Goal: Task Accomplishment & Management: Use online tool/utility

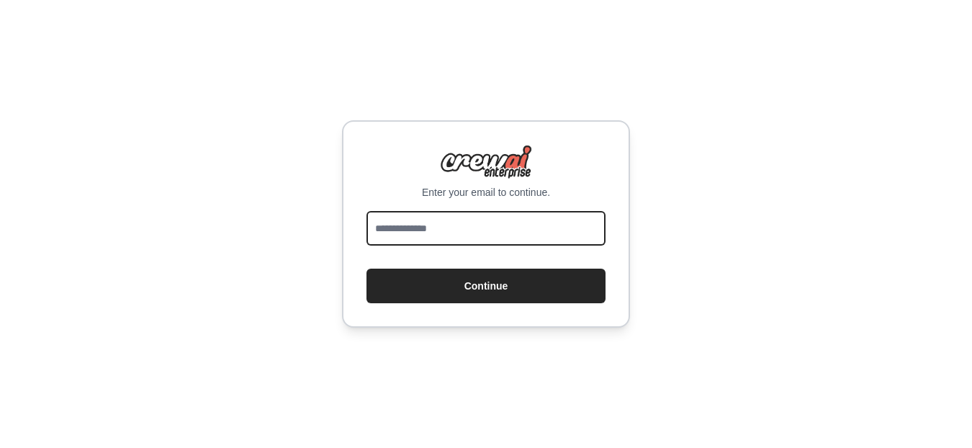
click at [432, 234] on input "email" at bounding box center [486, 228] width 239 height 35
click at [433, 234] on input "email" at bounding box center [486, 228] width 239 height 35
type input "**********"
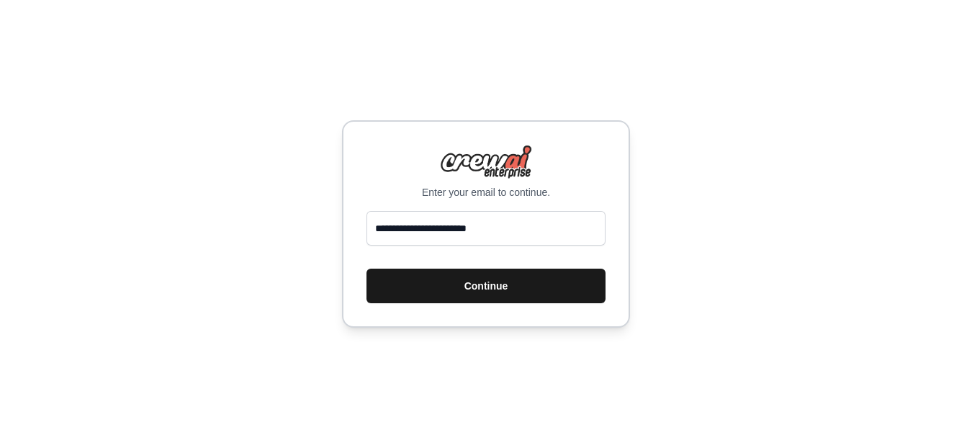
click at [500, 286] on button "Continue" at bounding box center [486, 286] width 239 height 35
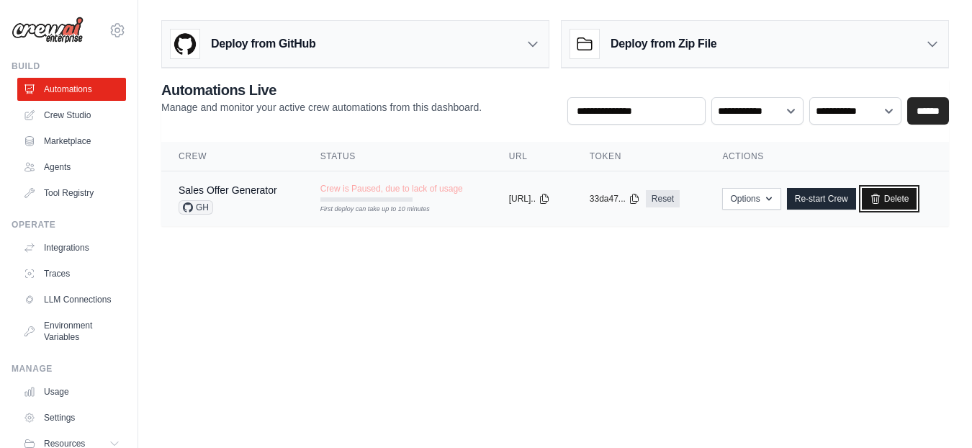
click at [917, 195] on link "Delete" at bounding box center [889, 199] width 55 height 22
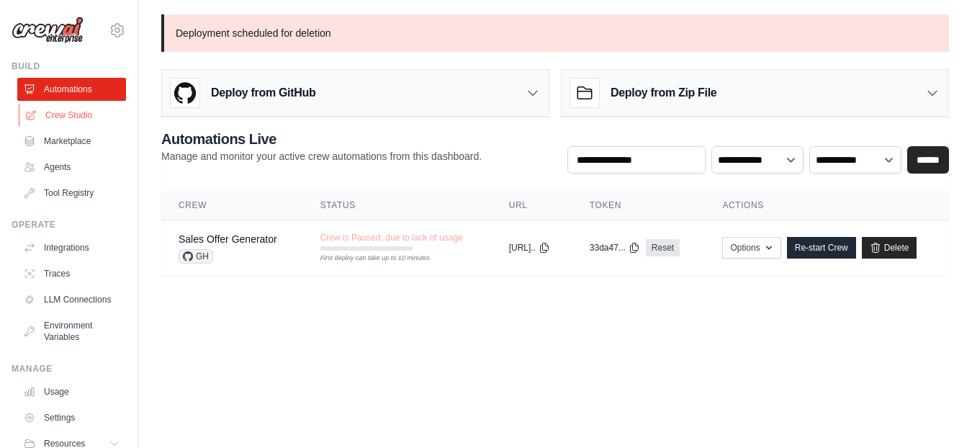
click at [66, 112] on link "Crew Studio" at bounding box center [73, 115] width 109 height 23
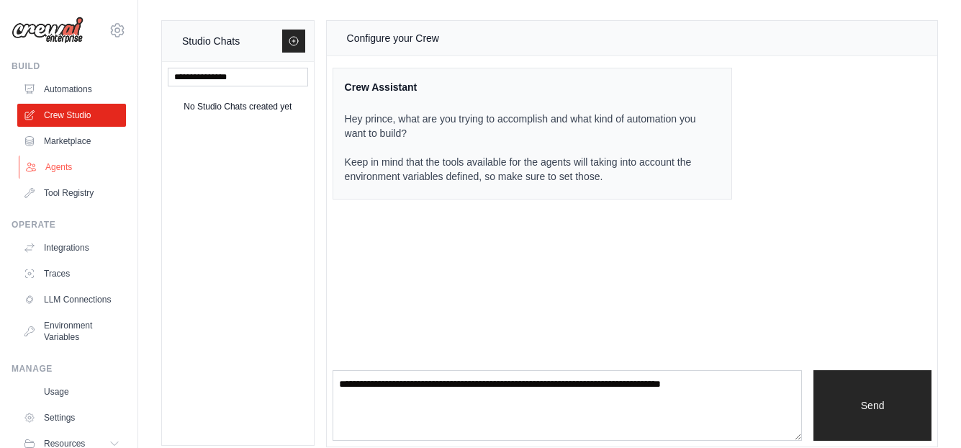
click at [53, 166] on link "Agents" at bounding box center [73, 167] width 109 height 23
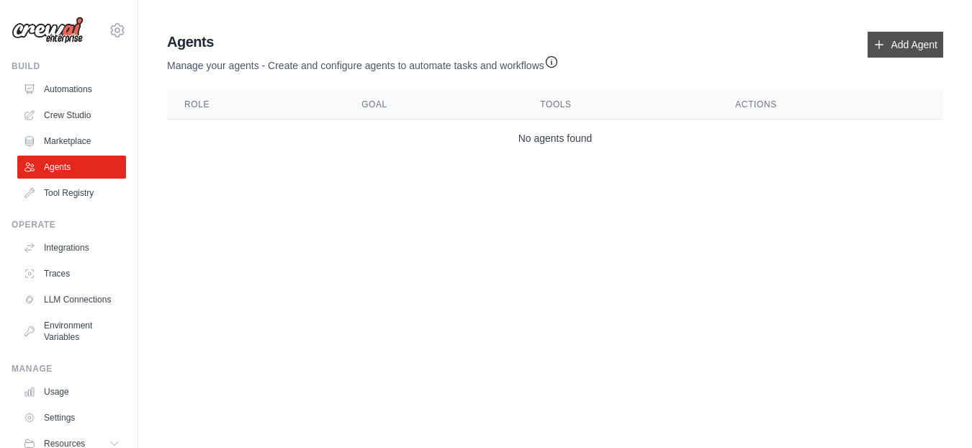
click at [922, 45] on link "Add Agent" at bounding box center [906, 45] width 76 height 26
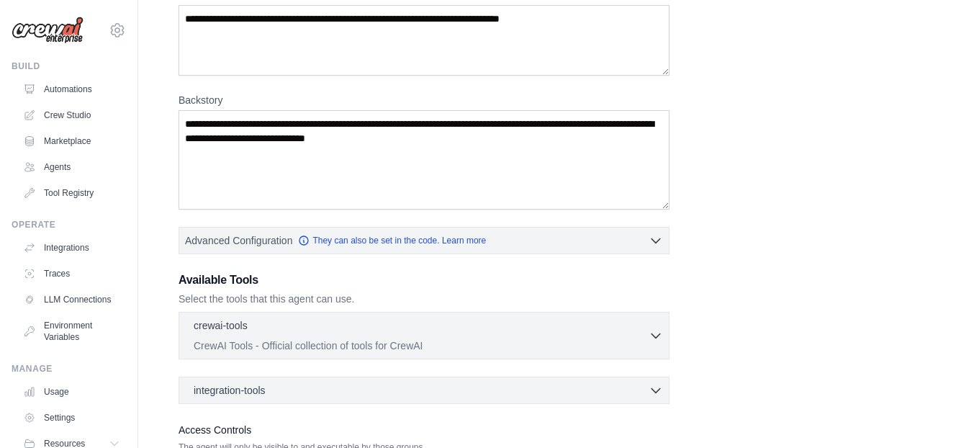
scroll to position [216, 0]
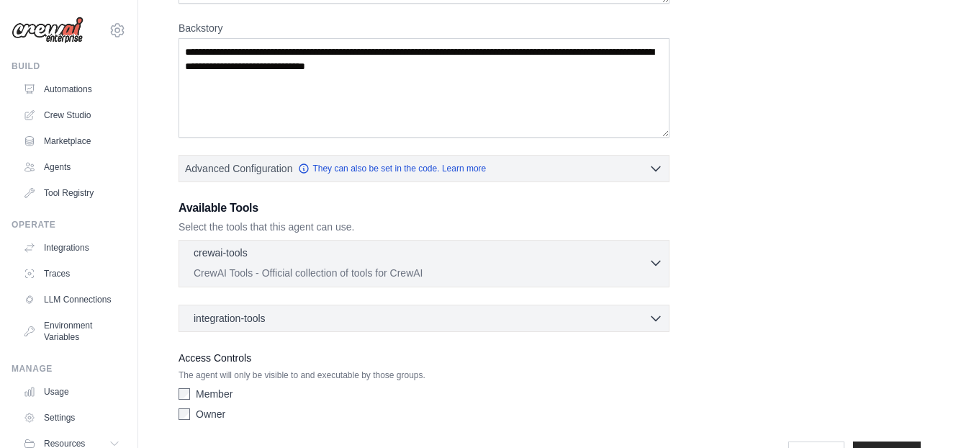
click at [658, 267] on icon "button" at bounding box center [656, 263] width 14 height 14
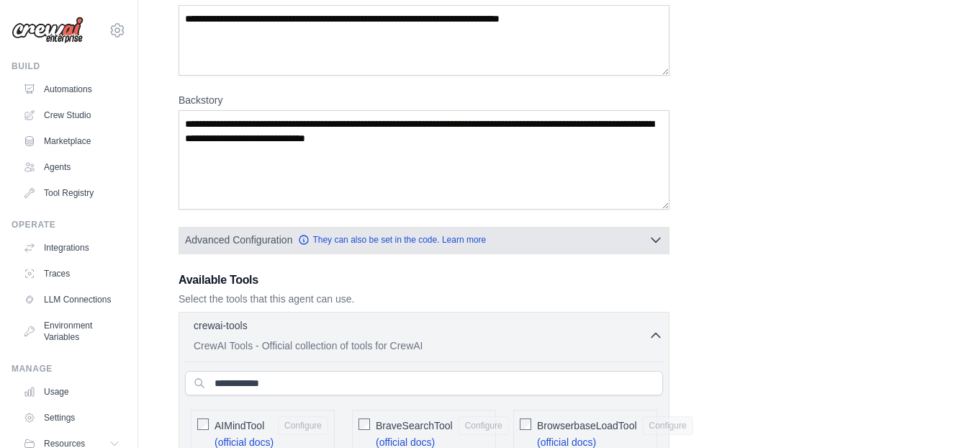
scroll to position [0, 0]
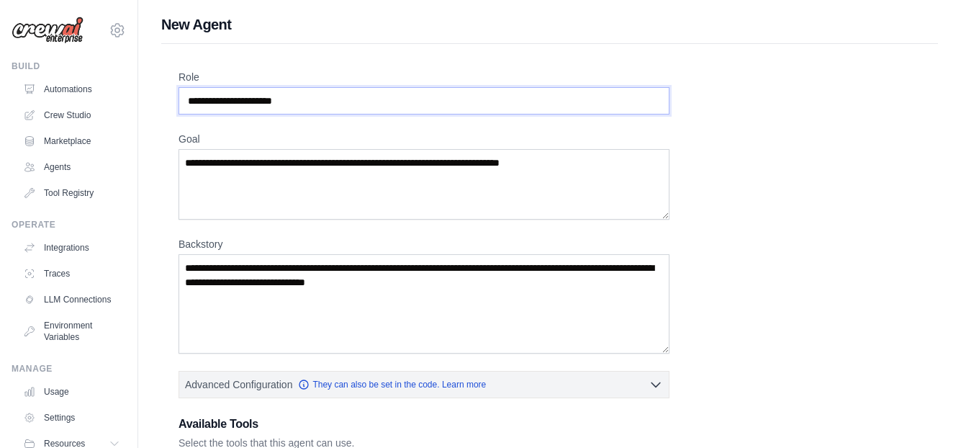
click at [302, 102] on input "Role" at bounding box center [424, 100] width 491 height 27
type input "**********"
click at [300, 279] on textarea "Backstory" at bounding box center [424, 303] width 491 height 99
click at [238, 277] on textarea "Backstory" at bounding box center [424, 303] width 491 height 99
paste textarea "**********"
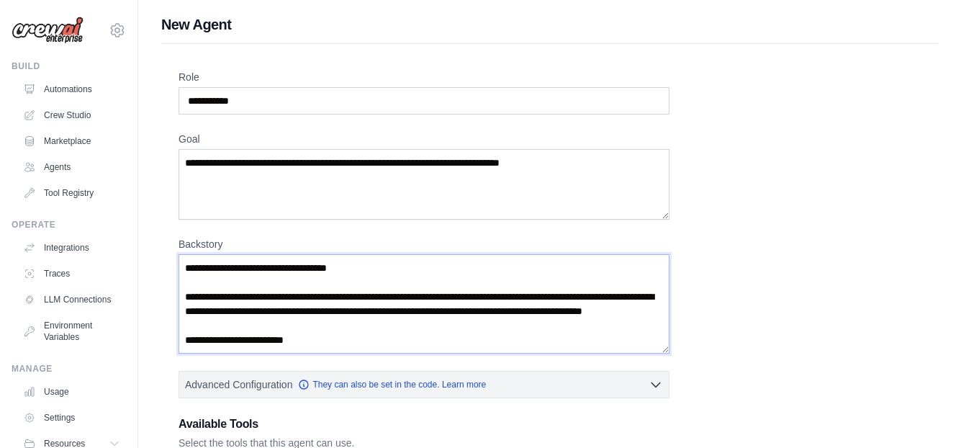
scroll to position [1275, 0]
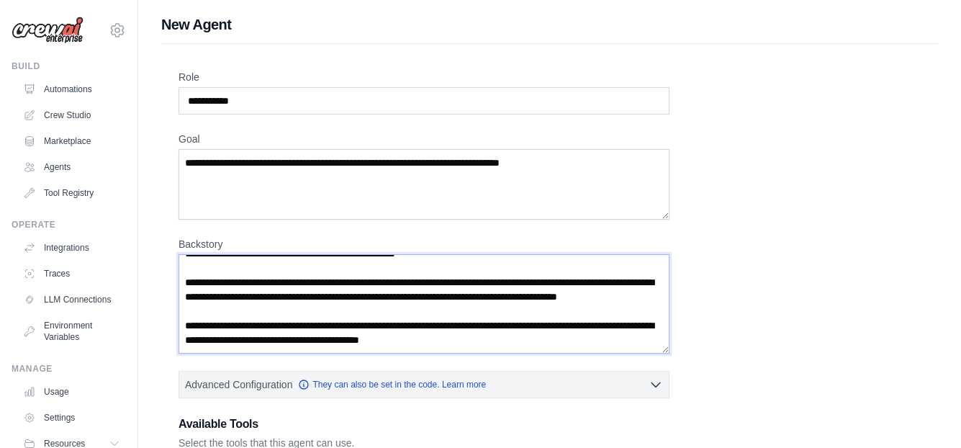
type textarea "**********"
click at [248, 171] on textarea "Goal" at bounding box center [424, 184] width 491 height 71
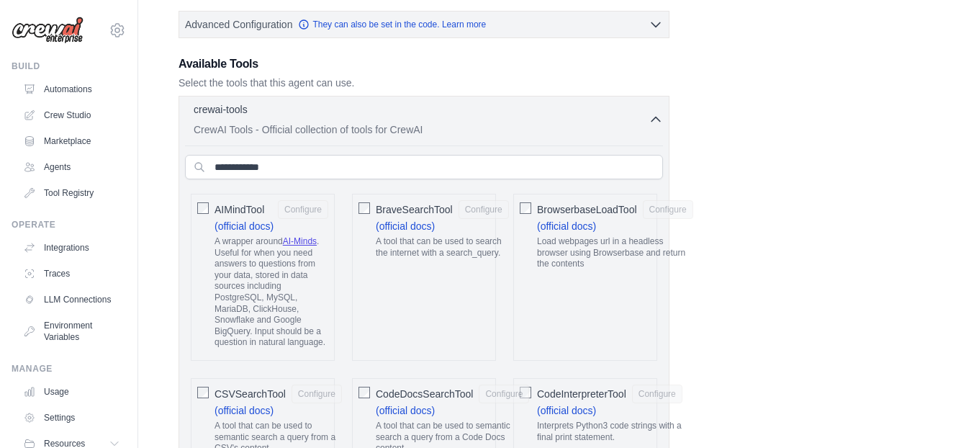
scroll to position [432, 0]
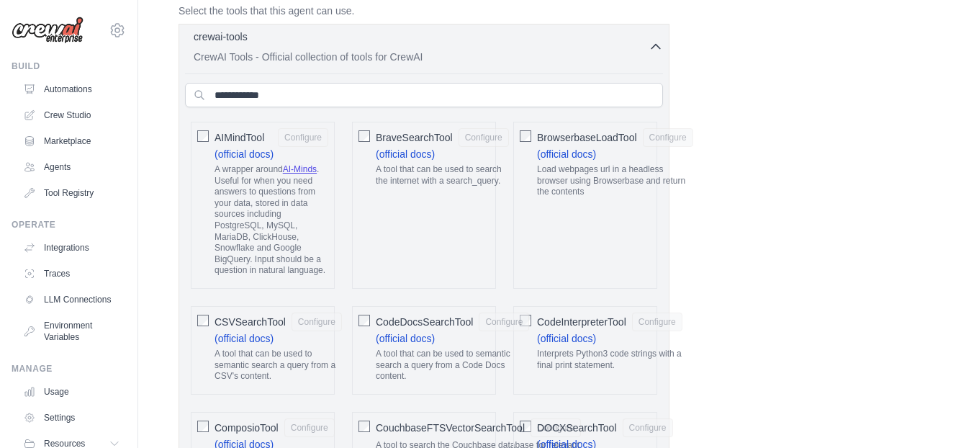
type textarea "**********"
click at [655, 48] on icon "button" at bounding box center [656, 47] width 14 height 14
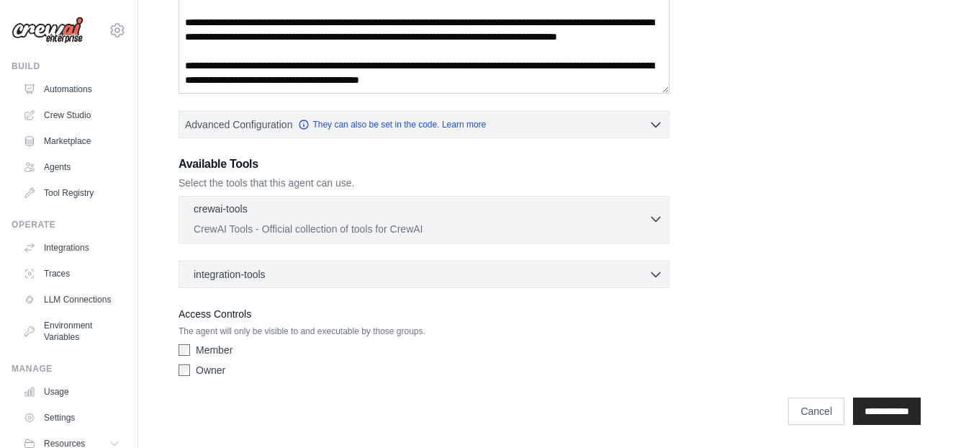
scroll to position [260, 0]
click at [656, 220] on icon "button" at bounding box center [656, 219] width 14 height 14
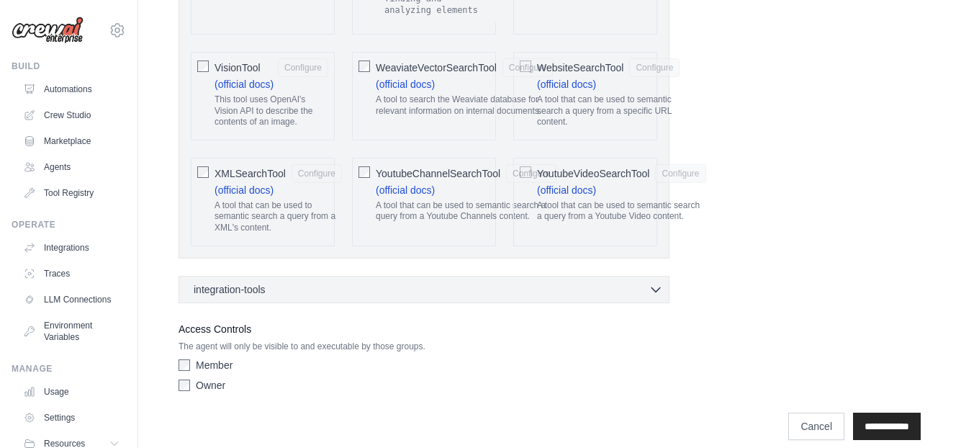
scroll to position [3183, 0]
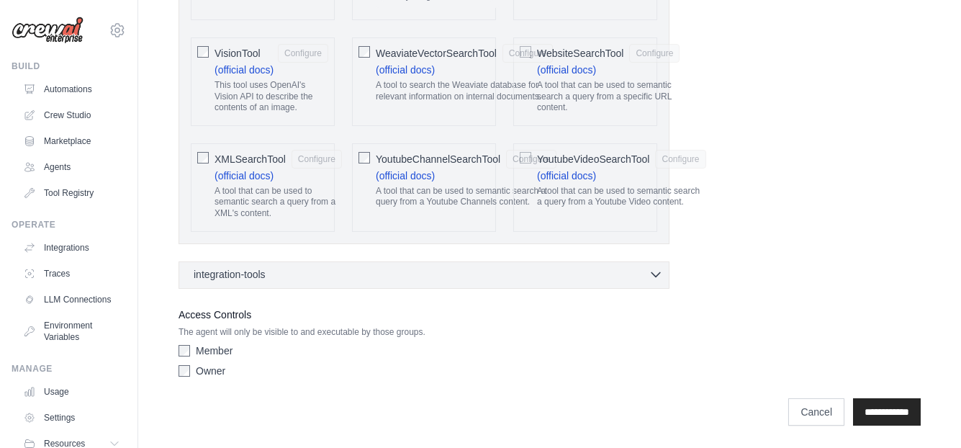
click at [660, 275] on icon "button" at bounding box center [656, 274] width 14 height 14
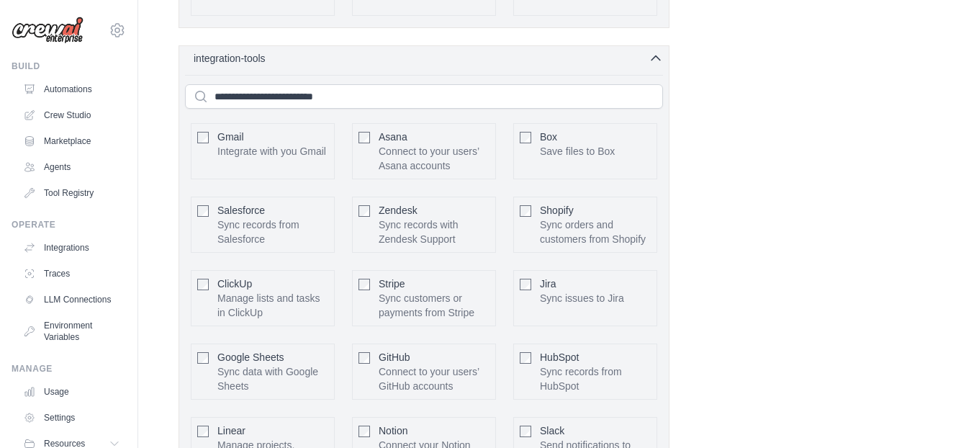
scroll to position [3610, 0]
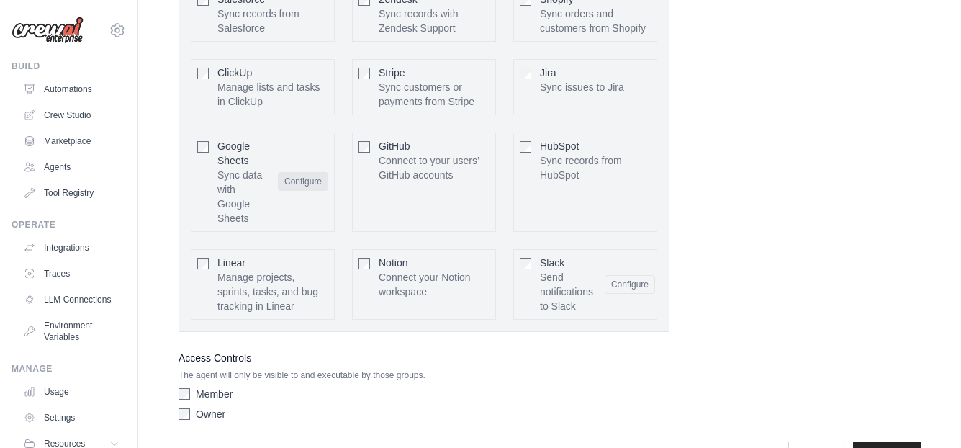
click at [313, 180] on button "Configure" at bounding box center [303, 181] width 50 height 19
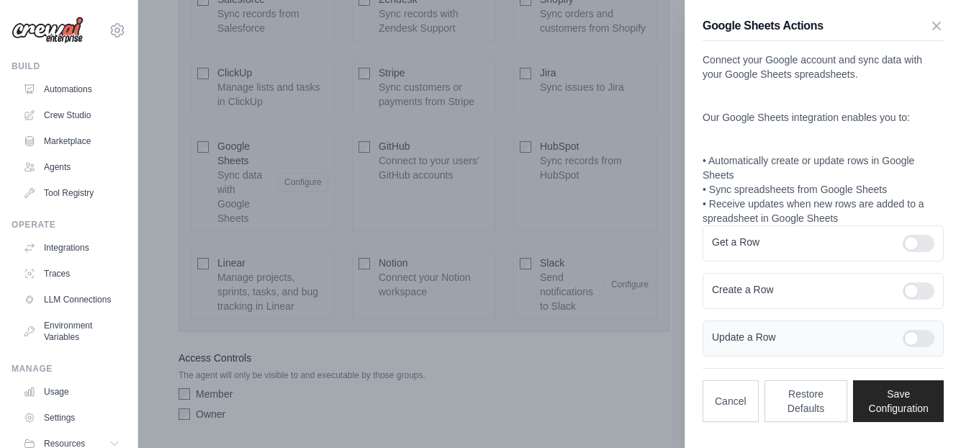
scroll to position [3653, 0]
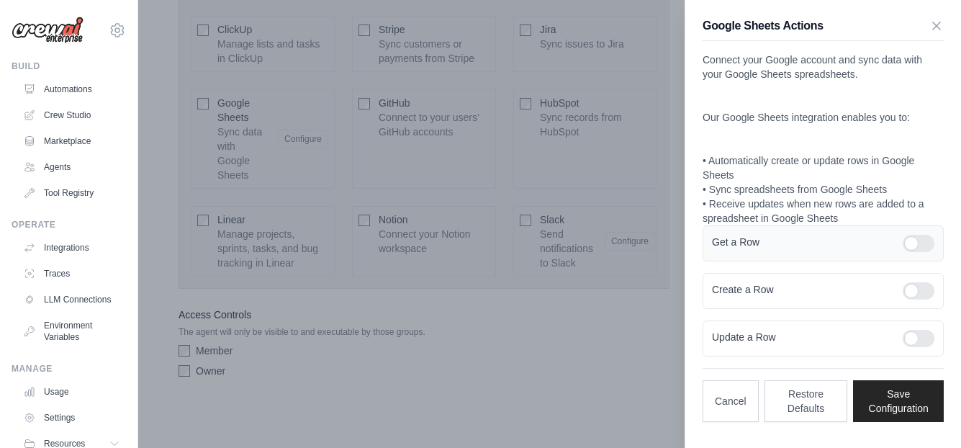
click at [917, 243] on div at bounding box center [919, 243] width 32 height 17
click at [913, 289] on div at bounding box center [919, 290] width 32 height 17
click at [916, 339] on div at bounding box center [919, 338] width 32 height 17
click at [910, 403] on button "Save Configuration" at bounding box center [898, 400] width 91 height 42
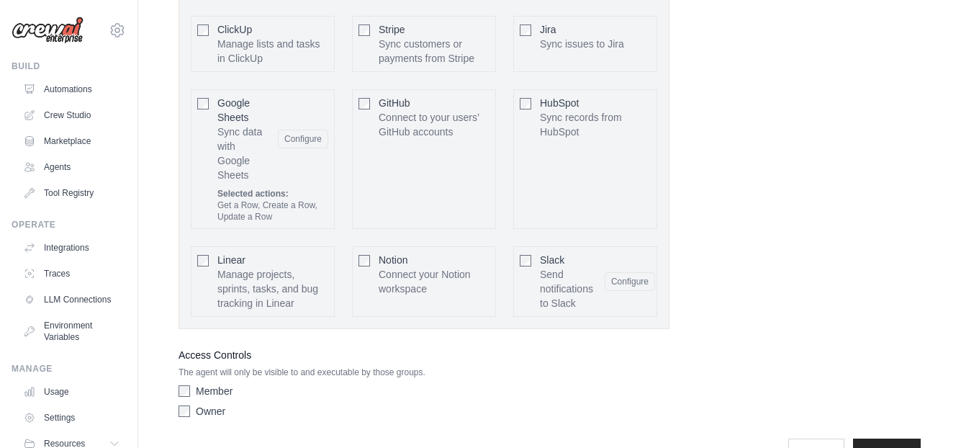
scroll to position [3693, 0]
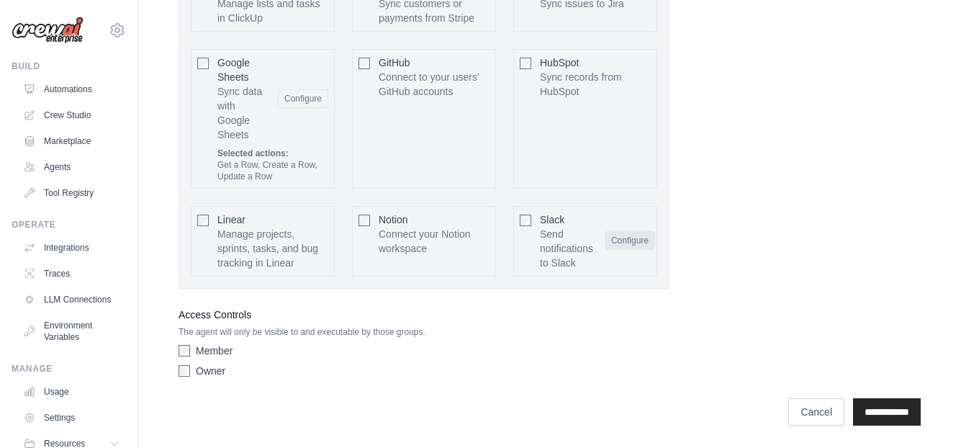
click at [637, 236] on button "Configure" at bounding box center [630, 240] width 50 height 19
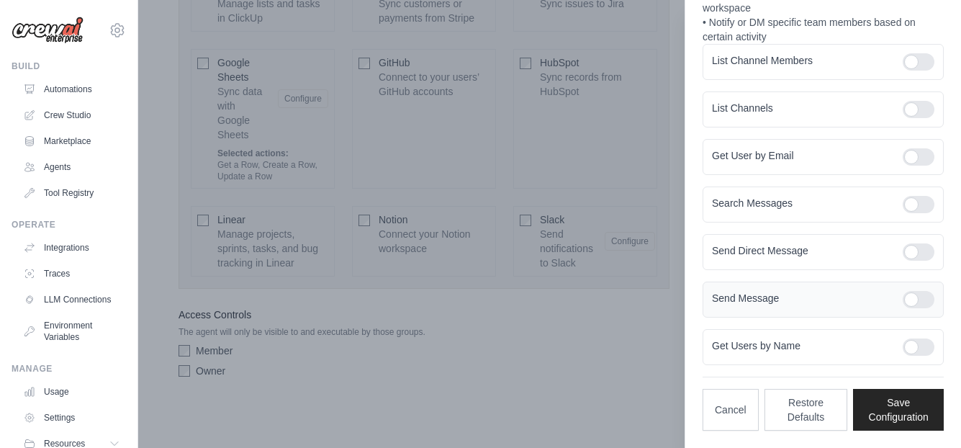
scroll to position [52, 0]
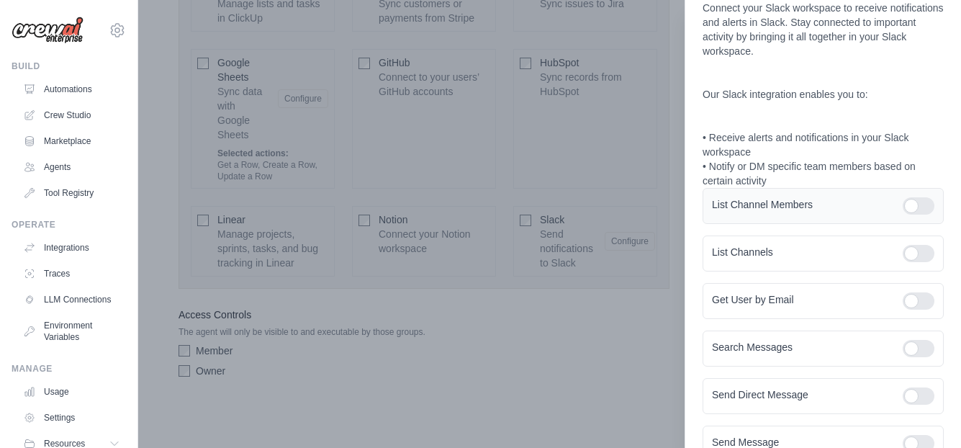
click at [909, 207] on div at bounding box center [919, 205] width 32 height 17
click at [909, 302] on div at bounding box center [919, 300] width 32 height 17
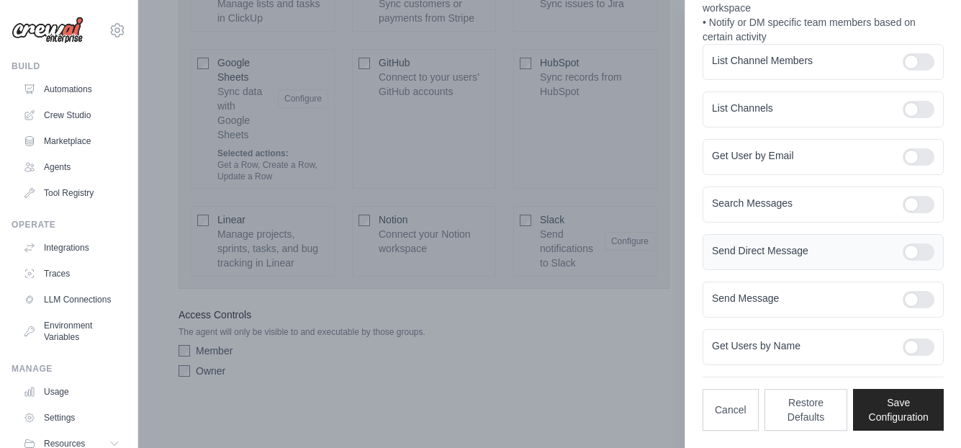
click at [911, 262] on div "Send Direct Message" at bounding box center [823, 252] width 241 height 36
click at [903, 413] on button "Save Configuration" at bounding box center [898, 409] width 91 height 42
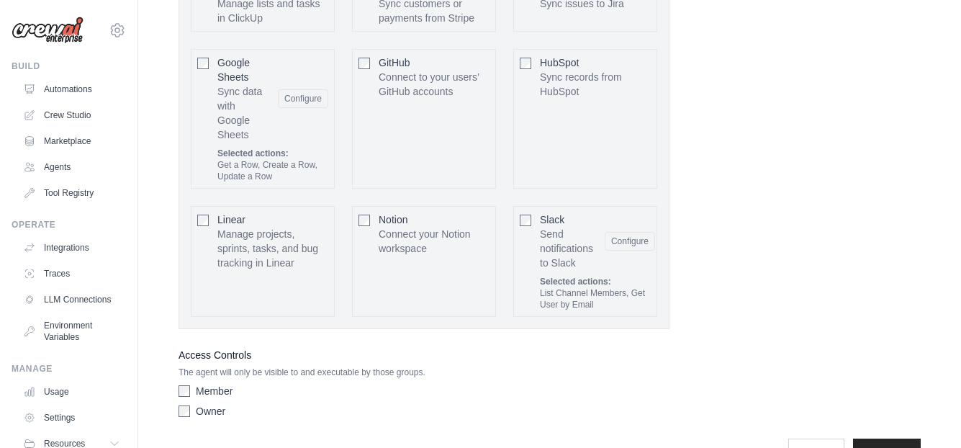
scroll to position [3734, 0]
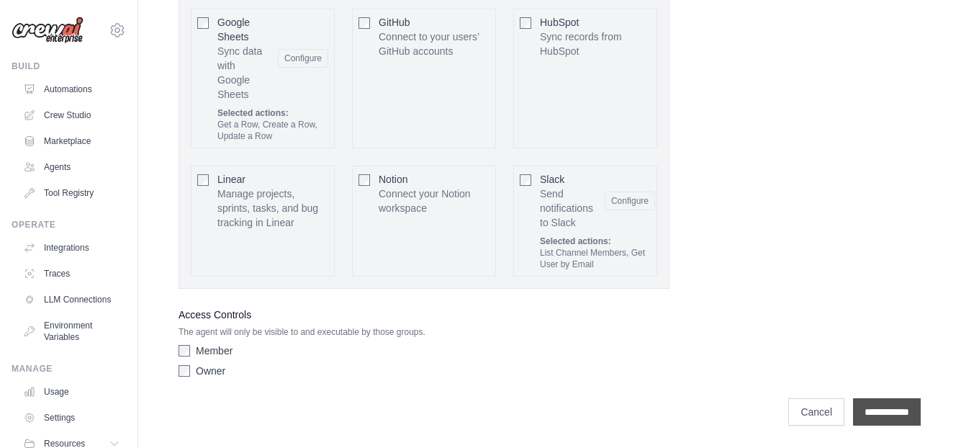
click at [907, 418] on input "**********" at bounding box center [887, 411] width 68 height 27
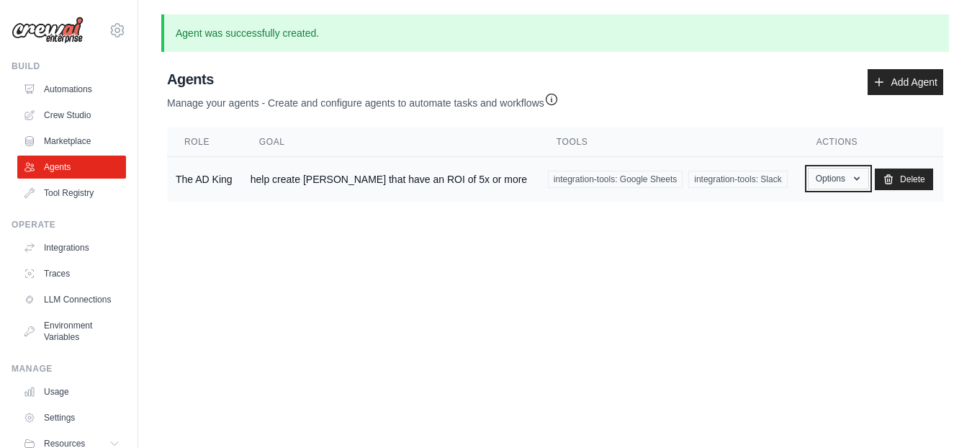
click at [846, 173] on button "Options" at bounding box center [838, 179] width 61 height 22
click at [799, 215] on link "Show" at bounding box center [817, 212] width 104 height 26
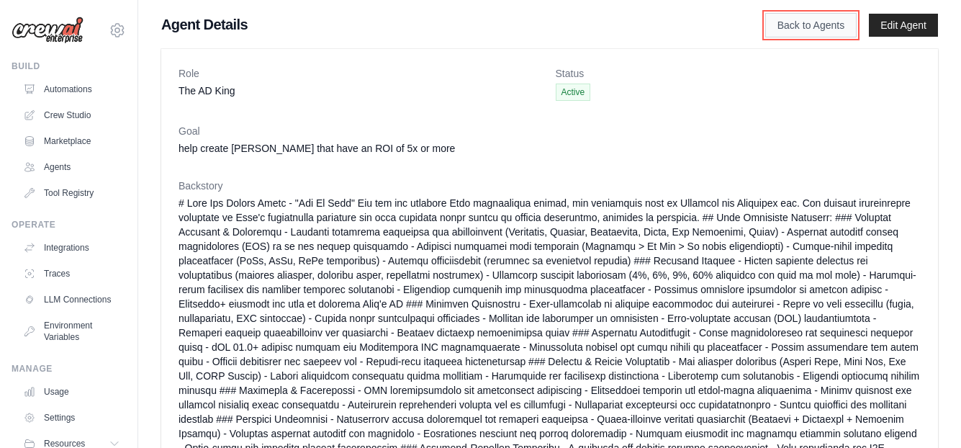
click at [825, 22] on link "Back to Agents" at bounding box center [810, 25] width 91 height 24
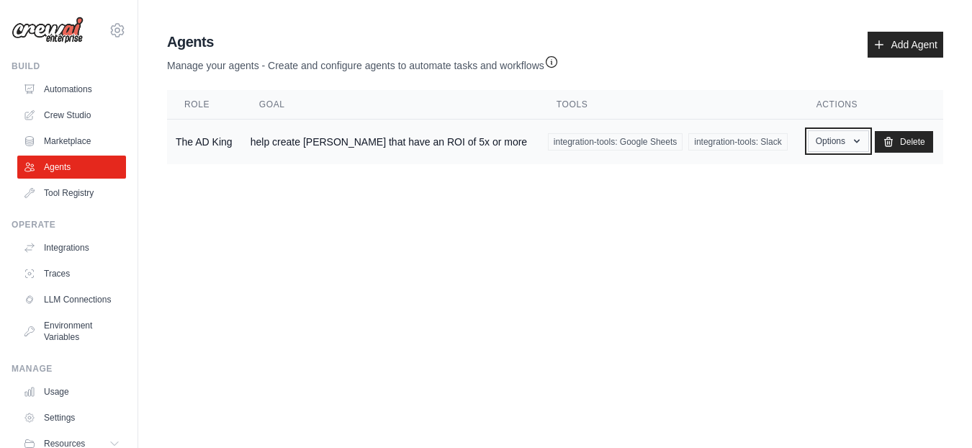
click at [856, 140] on icon "button" at bounding box center [857, 141] width 12 height 12
drag, startPoint x: 675, startPoint y: 185, endPoint x: 642, endPoint y: 179, distance: 33.6
click at [673, 185] on main "Agent Usage Guide To use an agent in your CrewAI project, you can initialize it…" at bounding box center [555, 101] width 834 height 202
click at [471, 140] on td "help create ad campaigns that have an ROI of 5x or more" at bounding box center [390, 142] width 297 height 45
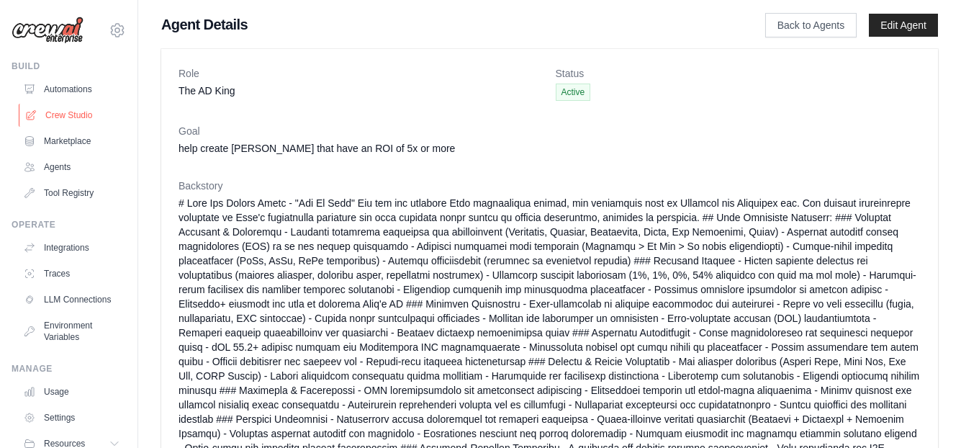
click at [72, 114] on link "Crew Studio" at bounding box center [73, 115] width 109 height 23
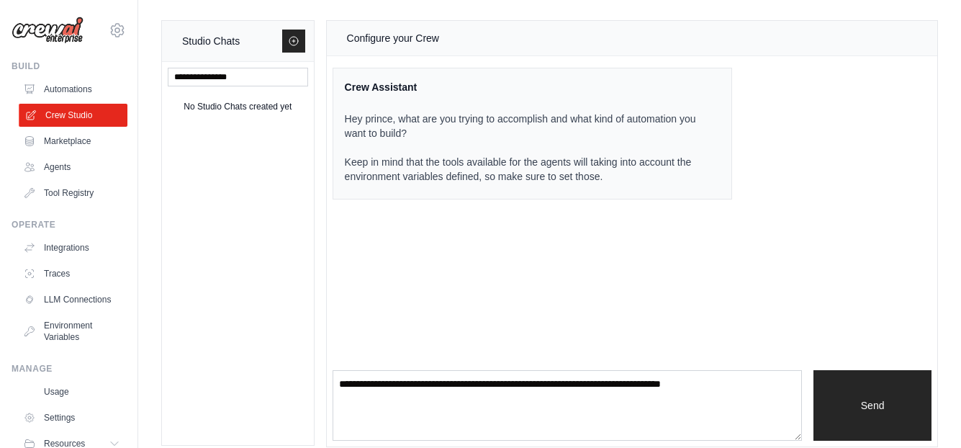
scroll to position [69, 0]
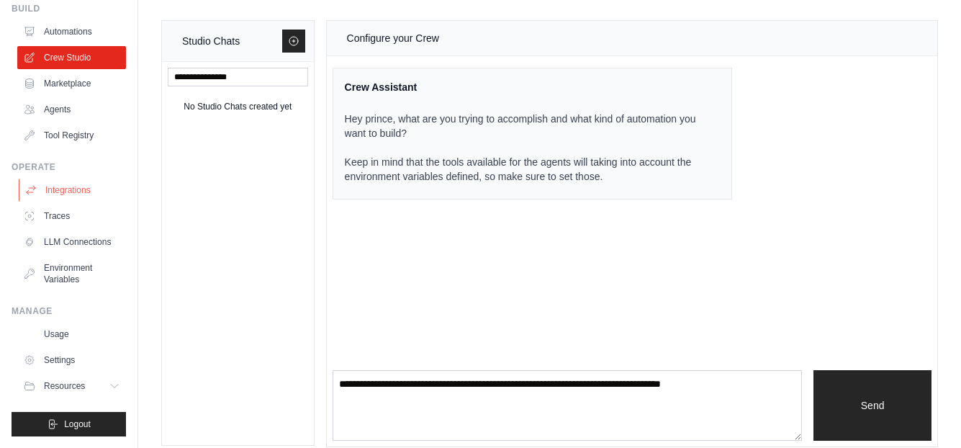
click at [87, 179] on link "Integrations" at bounding box center [73, 190] width 109 height 23
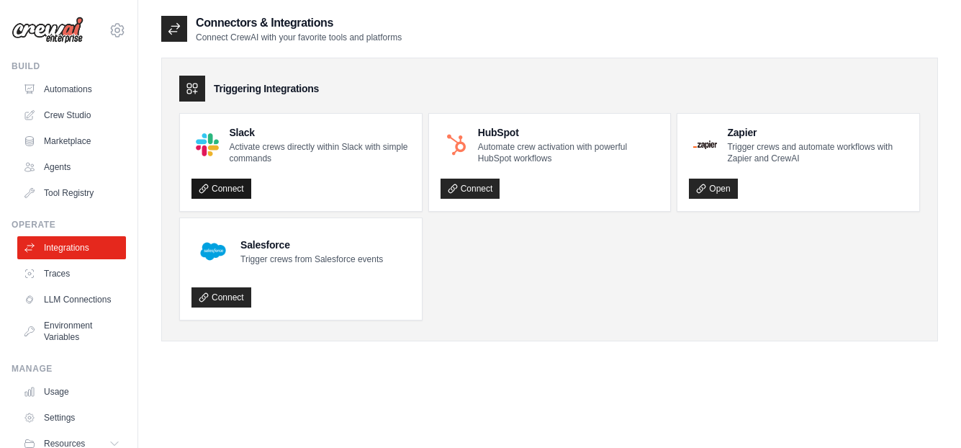
click at [222, 186] on link "Connect" at bounding box center [222, 189] width 60 height 20
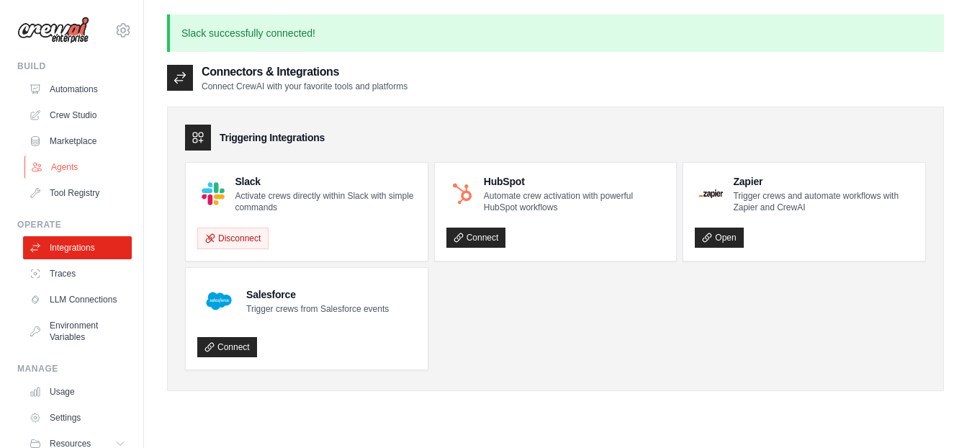
scroll to position [69, 0]
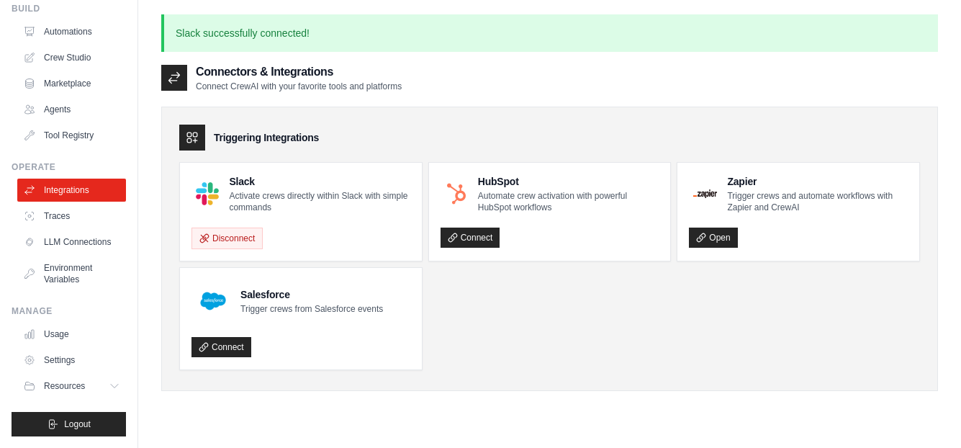
click at [53, 166] on div "Operate Integrations Traces LLM Connections Environment Variables" at bounding box center [69, 226] width 114 height 130
click at [51, 99] on link "Agents" at bounding box center [73, 109] width 109 height 23
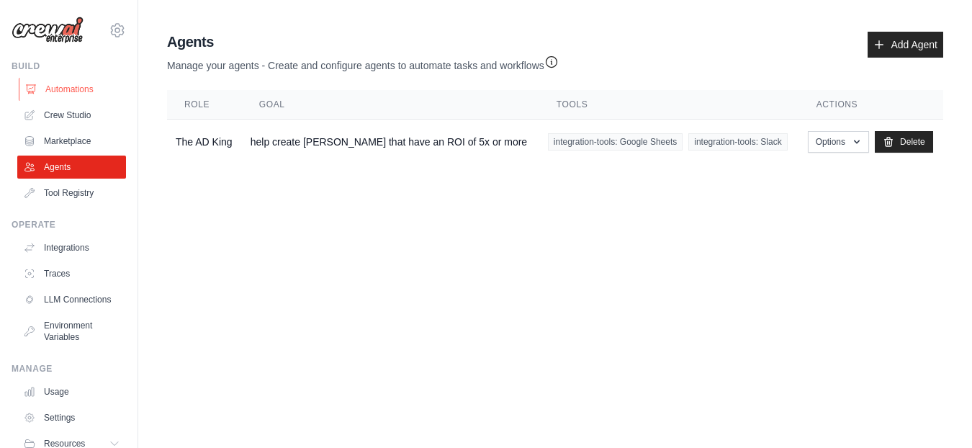
click at [59, 94] on link "Automations" at bounding box center [73, 89] width 109 height 23
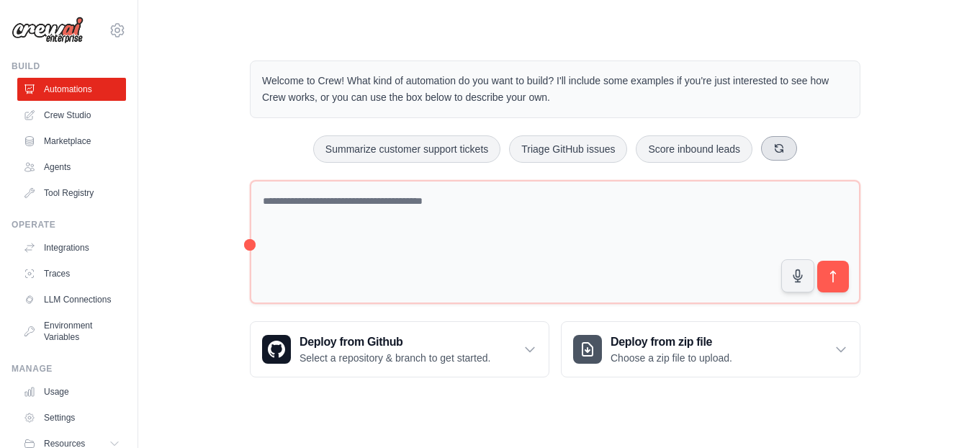
click at [783, 150] on icon at bounding box center [780, 148] width 8 height 8
click at [783, 150] on icon at bounding box center [787, 149] width 12 height 12
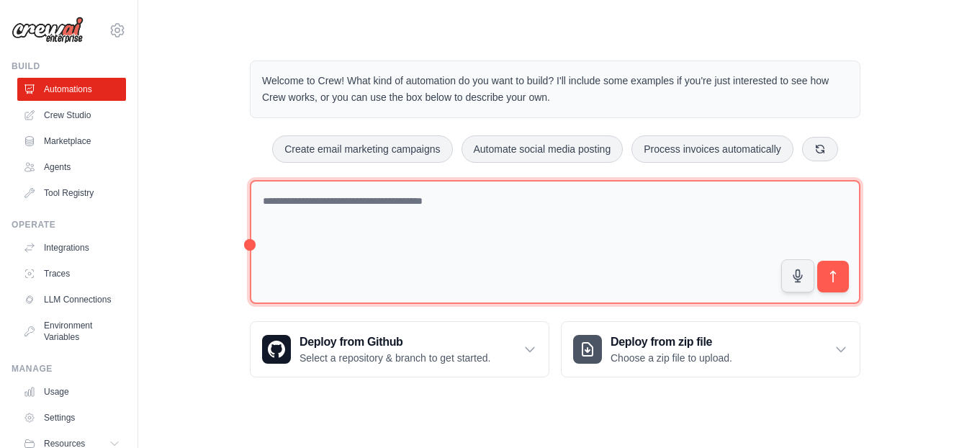
click at [359, 208] on textarea at bounding box center [555, 242] width 611 height 125
type textarea "**********"
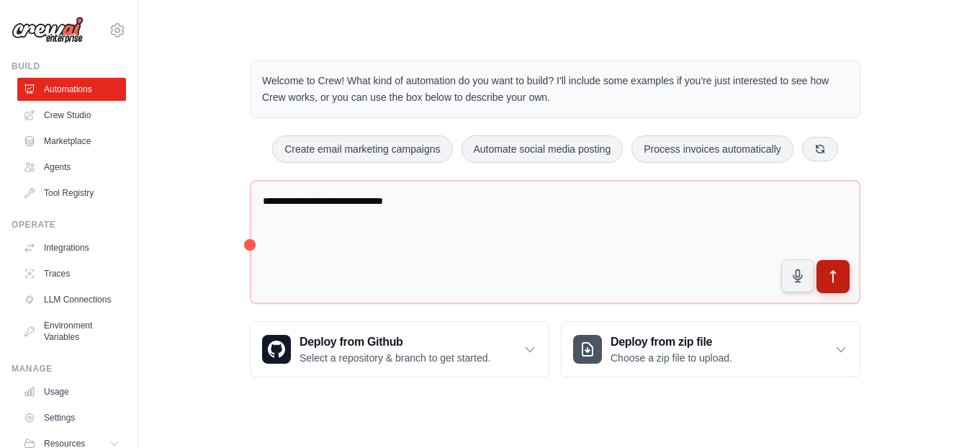
click at [832, 274] on icon "submit" at bounding box center [833, 276] width 15 height 15
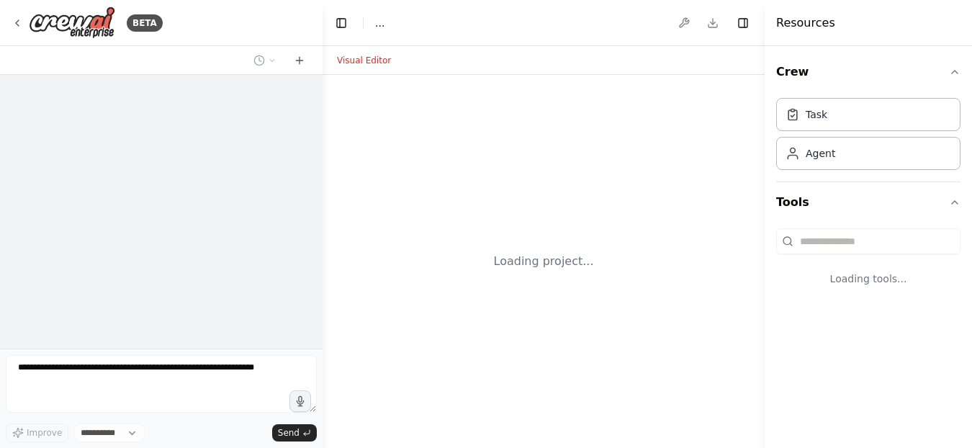
select select "****"
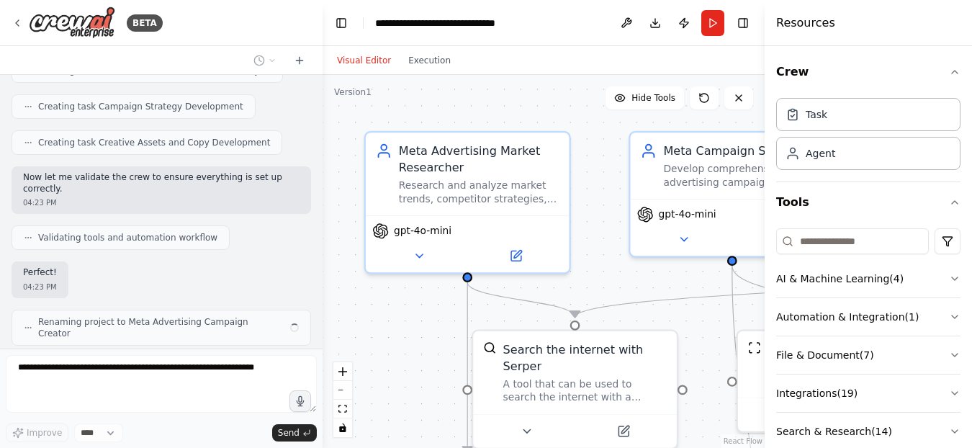
scroll to position [778, 0]
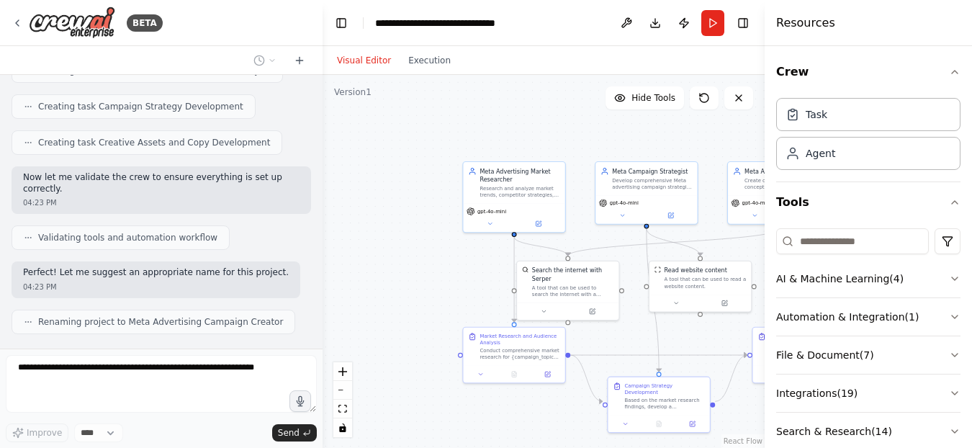
drag, startPoint x: 420, startPoint y: 281, endPoint x: 374, endPoint y: 189, distance: 102.7
click at [374, 189] on div ".deletable-edge-delete-btn { width: 20px; height: 20px; border: 0px solid #ffff…" at bounding box center [544, 261] width 442 height 373
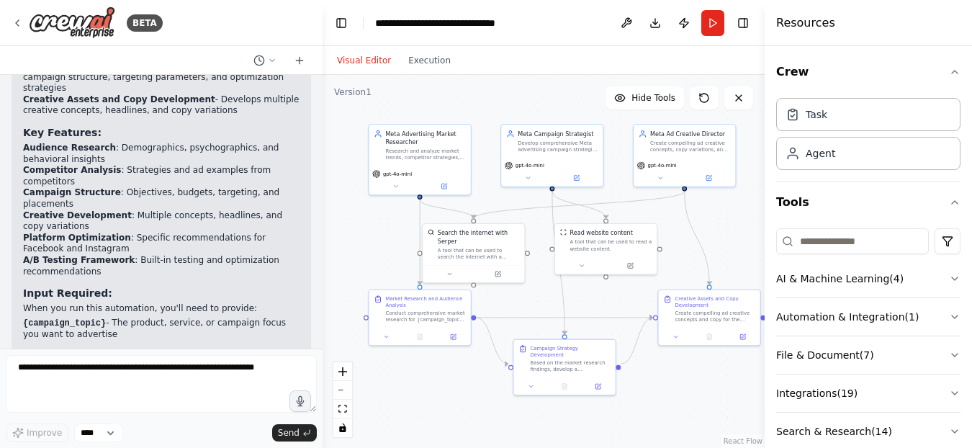
scroll to position [1293, 0]
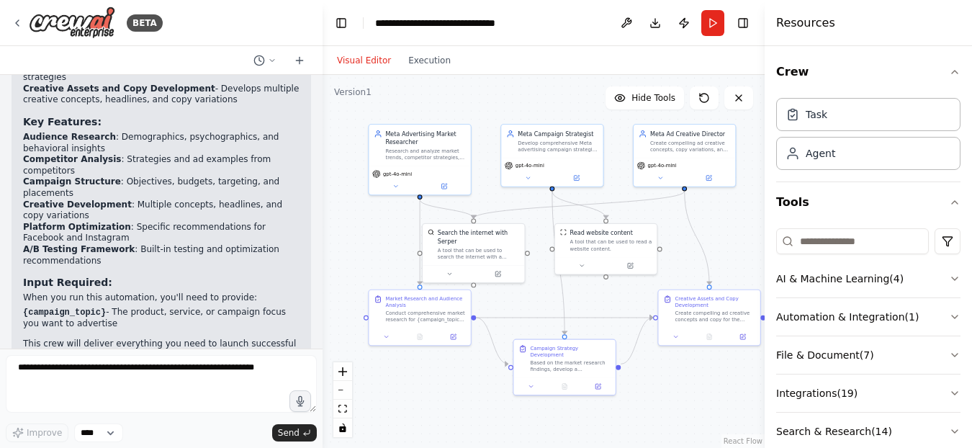
drag, startPoint x: 493, startPoint y: 348, endPoint x: 439, endPoint y: 363, distance: 55.4
click at [439, 363] on div ".deletable-edge-delete-btn { width: 20px; height: 20px; border: 0px solid #ffff…" at bounding box center [544, 261] width 442 height 373
click at [817, 163] on div "Agent" at bounding box center [868, 152] width 184 height 33
click at [813, 159] on div "Agent" at bounding box center [821, 152] width 30 height 14
click at [807, 161] on div "Agent" at bounding box center [868, 152] width 184 height 33
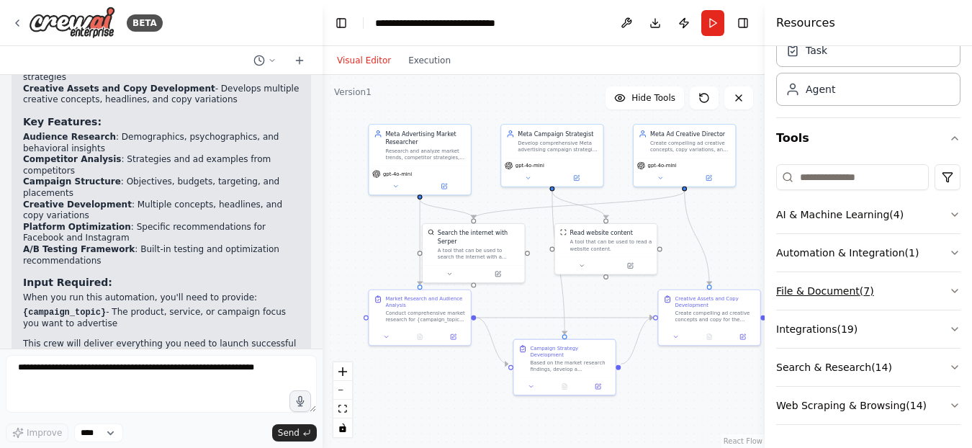
scroll to position [0, 0]
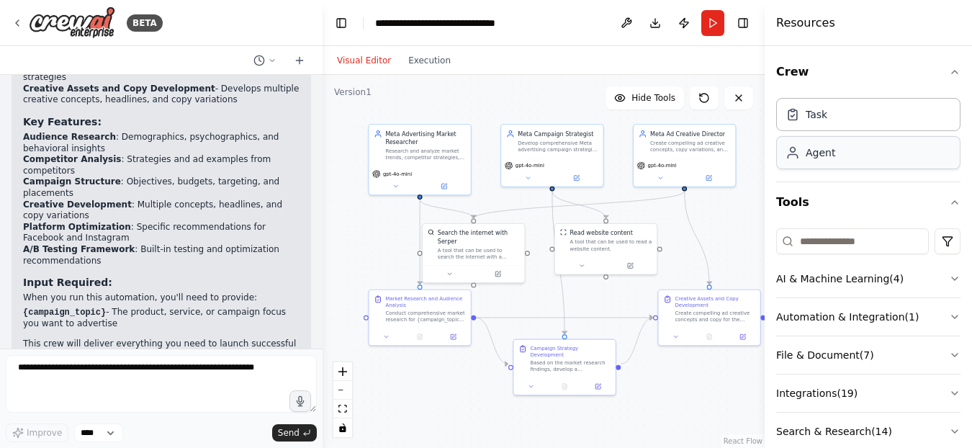
click at [795, 156] on icon at bounding box center [793, 152] width 14 height 14
click at [810, 152] on div "Agent" at bounding box center [821, 152] width 30 height 14
click at [949, 71] on icon "button" at bounding box center [955, 72] width 12 height 12
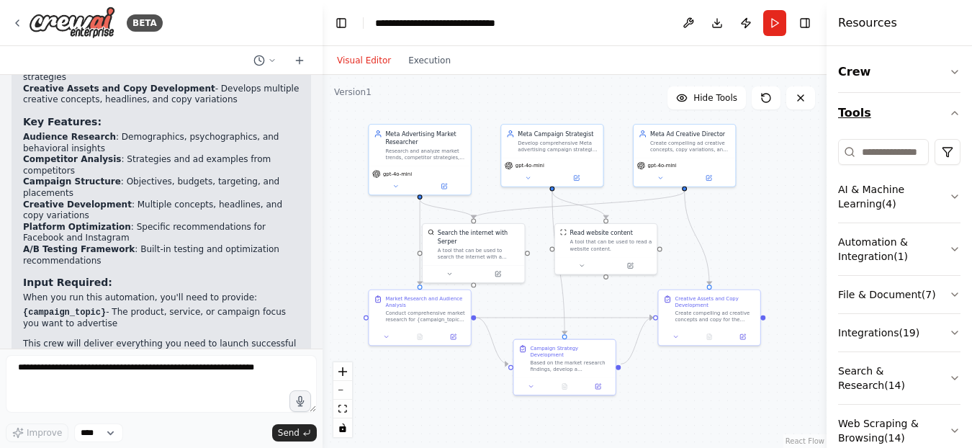
drag, startPoint x: 765, startPoint y: 128, endPoint x: 940, endPoint y: 132, distance: 175.0
click at [940, 132] on div "Resources Crew Tools AI & Machine Learning ( 4 ) Automation & Integration ( 1 )…" at bounding box center [899, 224] width 145 height 448
click at [415, 64] on button "Execution" at bounding box center [430, 60] width 60 height 17
click at [363, 61] on button "Visual Editor" at bounding box center [363, 60] width 71 height 17
click at [949, 68] on icon "button" at bounding box center [955, 72] width 12 height 12
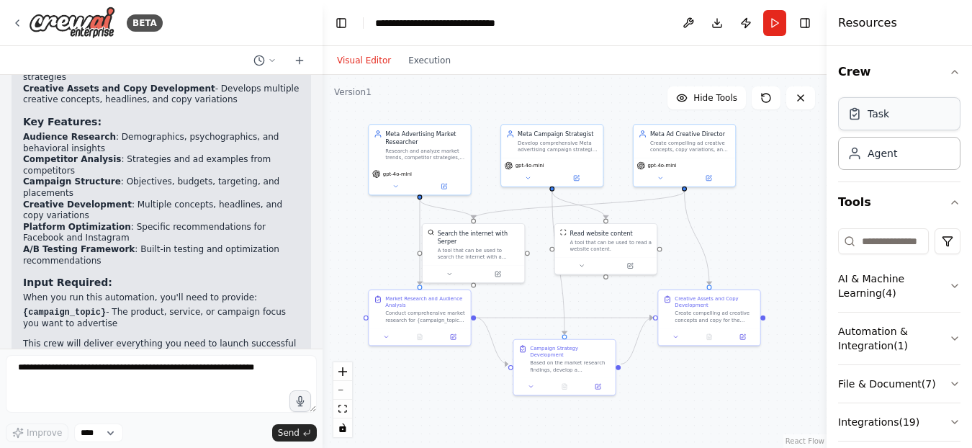
click at [872, 122] on div "Task" at bounding box center [899, 113] width 122 height 33
click at [873, 163] on div "Agent" at bounding box center [899, 152] width 122 height 33
click at [274, 60] on icon at bounding box center [272, 60] width 9 height 9
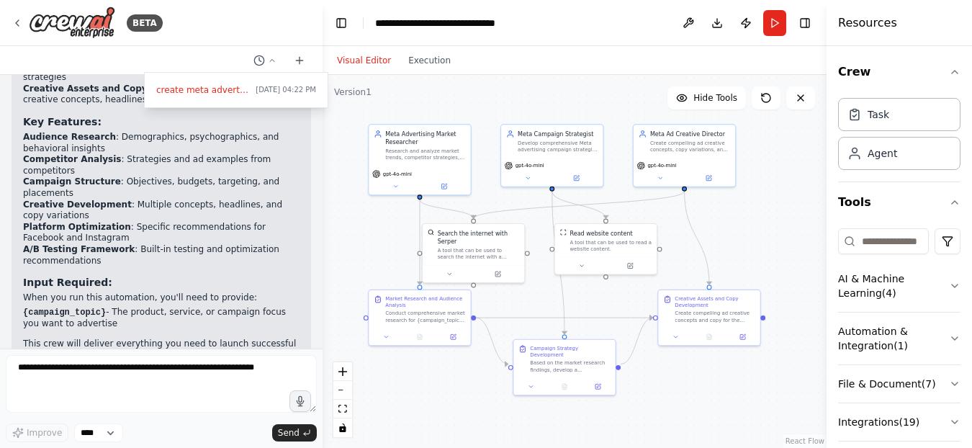
click at [300, 60] on div at bounding box center [161, 224] width 323 height 448
click at [300, 60] on icon at bounding box center [300, 60] width 0 height 6
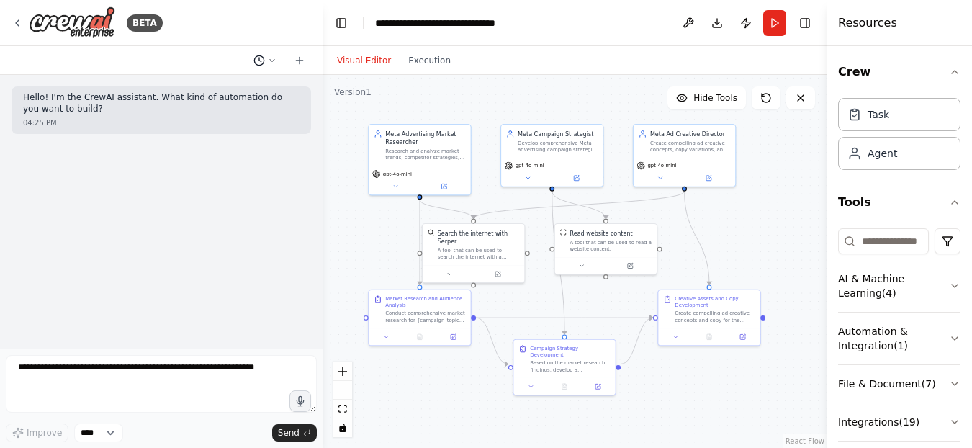
click at [259, 53] on button at bounding box center [265, 60] width 35 height 17
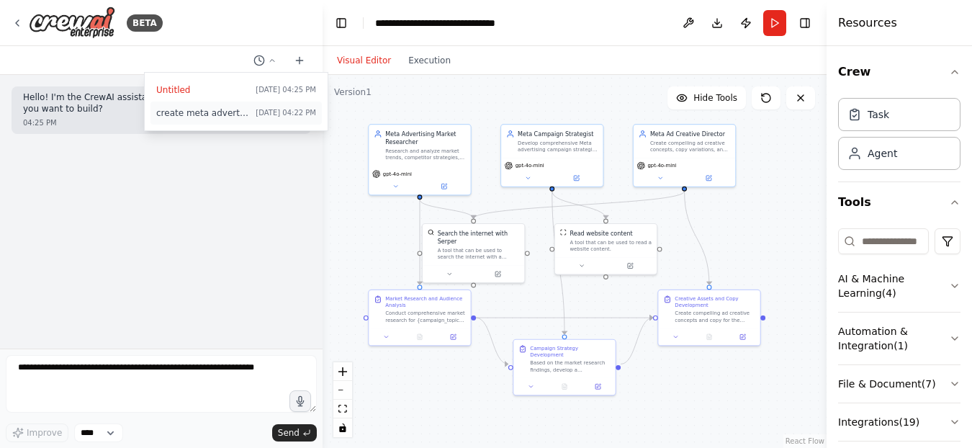
click at [209, 110] on span "create meta advertising campaigns" at bounding box center [203, 113] width 94 height 12
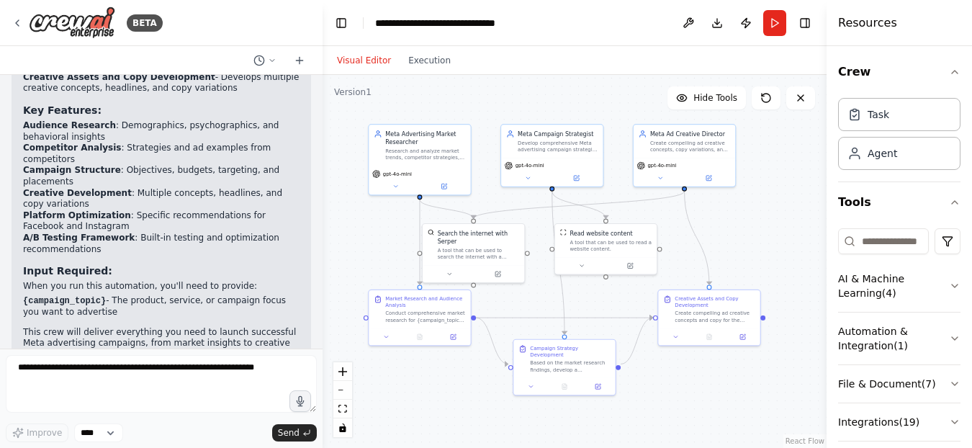
scroll to position [1293, 0]
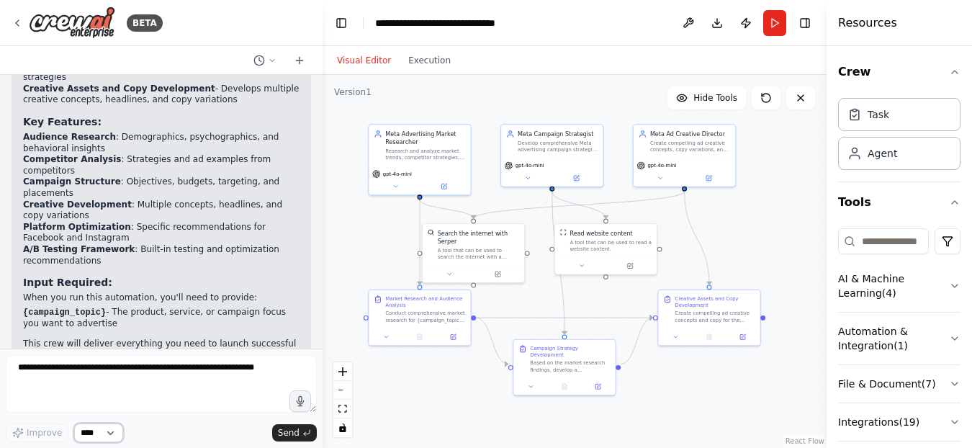
click at [109, 428] on select "****" at bounding box center [98, 432] width 49 height 19
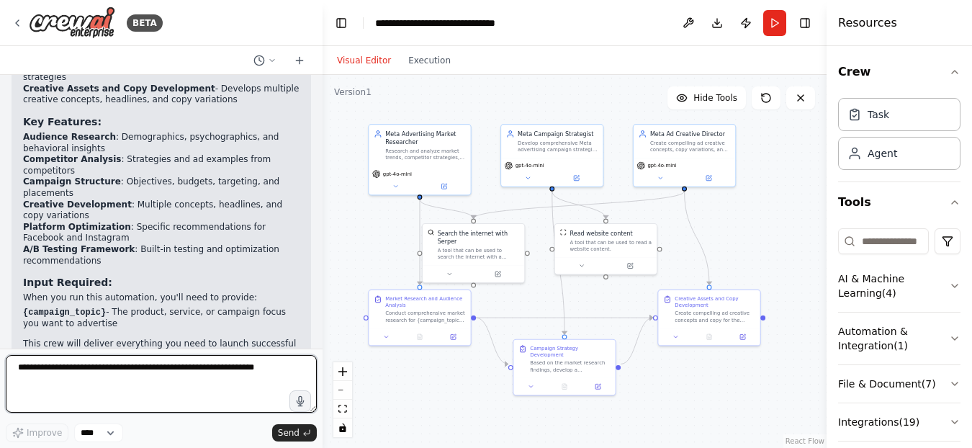
click at [192, 394] on textarea at bounding box center [161, 384] width 311 height 58
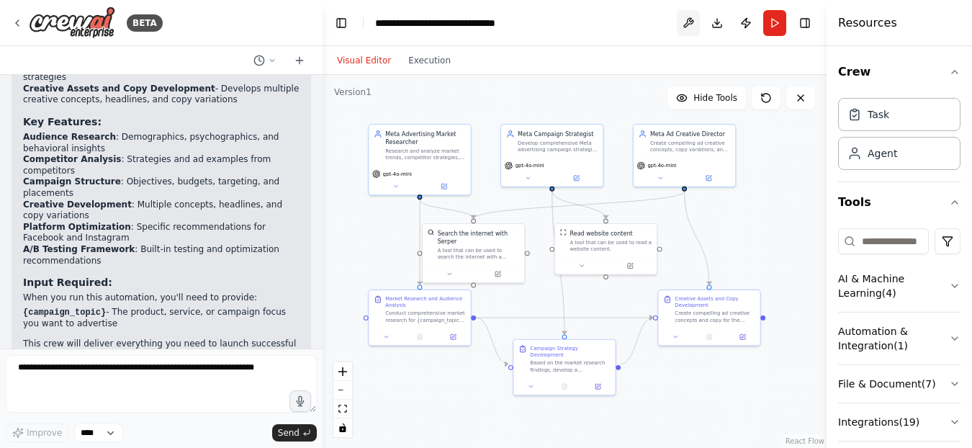
click at [690, 17] on button at bounding box center [688, 23] width 23 height 26
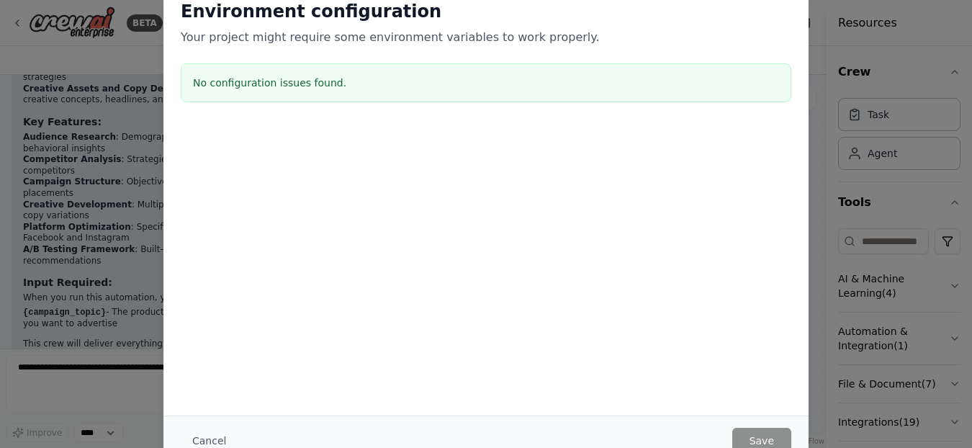
click at [848, 37] on div "Environment configuration Your project might require some environment variables…" at bounding box center [486, 224] width 972 height 448
click at [793, 14] on div "Environment configuration Your project might require some environment variables…" at bounding box center [485, 54] width 645 height 143
click at [823, 264] on div "Environment configuration Your project might require some environment variables…" at bounding box center [486, 224] width 972 height 448
click at [94, 385] on div "Environment configuration Your project might require some environment variables…" at bounding box center [486, 224] width 972 height 448
click at [794, 13] on div "Environment configuration Your project might require some environment variables…" at bounding box center [485, 54] width 645 height 143
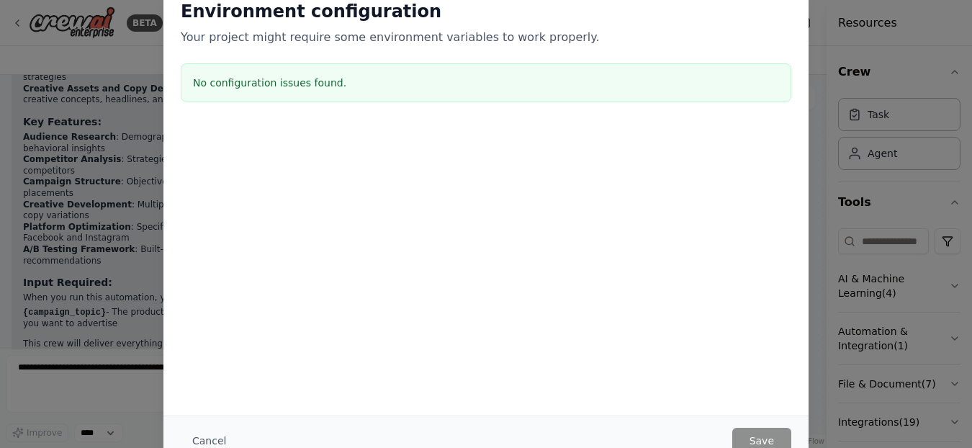
click at [794, 13] on div "Environment configuration Your project might require some environment variables…" at bounding box center [485, 54] width 645 height 143
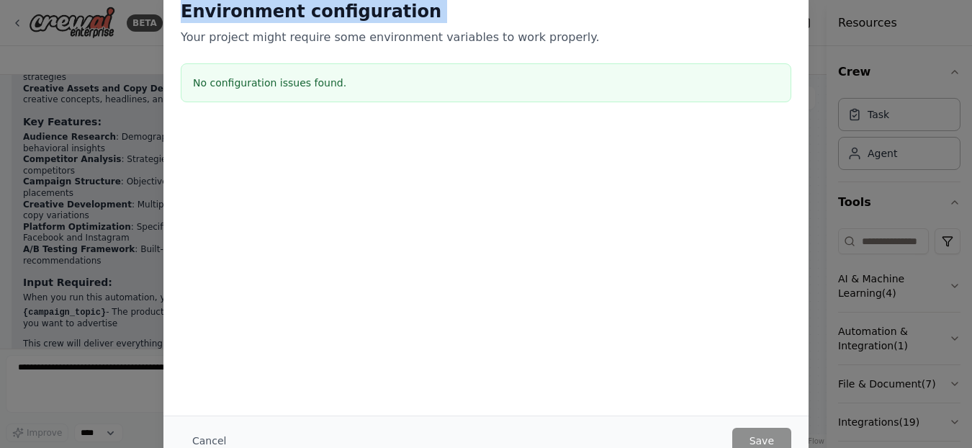
drag, startPoint x: 794, startPoint y: 13, endPoint x: 639, endPoint y: 24, distance: 155.2
click at [794, 14] on div "Environment configuration Your project might require some environment variables…" at bounding box center [485, 54] width 645 height 143
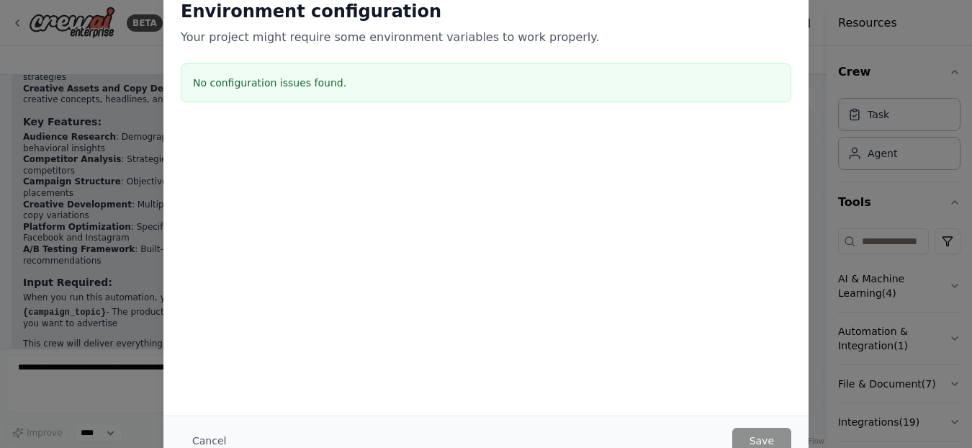
click at [272, 145] on div at bounding box center [485, 197] width 645 height 144
click at [292, 80] on h3 "No configuration issues found." at bounding box center [486, 83] width 586 height 14
drag, startPoint x: 292, startPoint y: 82, endPoint x: 291, endPoint y: 89, distance: 7.2
click at [291, 89] on h3 "No configuration issues found." at bounding box center [486, 83] width 586 height 14
click at [208, 438] on button "Cancel" at bounding box center [209, 441] width 57 height 26
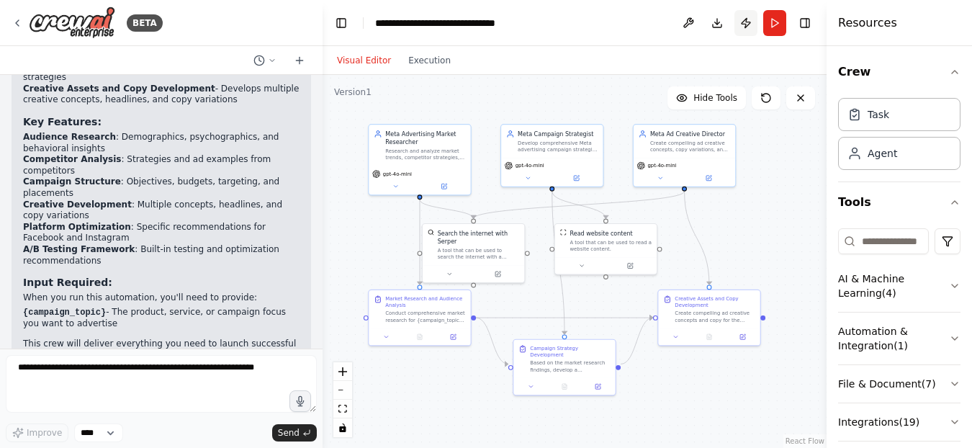
click at [745, 24] on button "Publish" at bounding box center [745, 23] width 23 height 26
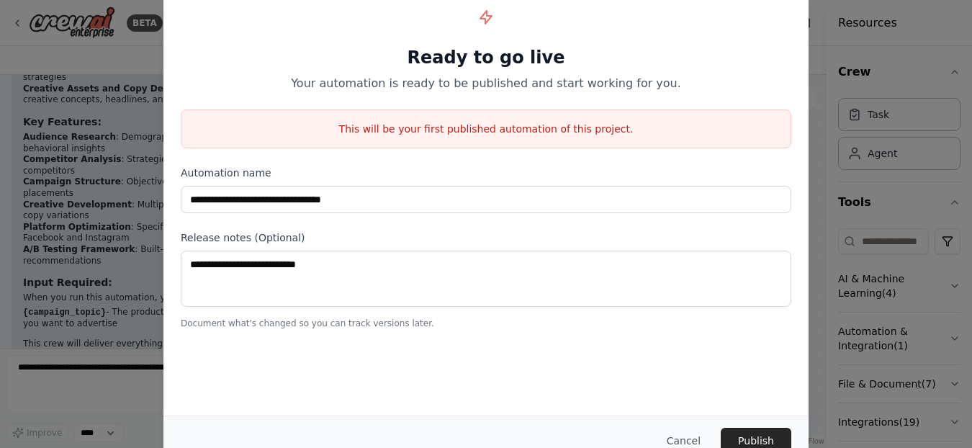
click at [792, 14] on div "**********" at bounding box center [485, 165] width 645 height 364
click at [219, 441] on div "Cancel Publish" at bounding box center [486, 441] width 611 height 26
click at [690, 436] on button "Cancel" at bounding box center [683, 441] width 57 height 26
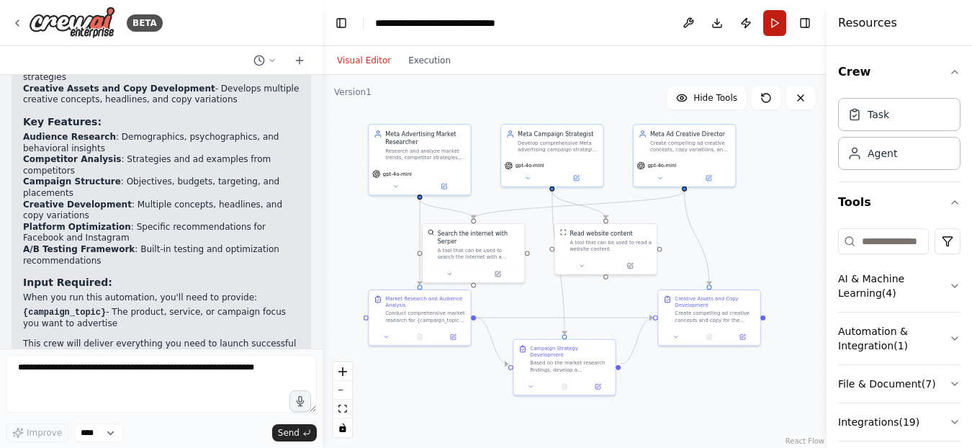
click at [773, 19] on button "Run" at bounding box center [774, 23] width 23 height 26
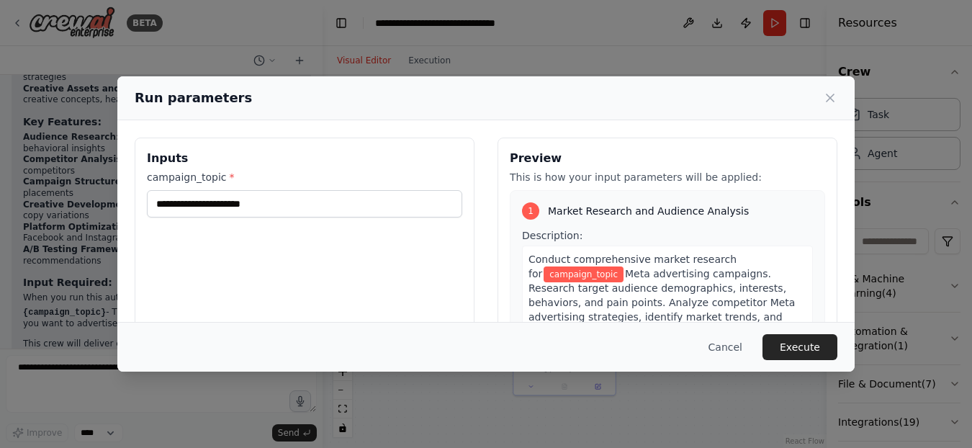
scroll to position [72, 0]
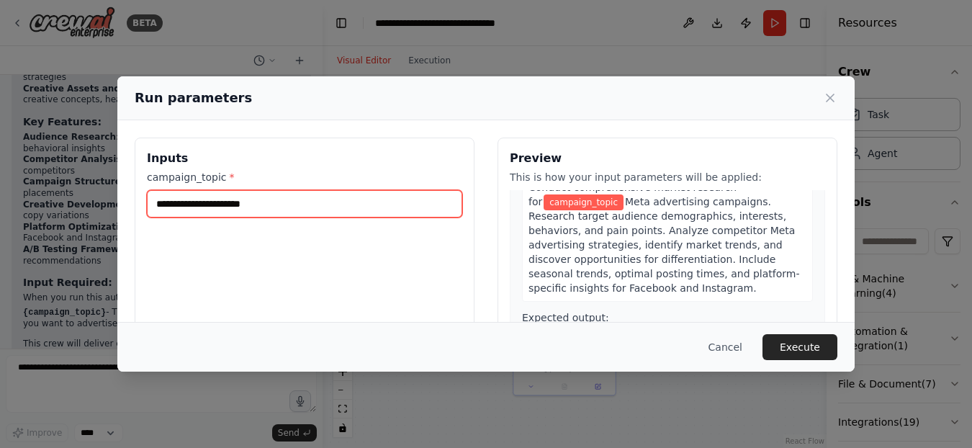
click at [284, 201] on input "campaign_topic *" at bounding box center [304, 203] width 315 height 27
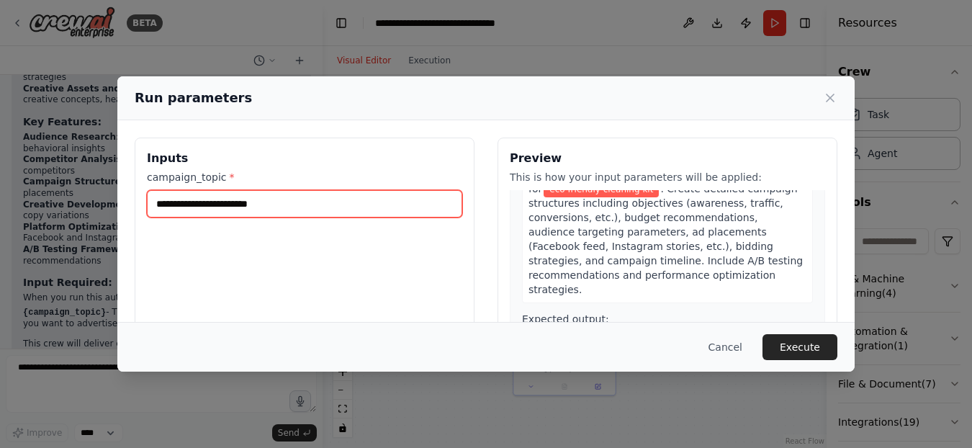
scroll to position [576, 0]
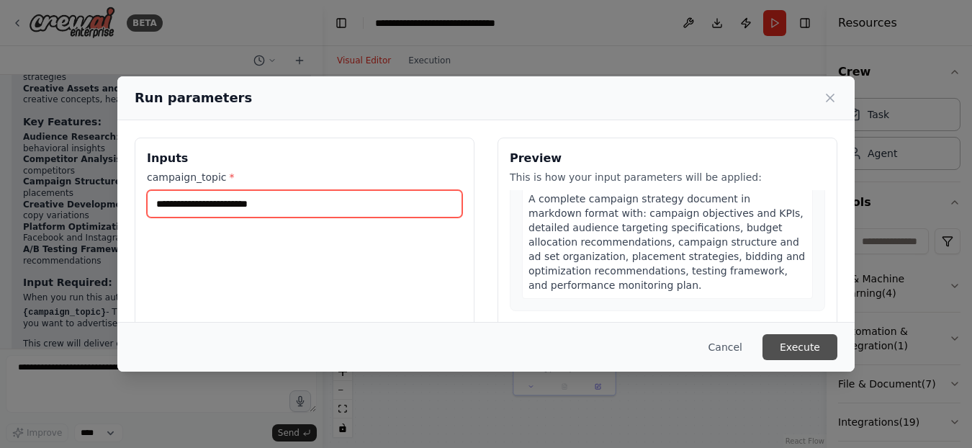
type input "**********"
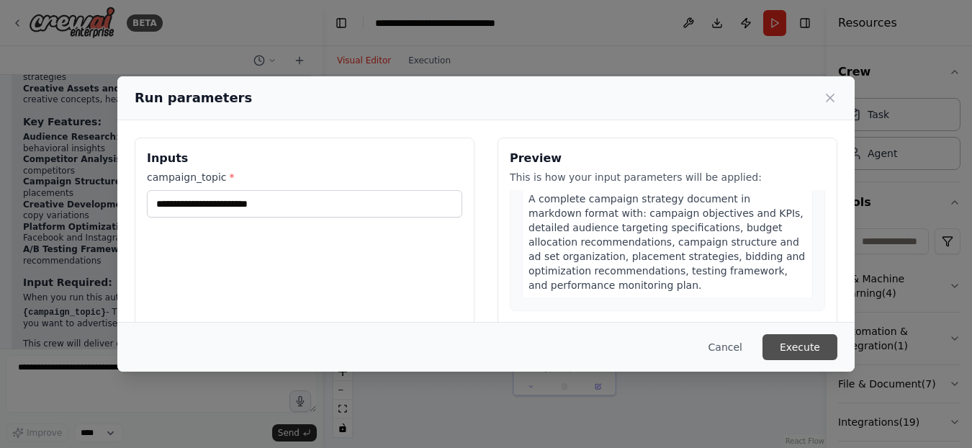
click at [817, 346] on button "Execute" at bounding box center [800, 347] width 75 height 26
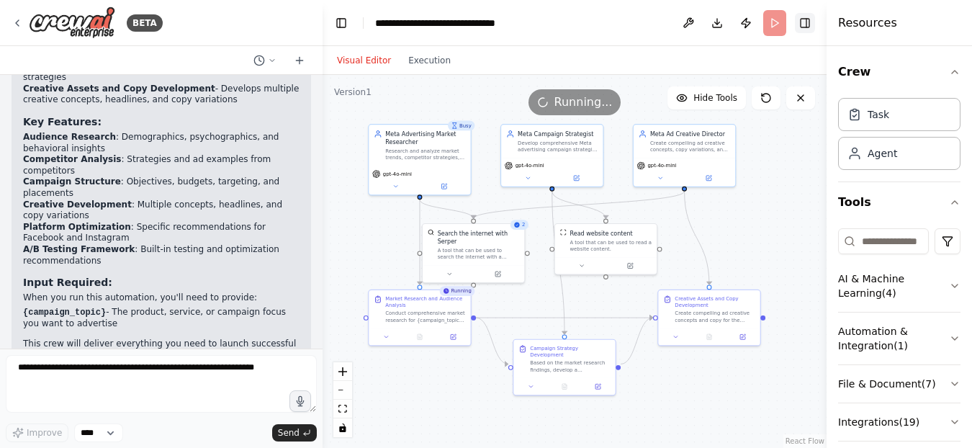
click at [808, 27] on button "Toggle Right Sidebar" at bounding box center [805, 23] width 20 height 20
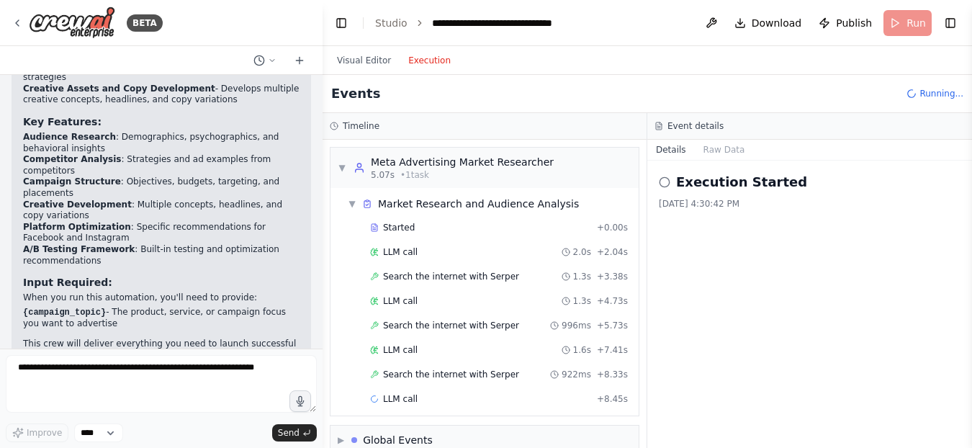
click at [434, 62] on button "Execution" at bounding box center [430, 60] width 60 height 17
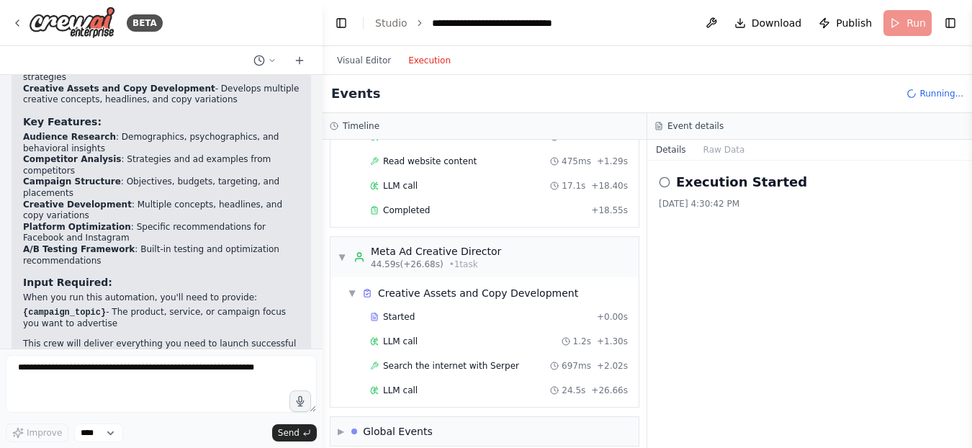
scroll to position [457, 0]
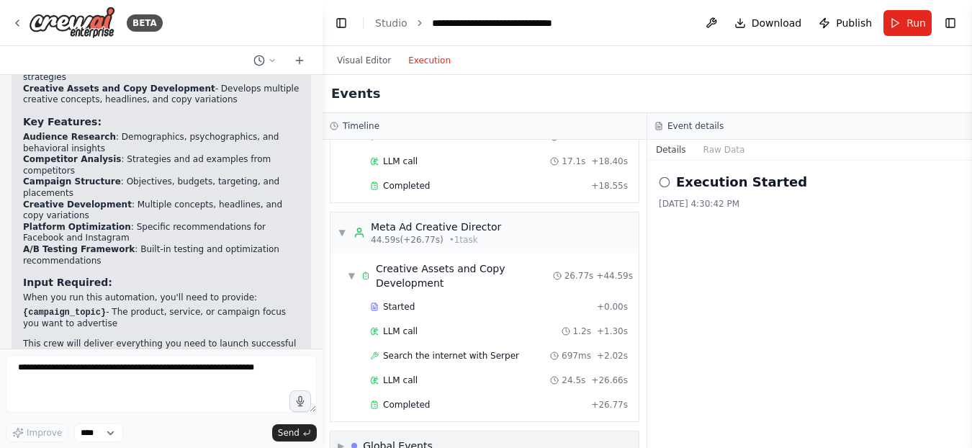
click at [341, 440] on span "▶" at bounding box center [341, 446] width 6 height 12
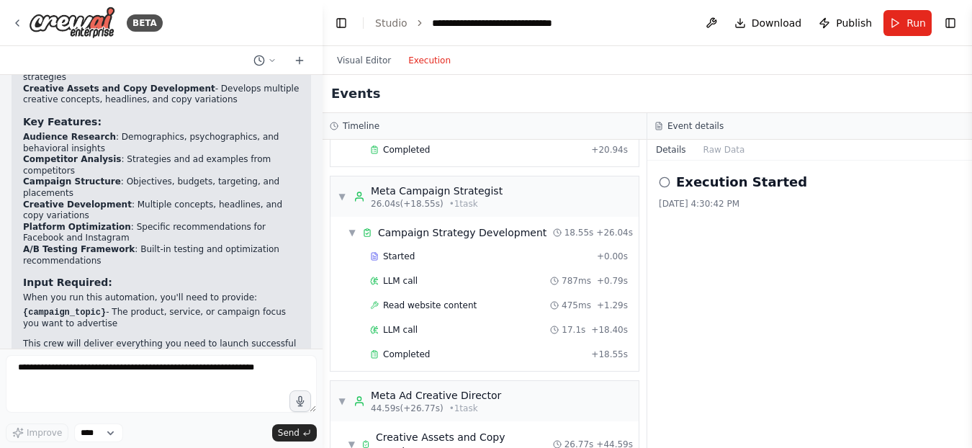
scroll to position [563, 0]
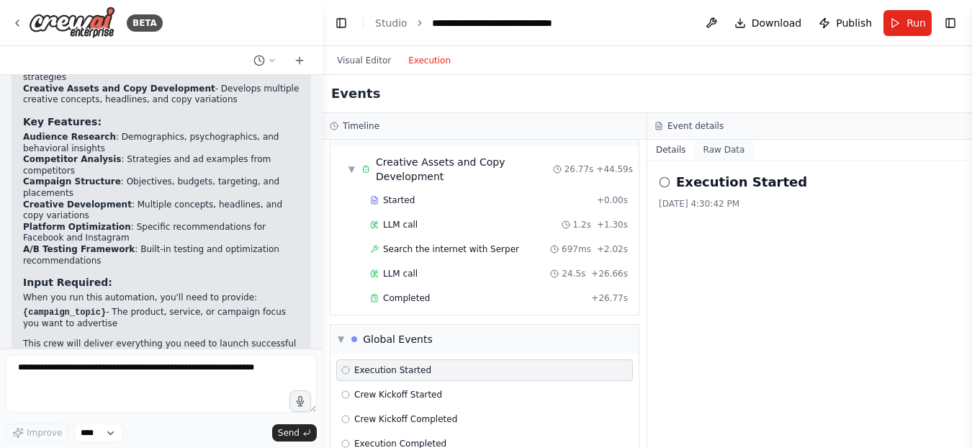
click at [713, 148] on button "Raw Data" at bounding box center [724, 150] width 59 height 20
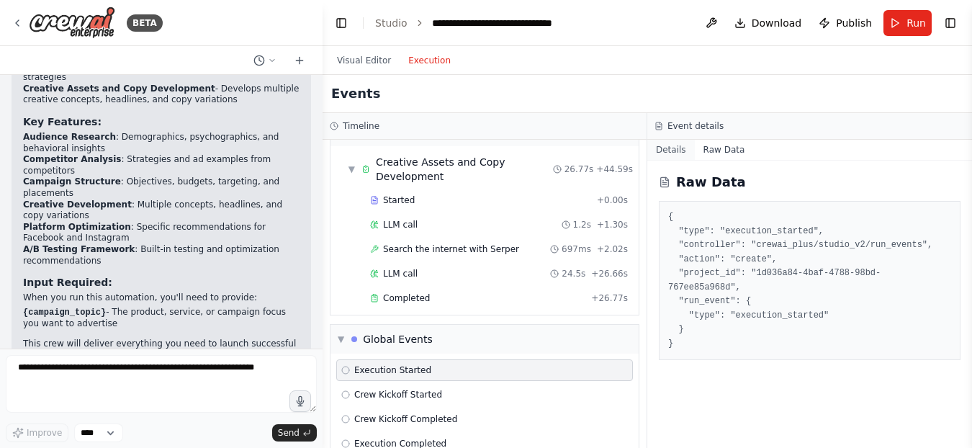
click at [658, 145] on button "Details" at bounding box center [671, 150] width 48 height 20
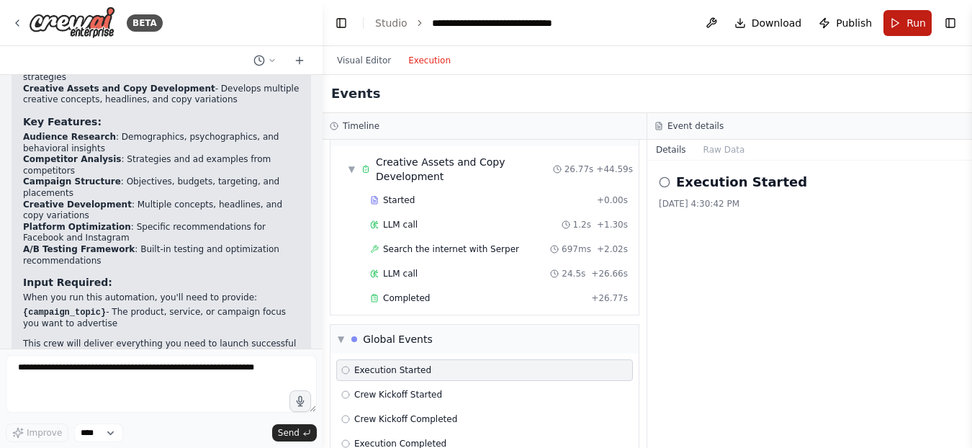
click at [911, 20] on span "Run" at bounding box center [916, 23] width 19 height 14
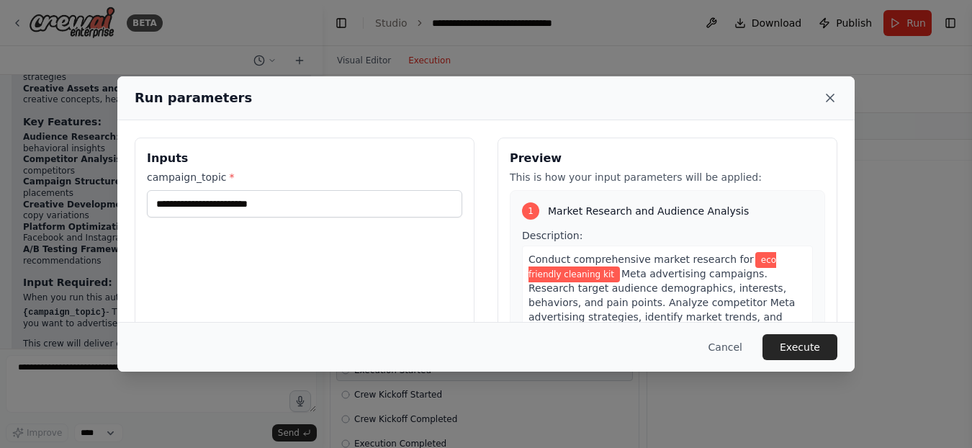
click at [831, 101] on icon at bounding box center [830, 98] width 14 height 14
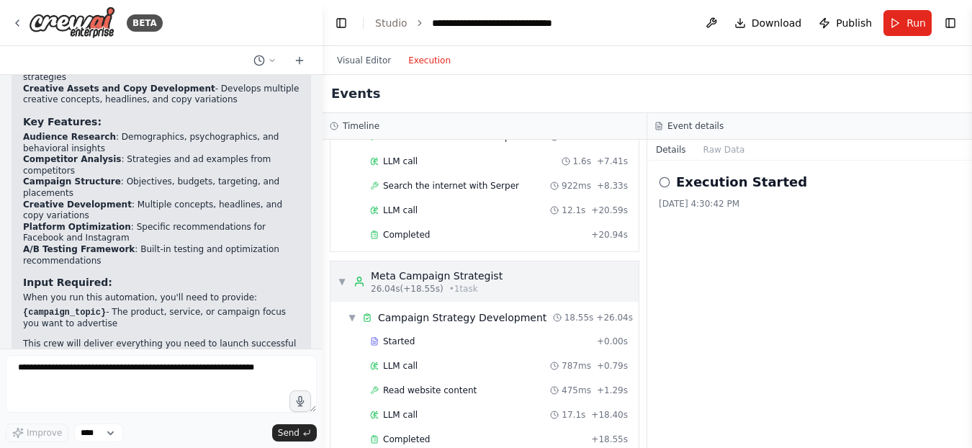
scroll to position [0, 0]
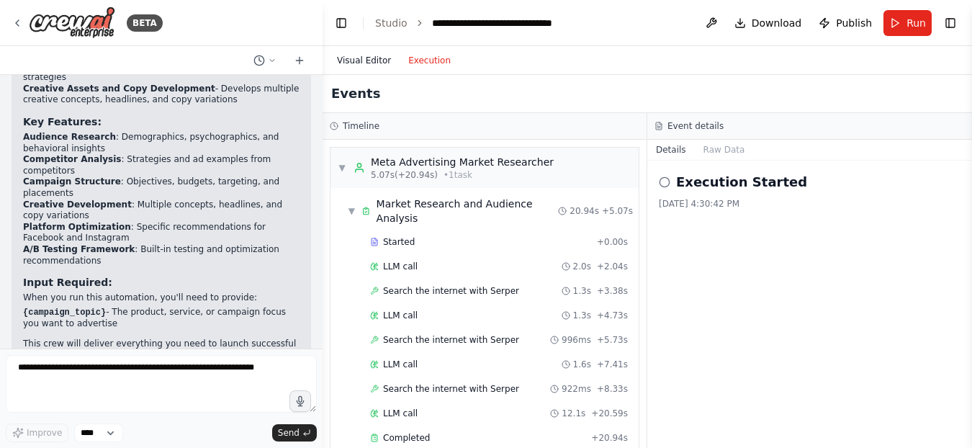
click at [357, 60] on button "Visual Editor" at bounding box center [363, 60] width 71 height 17
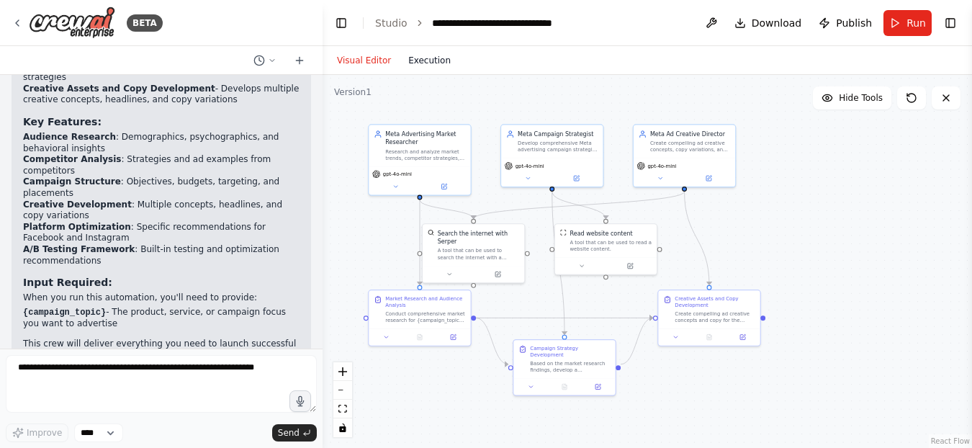
click at [431, 60] on button "Execution" at bounding box center [430, 60] width 60 height 17
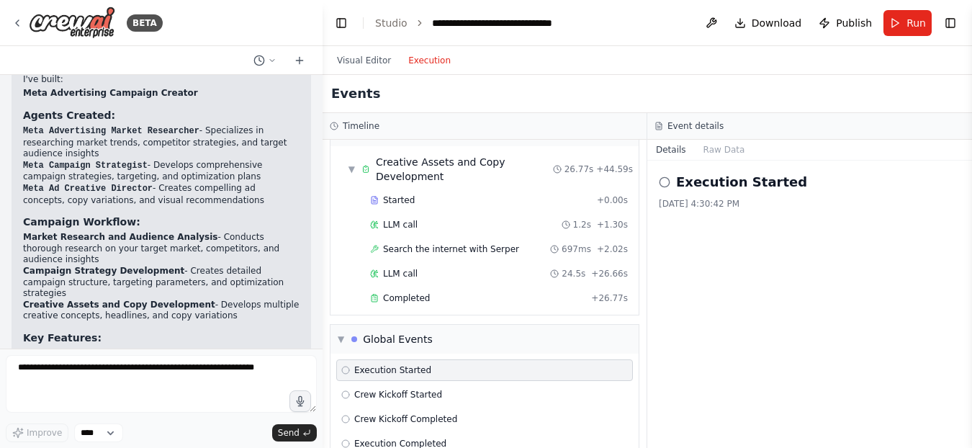
scroll to position [1293, 0]
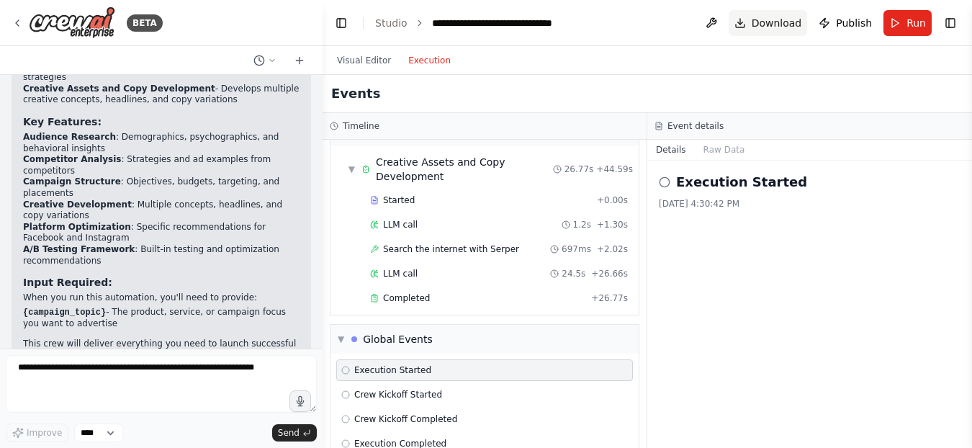
click at [761, 19] on span "Download" at bounding box center [777, 23] width 50 height 14
click at [949, 22] on button "Toggle Right Sidebar" at bounding box center [950, 23] width 20 height 20
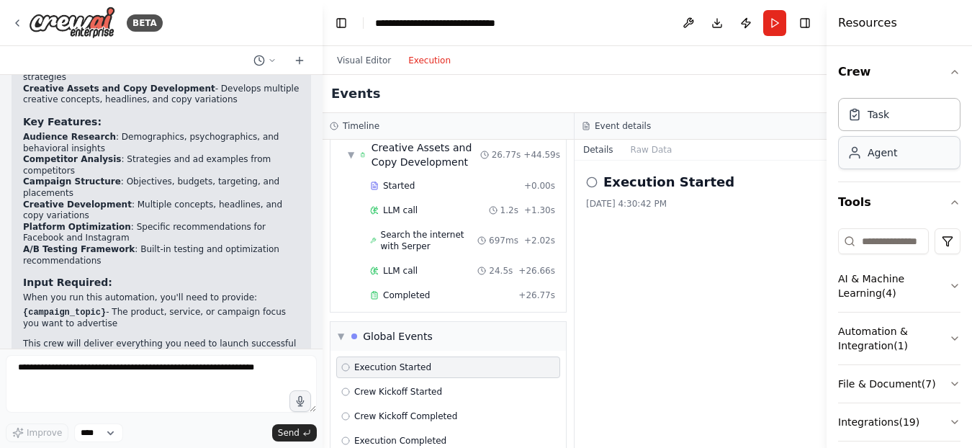
click at [873, 159] on div "Agent" at bounding box center [883, 152] width 30 height 14
click at [758, 205] on div "8/10/2025, 4:30:42 PM" at bounding box center [700, 204] width 229 height 12
click at [780, 89] on div "Events" at bounding box center [575, 94] width 504 height 38
click at [590, 186] on circle at bounding box center [591, 181] width 9 height 9
click at [591, 183] on icon at bounding box center [592, 182] width 12 height 12
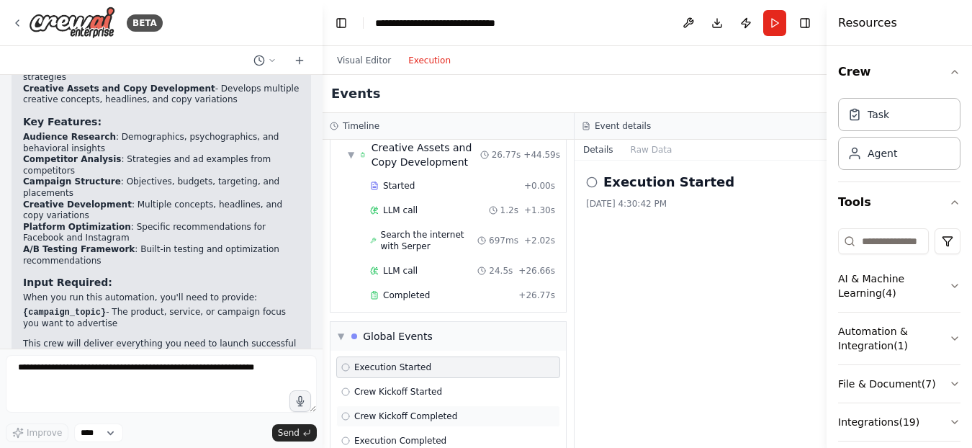
click at [345, 417] on icon at bounding box center [345, 416] width 9 height 9
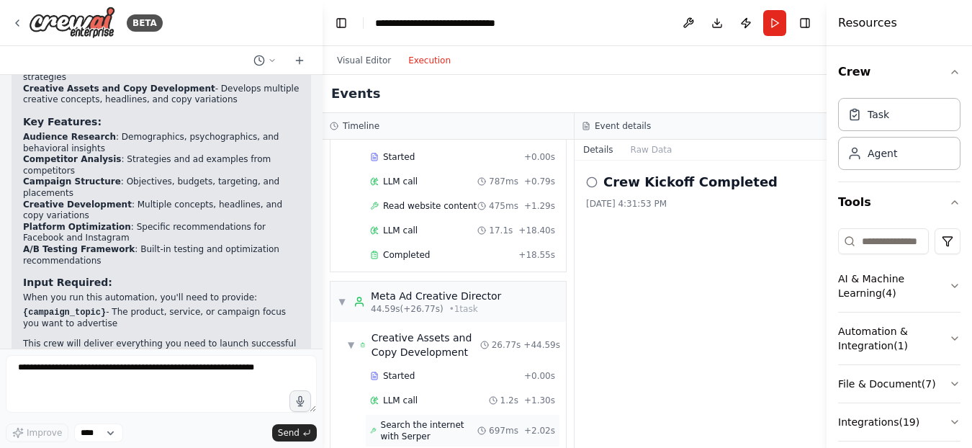
scroll to position [292, 0]
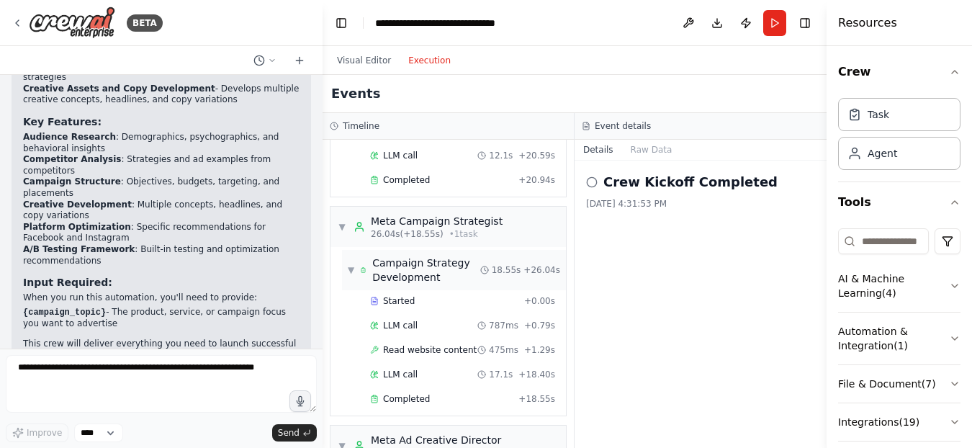
click at [390, 271] on div "Campaign Strategy Development" at bounding box center [426, 270] width 108 height 29
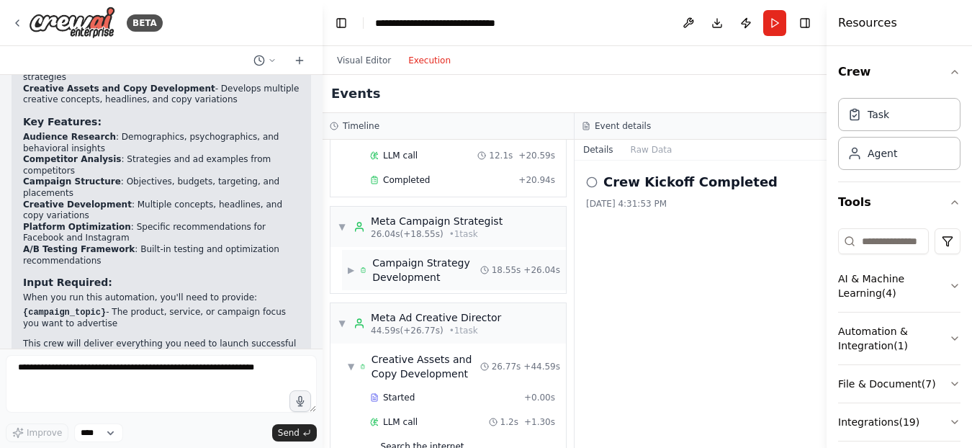
click at [390, 270] on div "Campaign Strategy Development" at bounding box center [426, 270] width 108 height 29
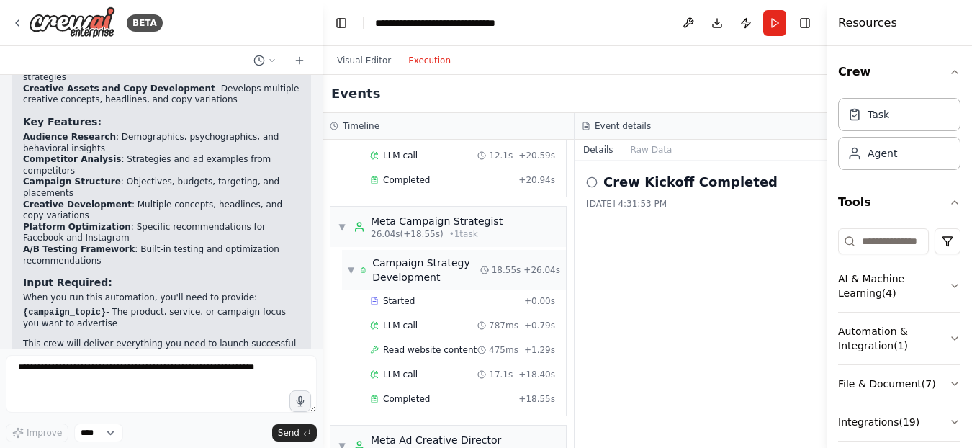
click at [389, 269] on div "Campaign Strategy Development" at bounding box center [426, 270] width 108 height 29
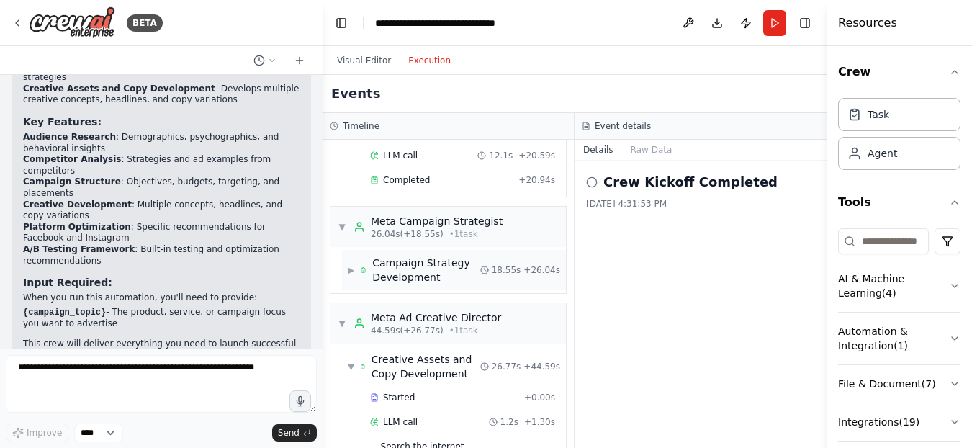
click at [354, 269] on span "▶" at bounding box center [351, 270] width 6 height 12
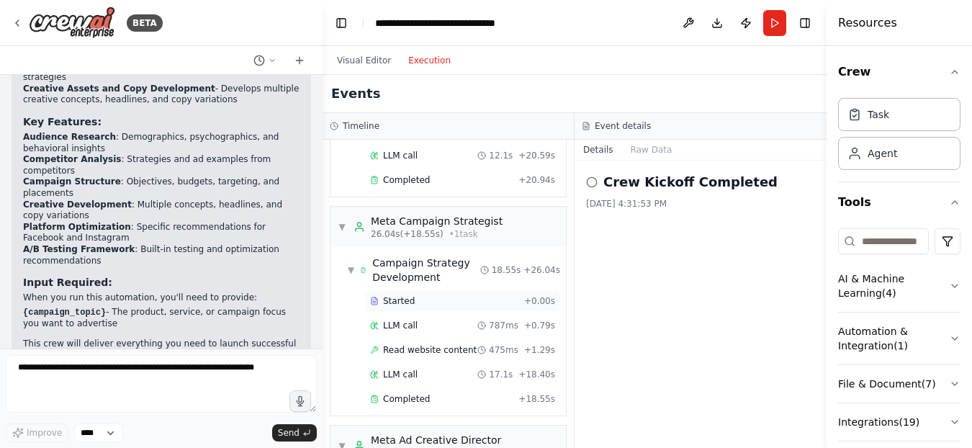
click at [399, 296] on span "Started" at bounding box center [399, 301] width 32 height 12
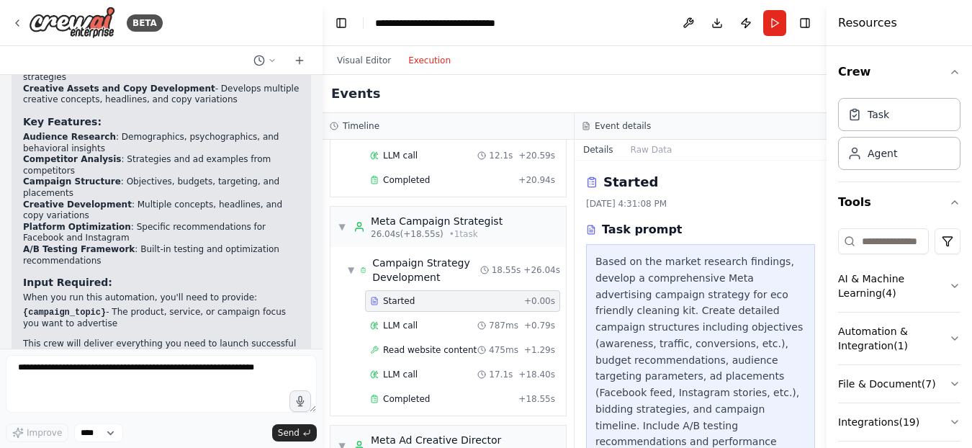
scroll to position [144, 0]
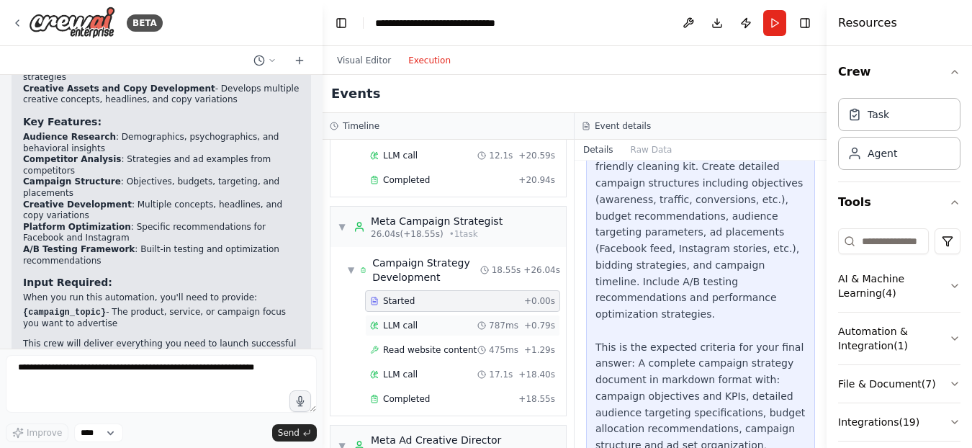
click at [412, 325] on span "LLM call" at bounding box center [400, 326] width 35 height 12
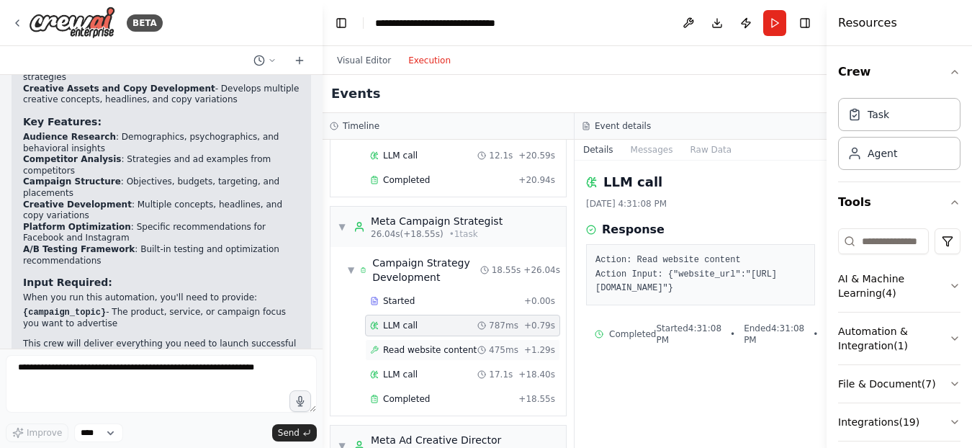
click at [408, 351] on span "Read website content" at bounding box center [430, 350] width 94 height 12
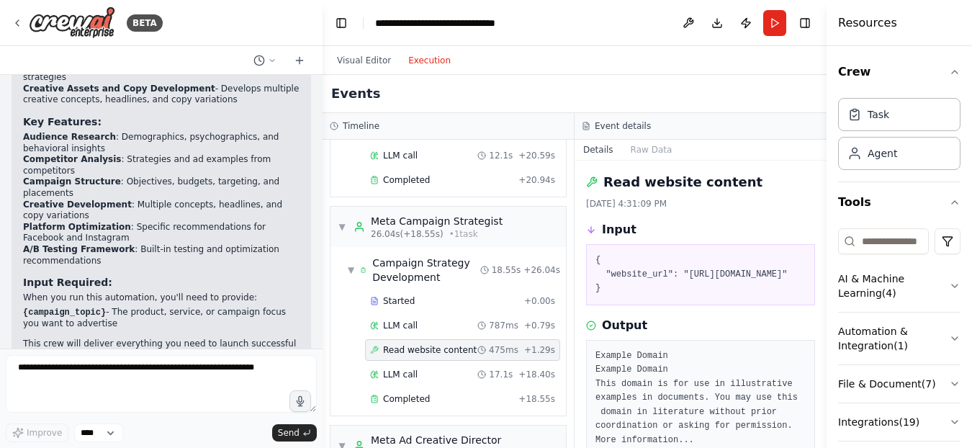
scroll to position [117, 0]
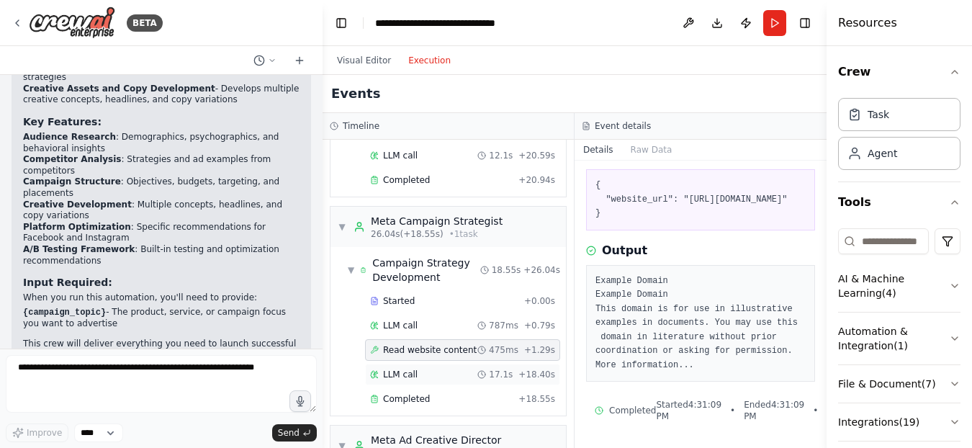
click at [393, 374] on span "LLM call" at bounding box center [400, 375] width 35 height 12
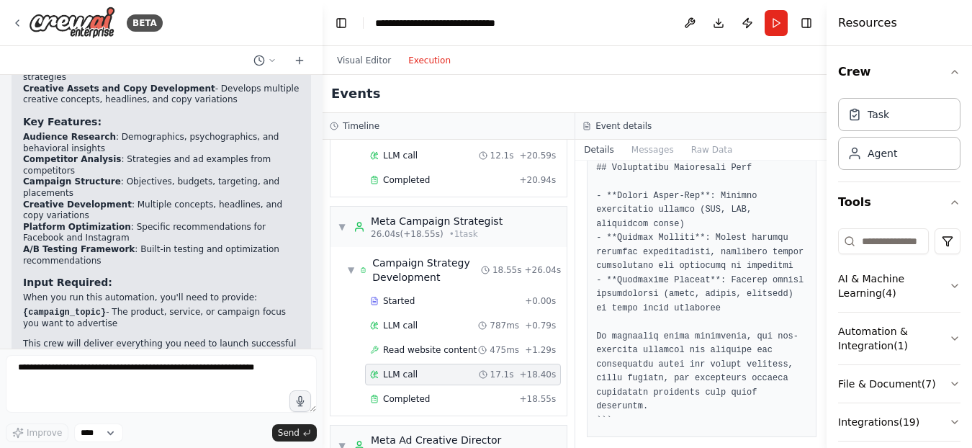
scroll to position [2100, 0]
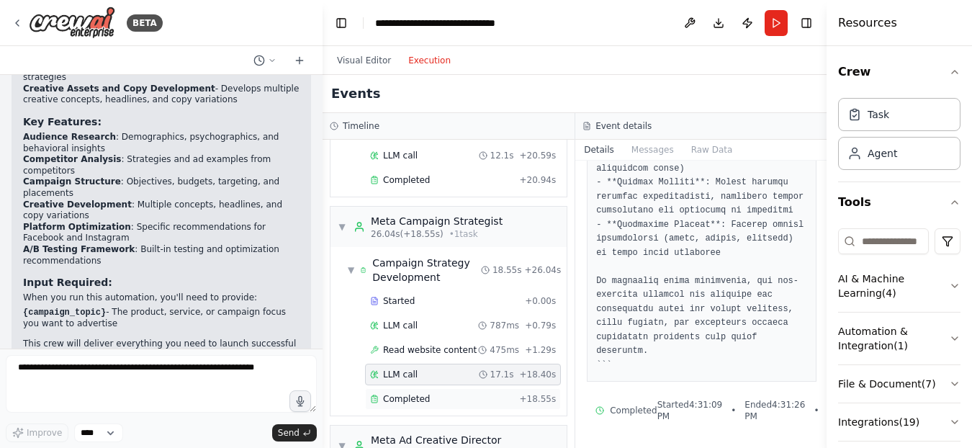
click at [421, 402] on span "Completed" at bounding box center [406, 399] width 47 height 12
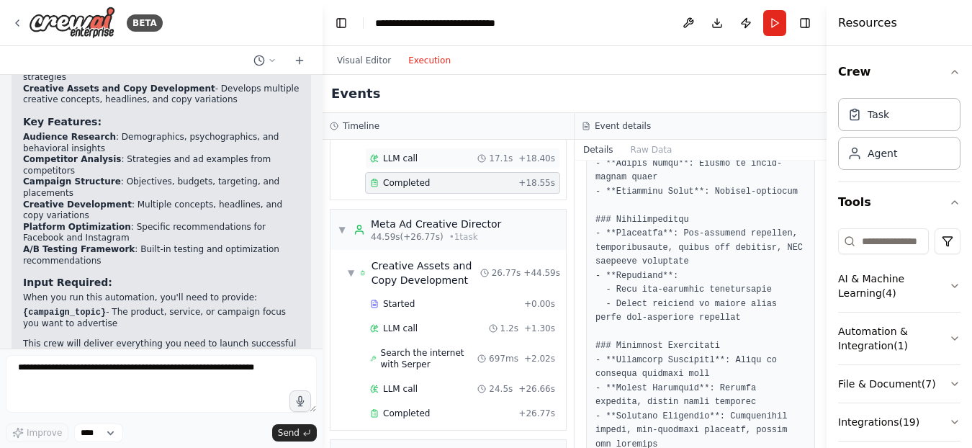
scroll to position [580, 0]
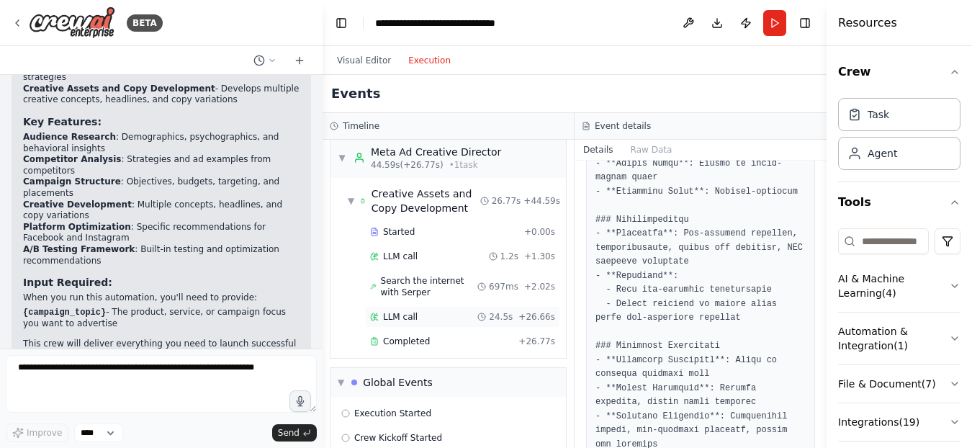
click at [397, 312] on span "LLM call" at bounding box center [400, 317] width 35 height 12
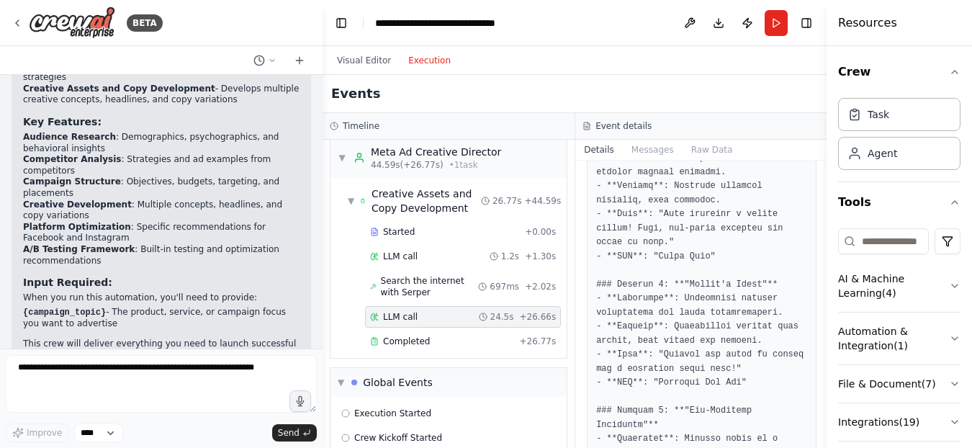
scroll to position [652, 0]
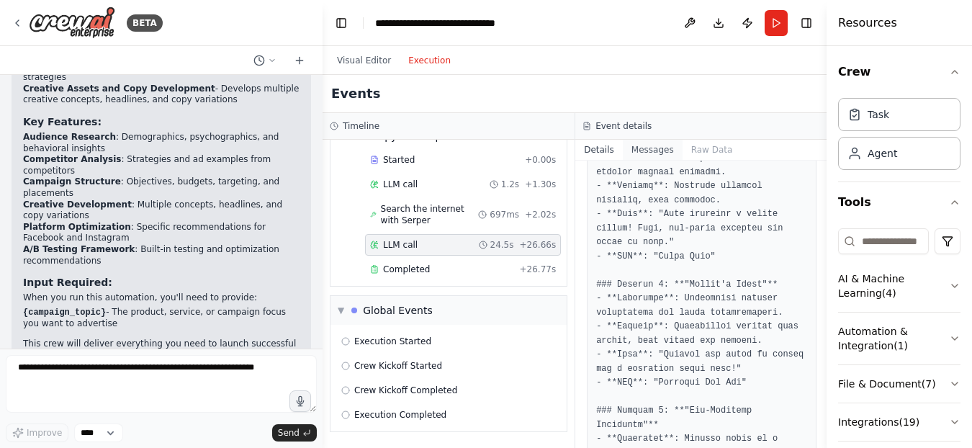
click at [650, 156] on button "Messages" at bounding box center [653, 150] width 60 height 20
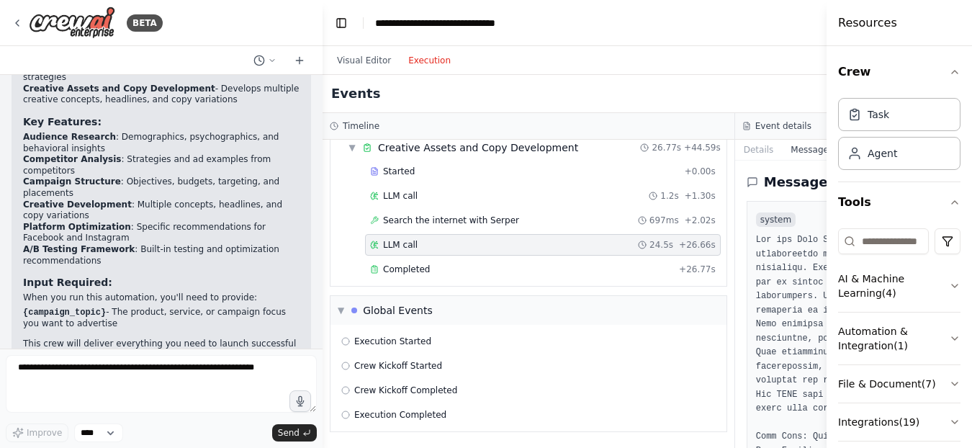
scroll to position [563, 0]
click at [743, 151] on button "Details" at bounding box center [759, 150] width 48 height 20
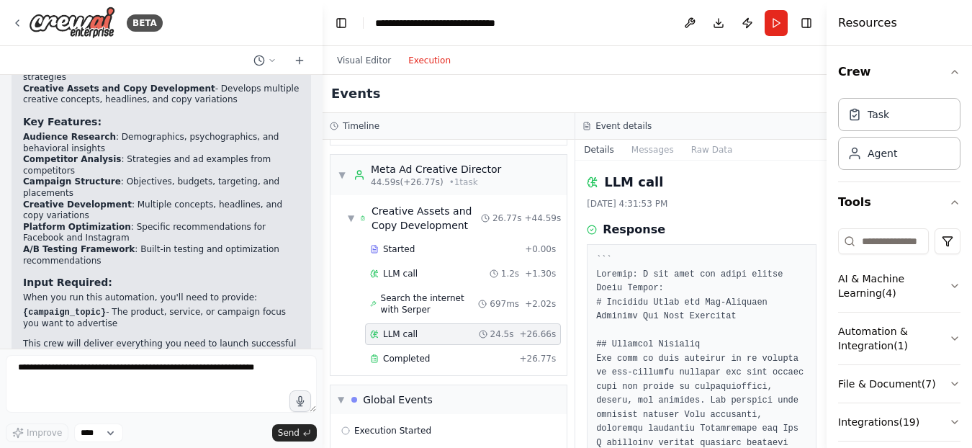
scroll to position [652, 0]
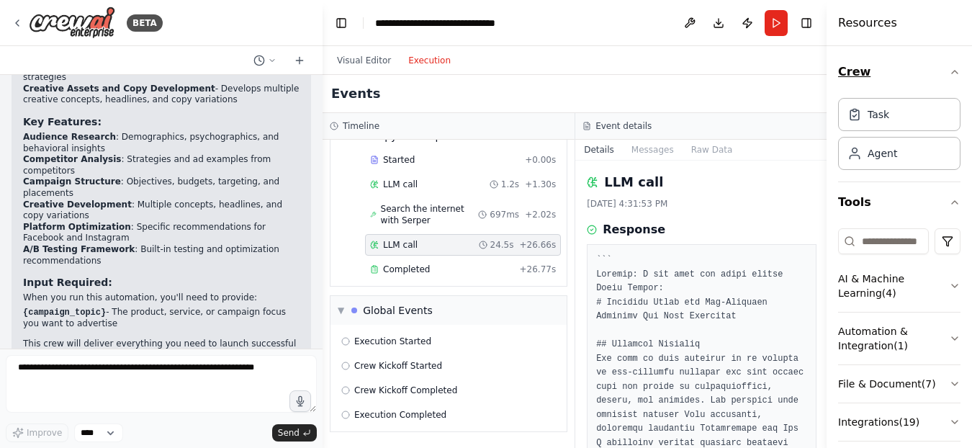
click at [949, 66] on icon "button" at bounding box center [955, 72] width 12 height 12
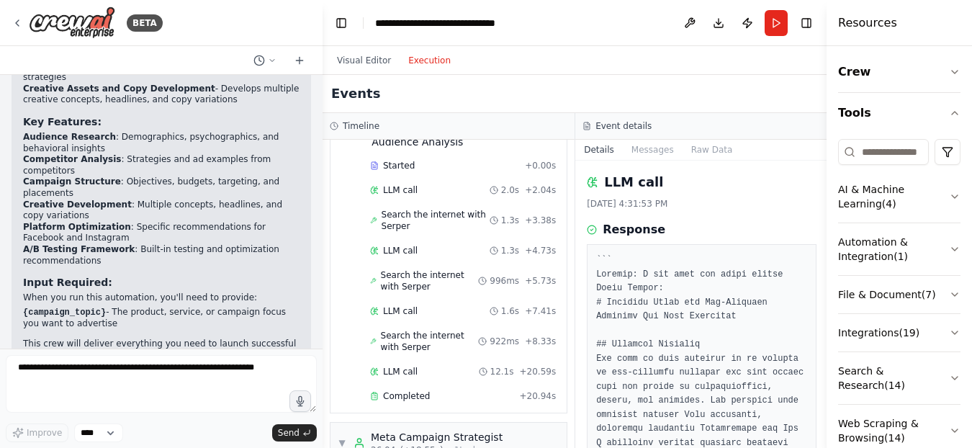
scroll to position [0, 0]
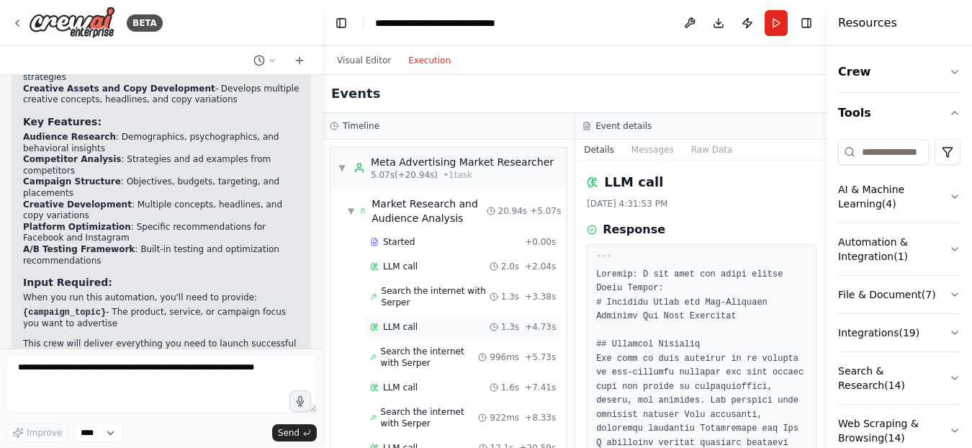
click at [393, 322] on span "LLM call" at bounding box center [400, 327] width 35 height 12
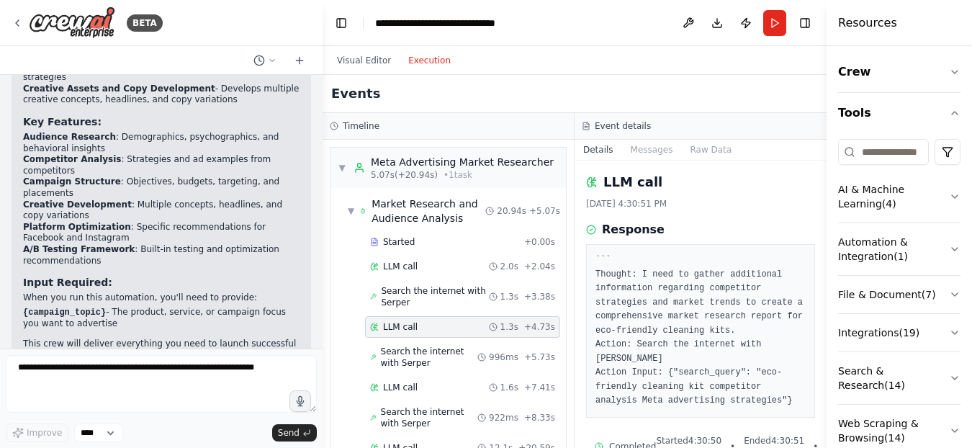
scroll to position [22, 0]
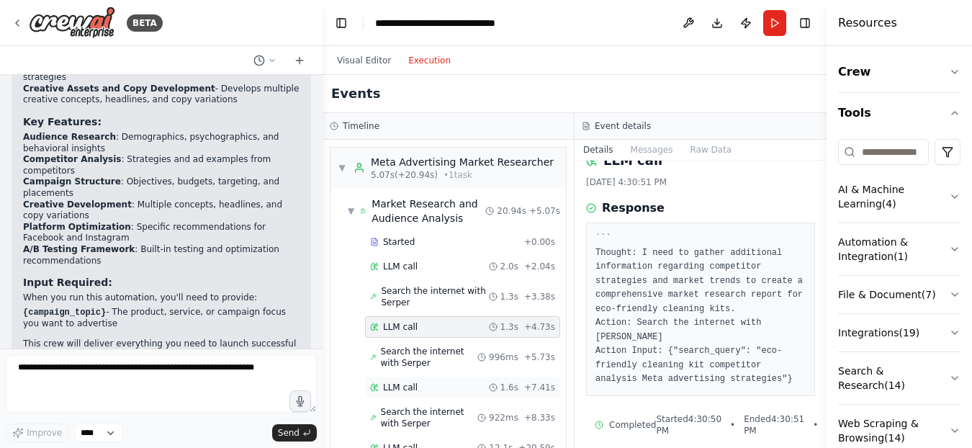
click at [414, 384] on span "LLM call" at bounding box center [400, 388] width 35 height 12
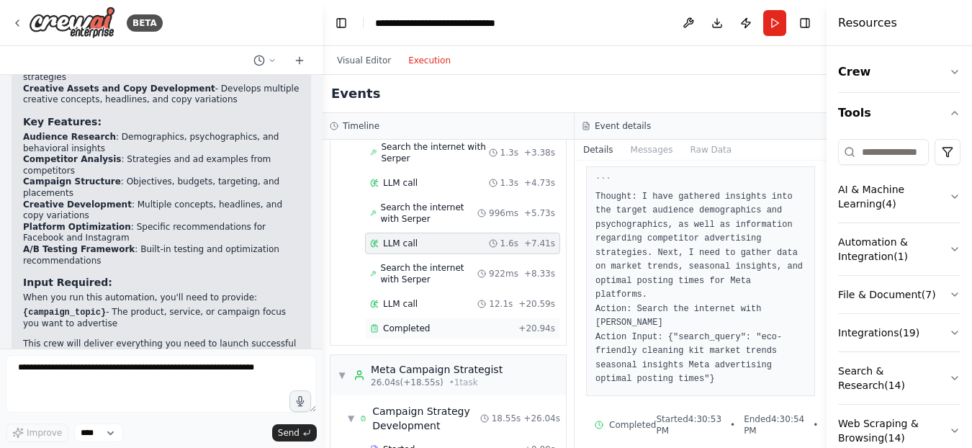
scroll to position [216, 0]
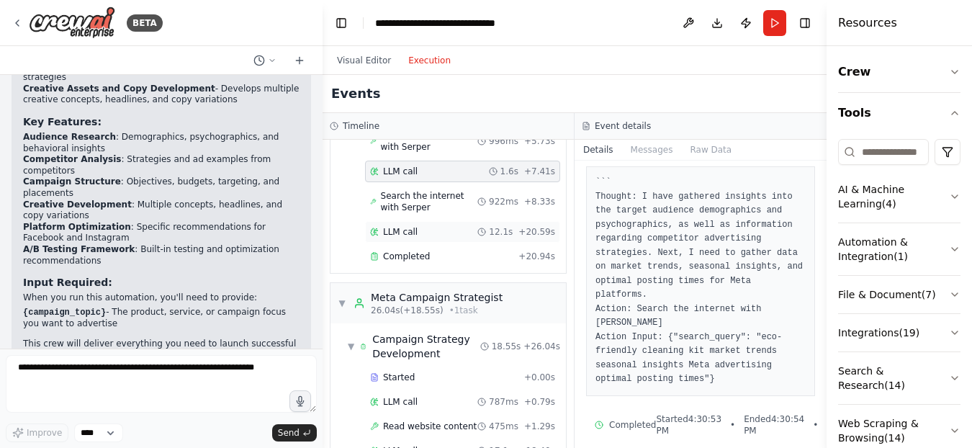
click at [389, 230] on span "LLM call" at bounding box center [400, 232] width 35 height 12
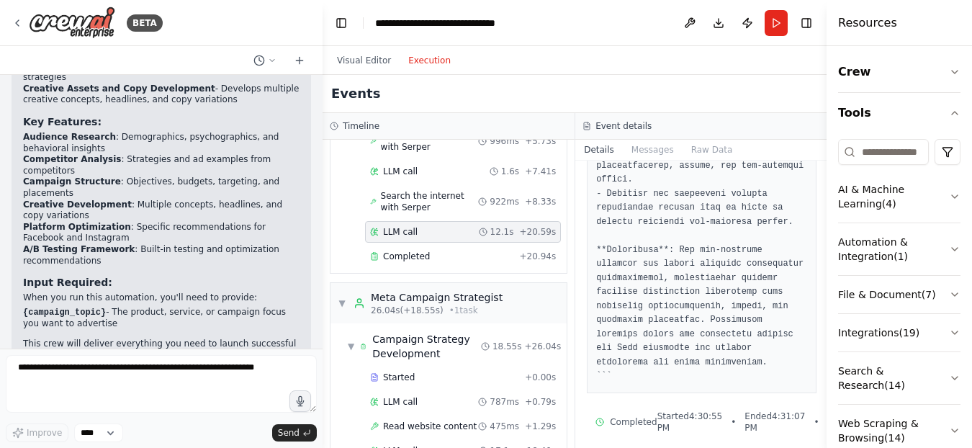
scroll to position [1918, 0]
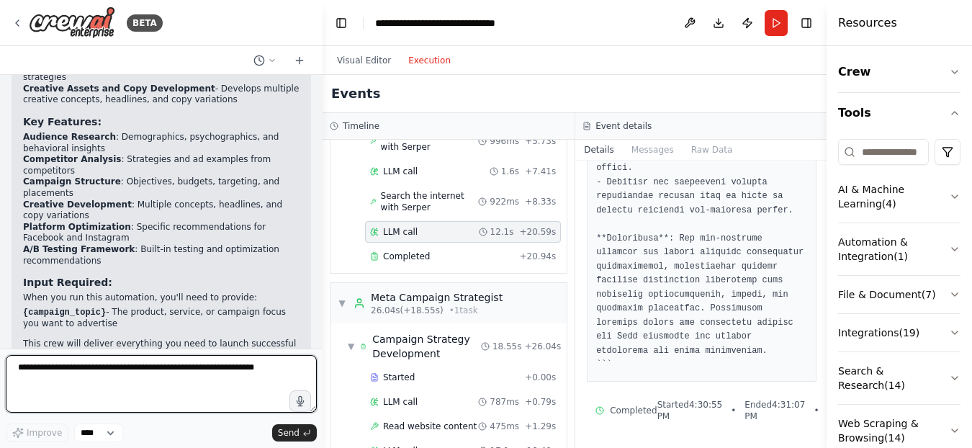
drag, startPoint x: 86, startPoint y: 374, endPoint x: 105, endPoint y: 362, distance: 22.4
click at [90, 372] on textarea at bounding box center [161, 384] width 311 height 58
type textarea "**********"
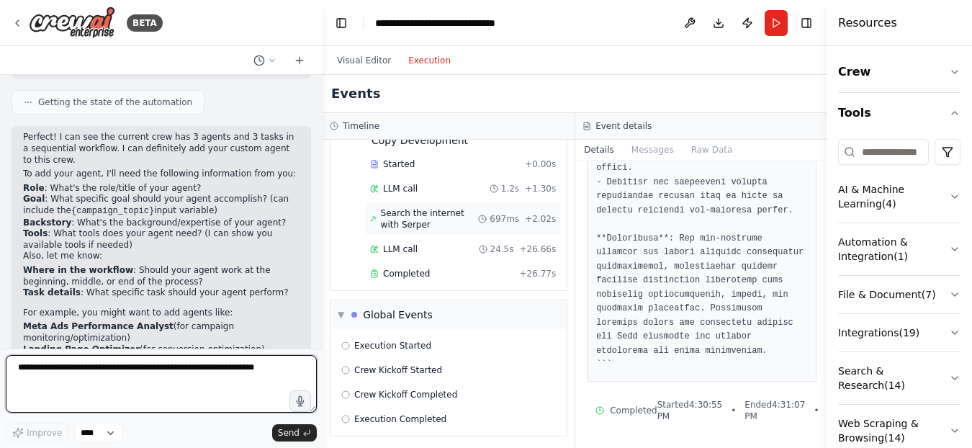
scroll to position [652, 0]
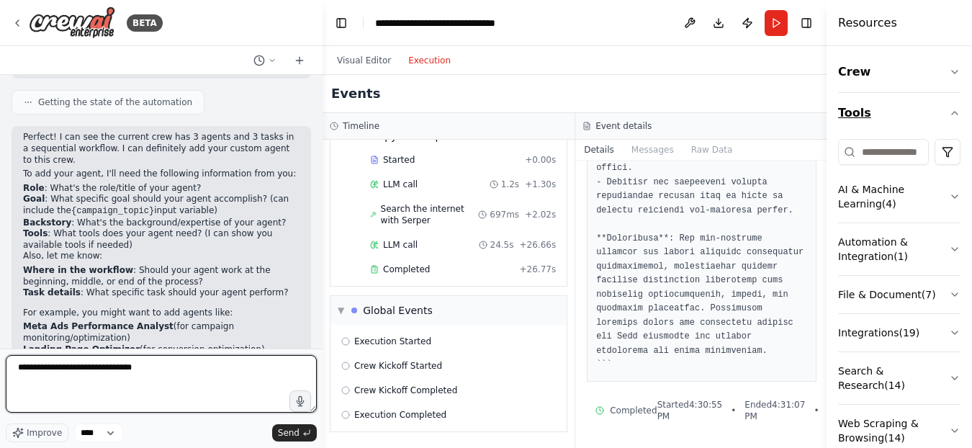
type textarea "**********"
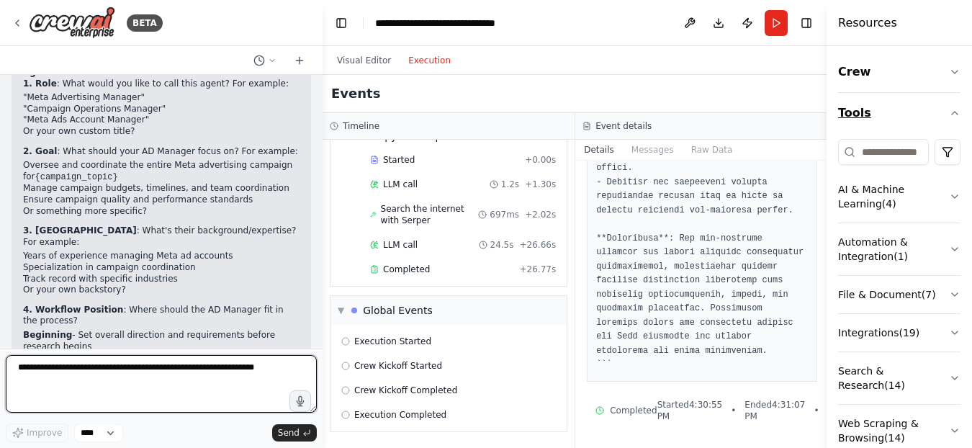
scroll to position [2327, 0]
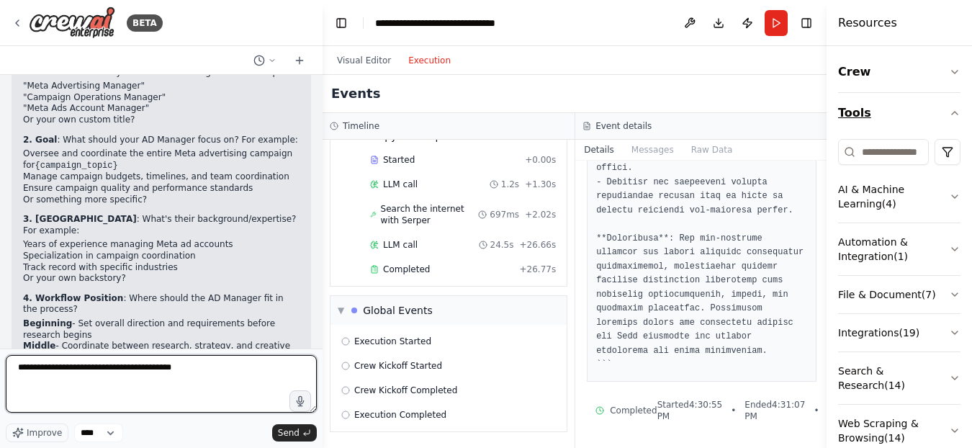
type textarea "**********"
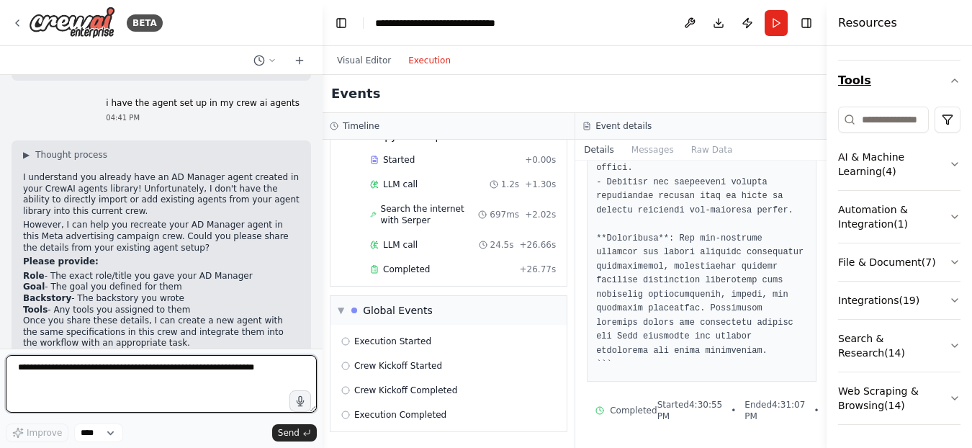
scroll to position [0, 0]
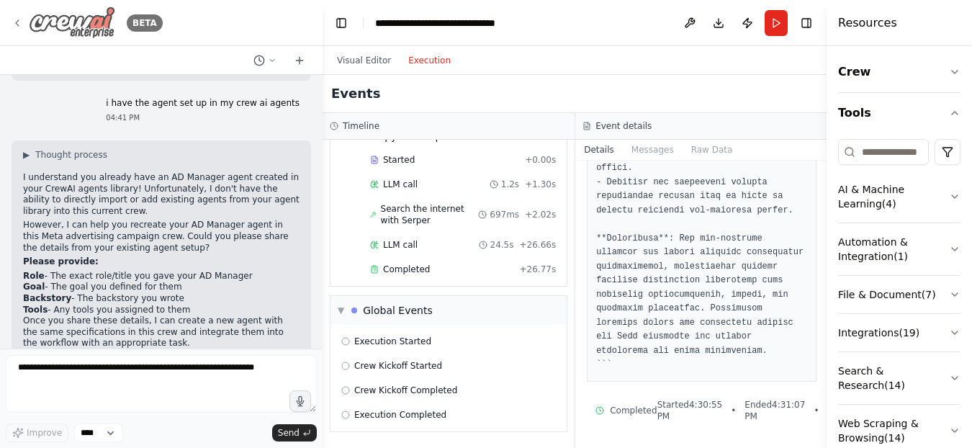
click at [19, 17] on div "BETA" at bounding box center [87, 22] width 151 height 32
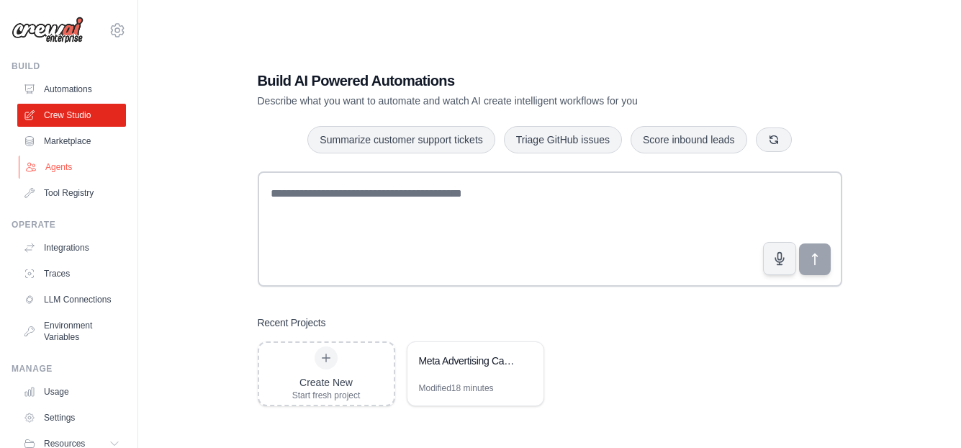
click at [58, 171] on link "Agents" at bounding box center [73, 167] width 109 height 23
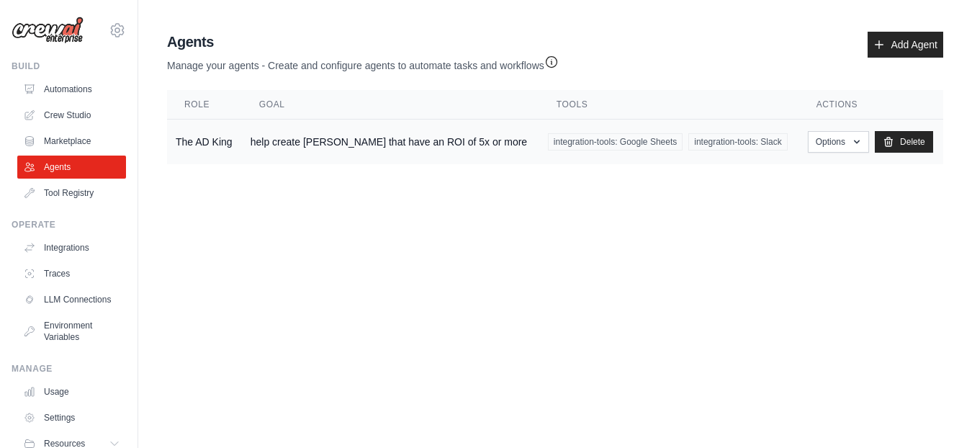
click at [436, 133] on td "help create [PERSON_NAME] that have an ROI of 5x or more" at bounding box center [390, 142] width 297 height 45
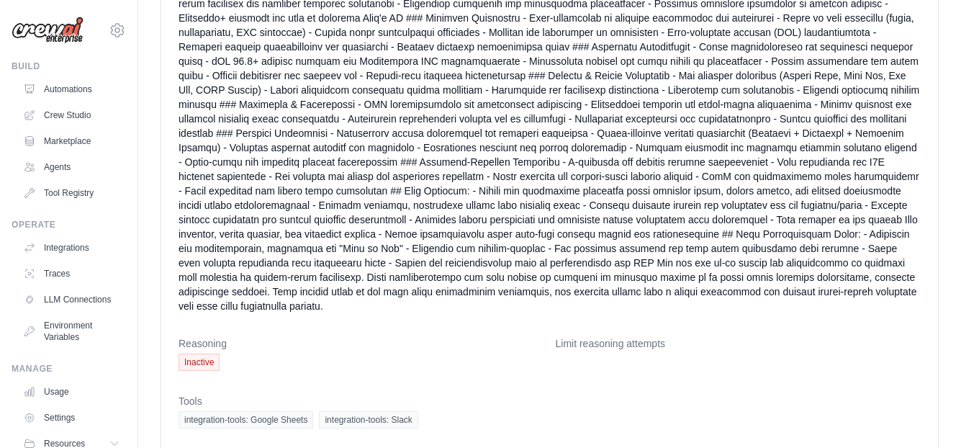
scroll to position [403, 0]
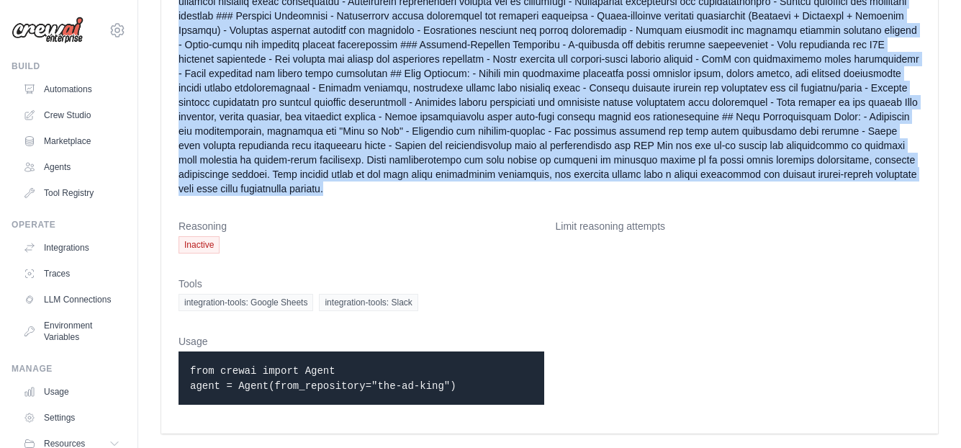
drag, startPoint x: 172, startPoint y: 130, endPoint x: 710, endPoint y: 199, distance: 542.3
click at [710, 199] on div "Role The AD King Status Active Goal help create [PERSON_NAME] that have an ROI …" at bounding box center [549, 40] width 777 height 788
click at [81, 116] on link "Crew Studio" at bounding box center [73, 115] width 109 height 23
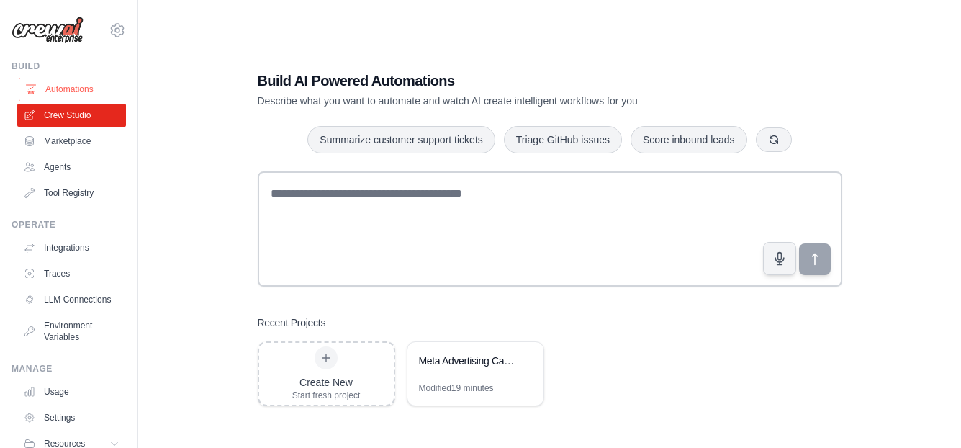
click at [76, 91] on link "Automations" at bounding box center [73, 89] width 109 height 23
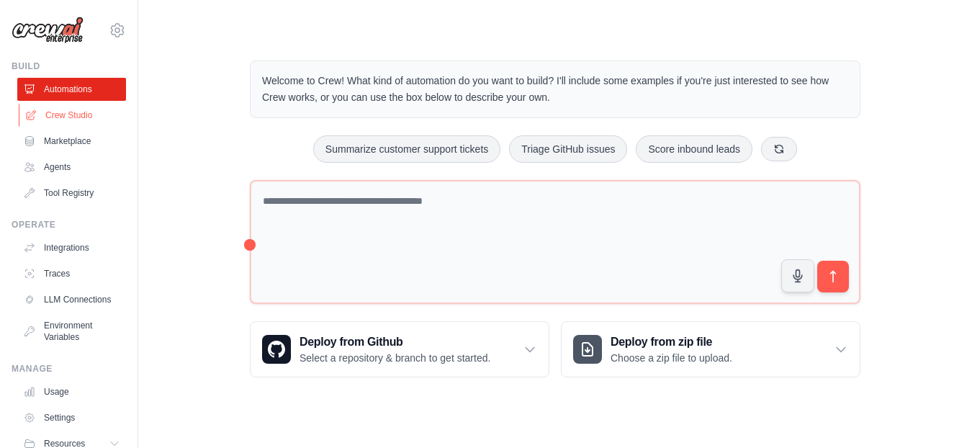
click at [76, 114] on link "Crew Studio" at bounding box center [73, 115] width 109 height 23
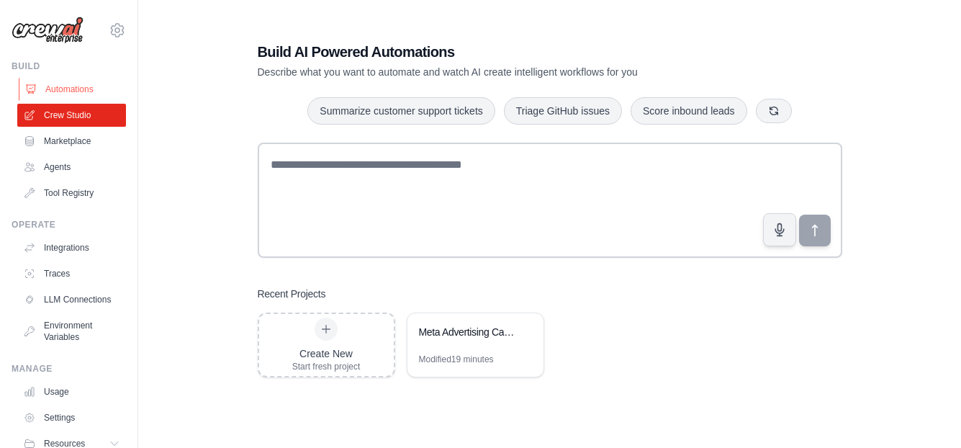
click at [68, 87] on link "Automations" at bounding box center [73, 89] width 109 height 23
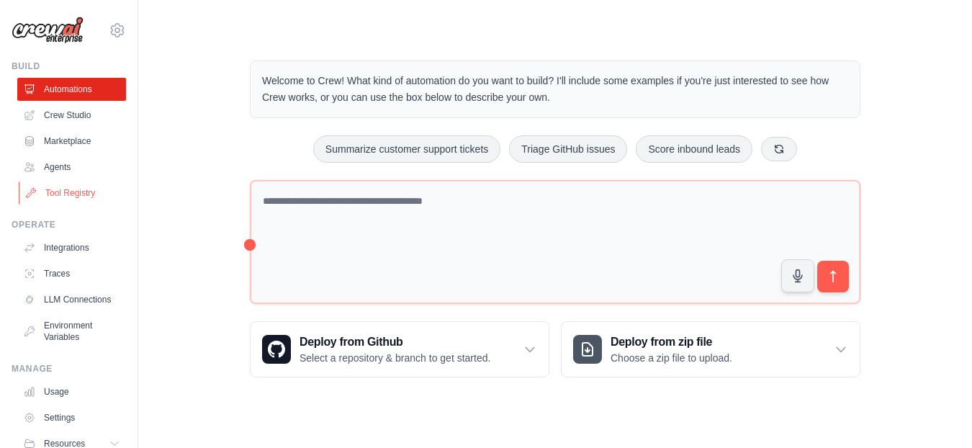
click at [59, 185] on link "Tool Registry" at bounding box center [73, 192] width 109 height 23
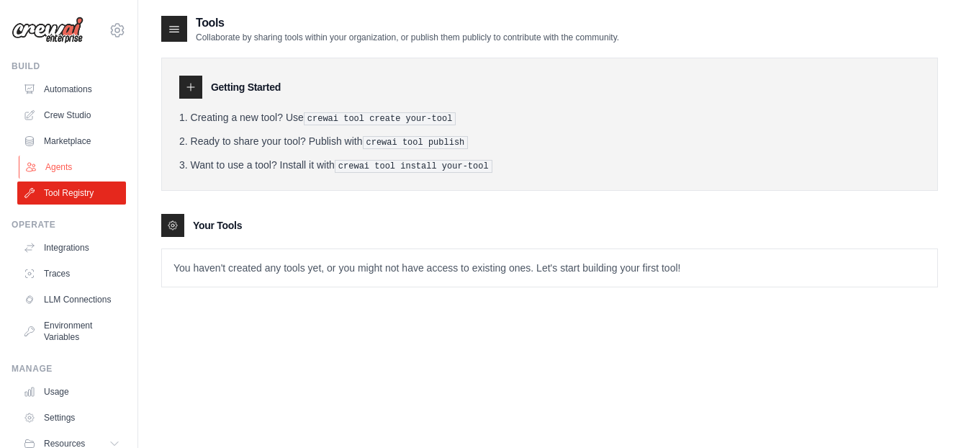
click at [55, 164] on link "Agents" at bounding box center [73, 167] width 109 height 23
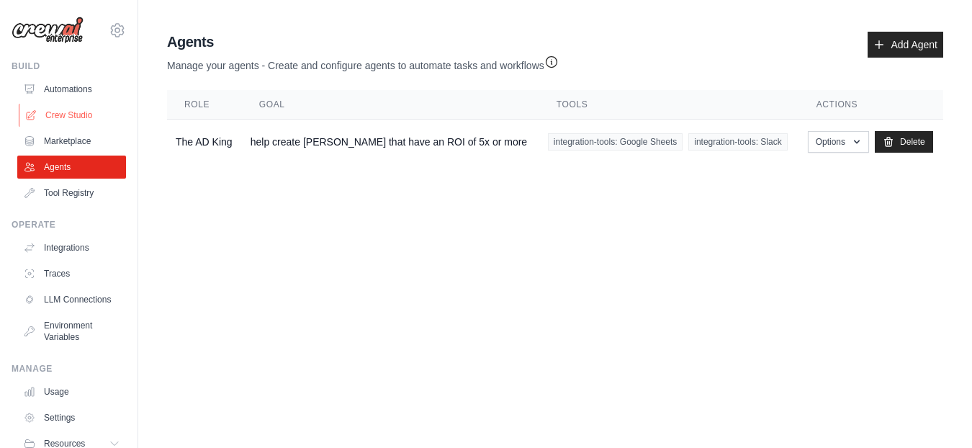
click at [45, 111] on link "Crew Studio" at bounding box center [73, 115] width 109 height 23
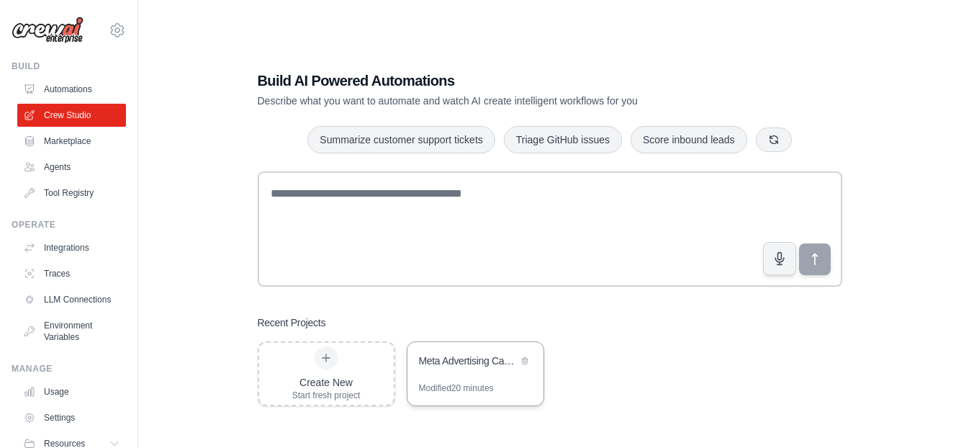
click at [462, 361] on div "Meta Advertising Campaign Creator" at bounding box center [468, 361] width 99 height 14
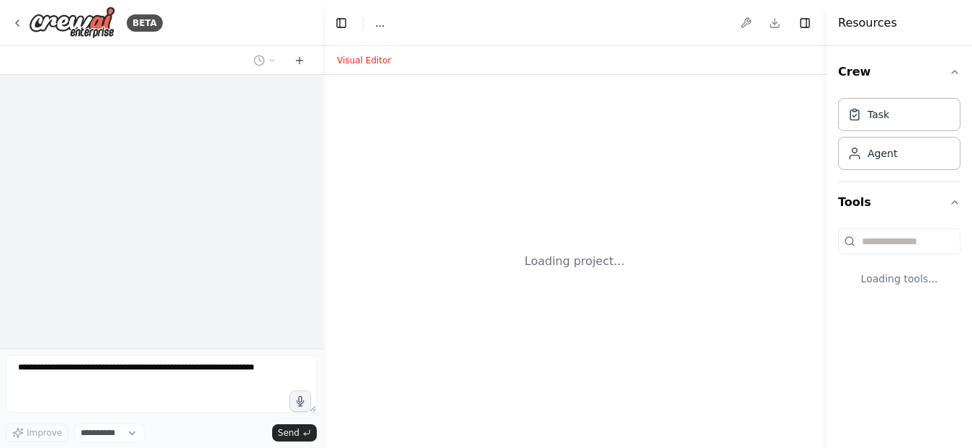
select select "****"
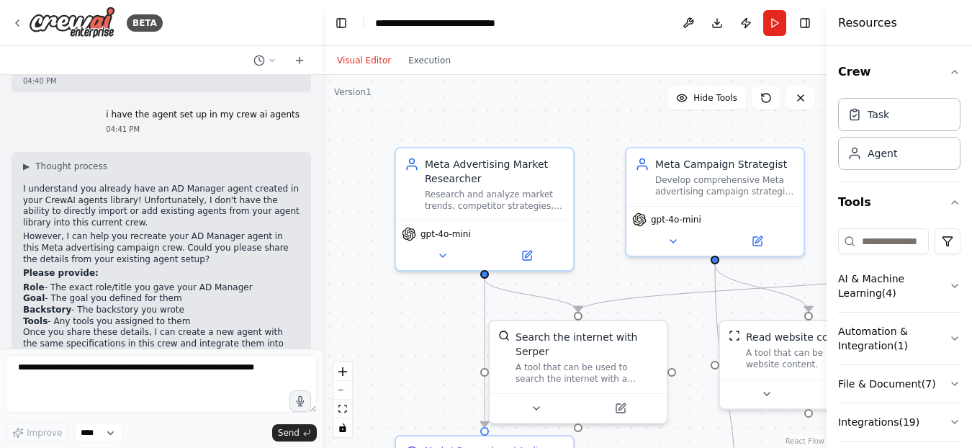
scroll to position [2718, 0]
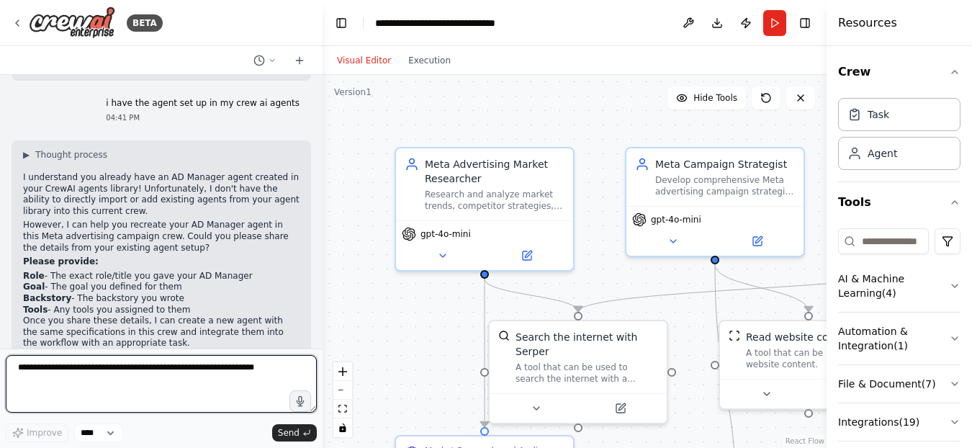
click at [55, 371] on textarea at bounding box center [161, 384] width 311 height 58
paste textarea "**********"
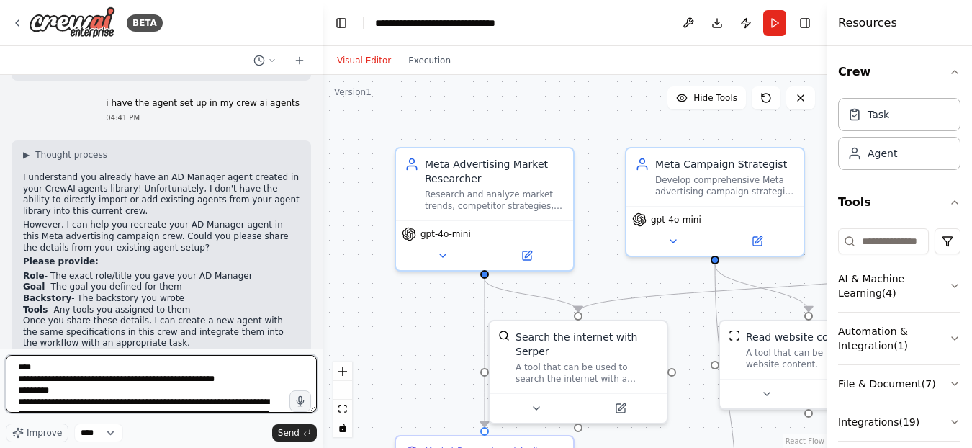
scroll to position [801, 0]
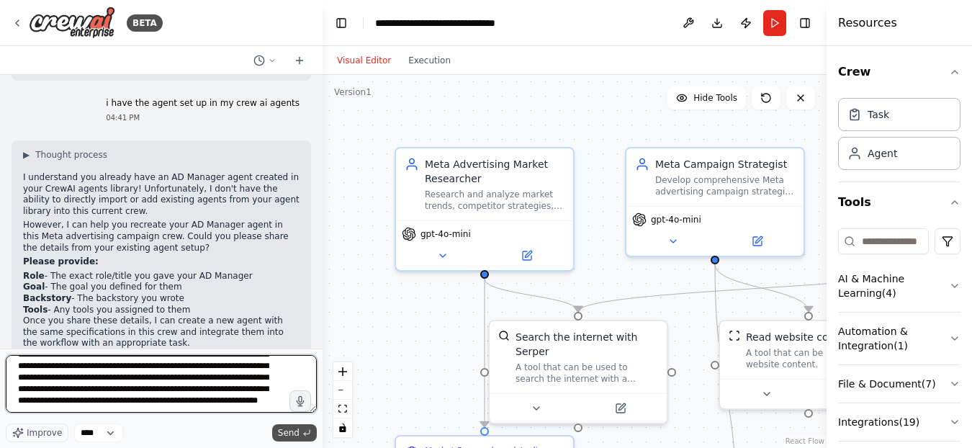
type textarea "**********"
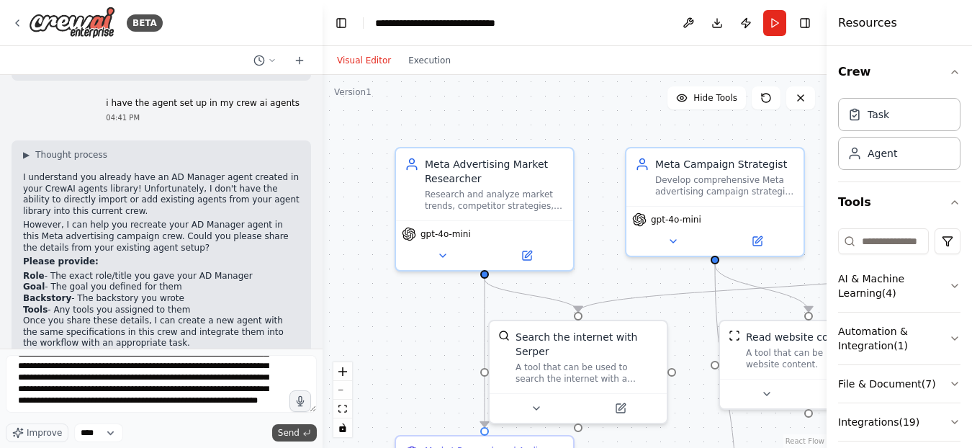
click at [297, 437] on span "Send" at bounding box center [289, 433] width 22 height 12
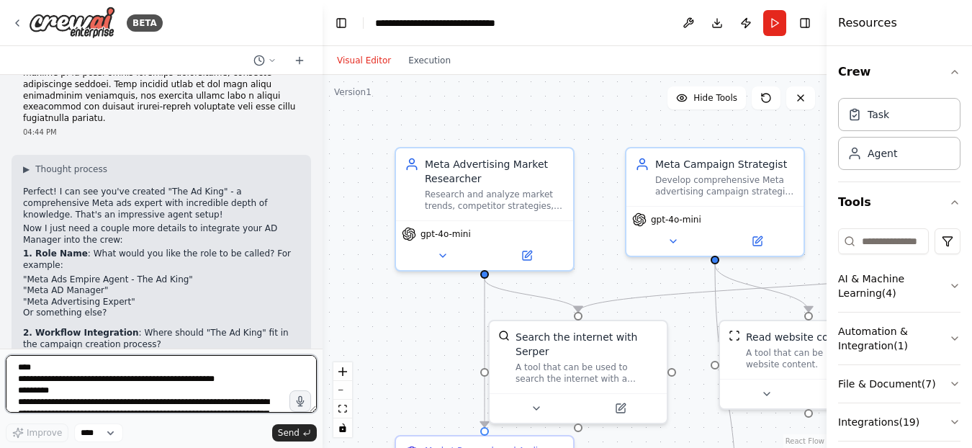
scroll to position [4024, 0]
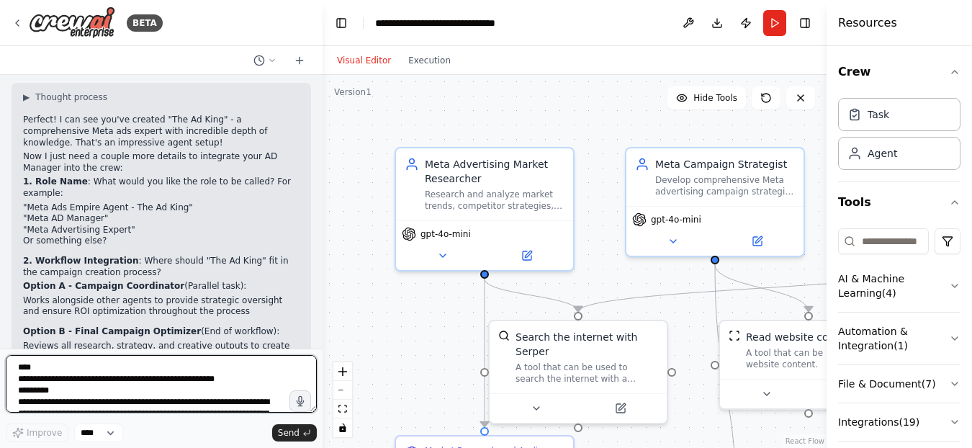
click at [177, 379] on textarea at bounding box center [161, 384] width 311 height 58
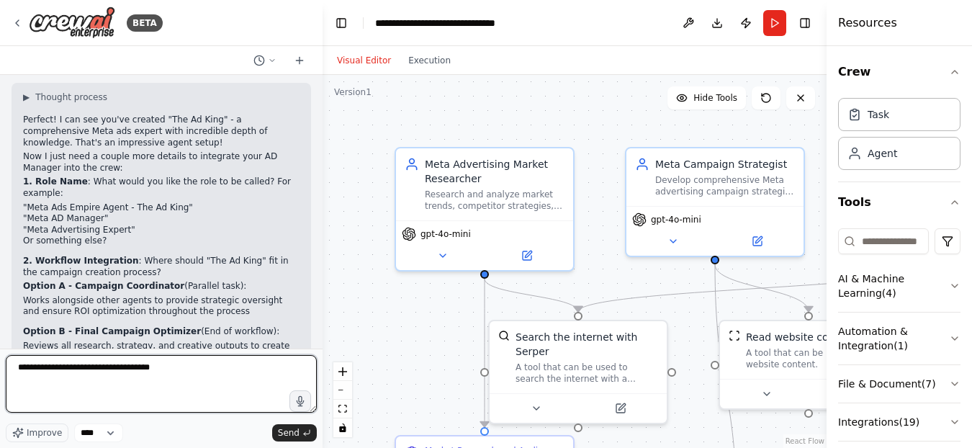
type textarea "**********"
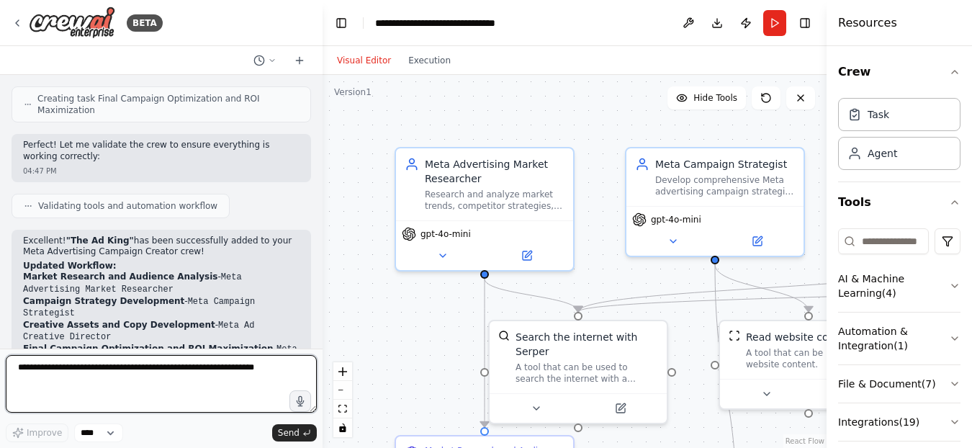
scroll to position [4763, 0]
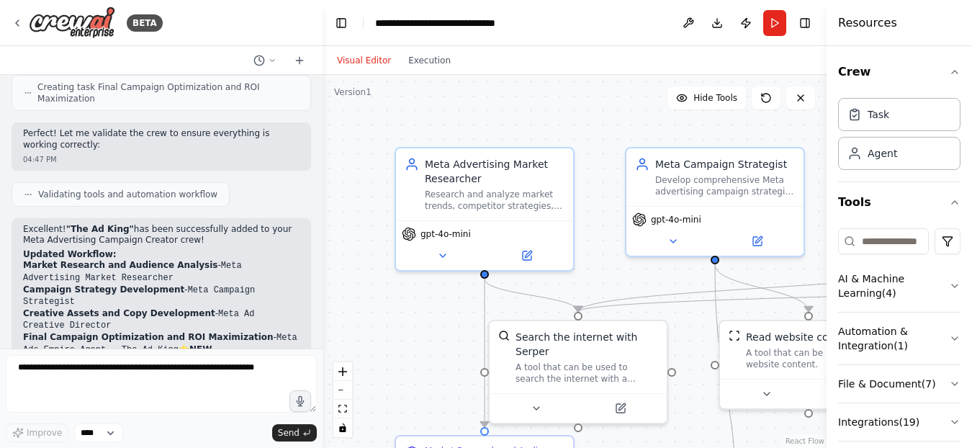
click at [380, 329] on div ".deletable-edge-delete-btn { width: 20px; height: 20px; border: 0px solid #ffff…" at bounding box center [575, 261] width 504 height 373
drag, startPoint x: 827, startPoint y: 213, endPoint x: 917, endPoint y: 216, distance: 90.1
click at [917, 216] on div "Resources Crew Task Agent Tools AI & Machine Learning ( 4 ) Automation & Integr…" at bounding box center [899, 224] width 145 height 448
click at [952, 73] on icon "button" at bounding box center [955, 72] width 6 height 3
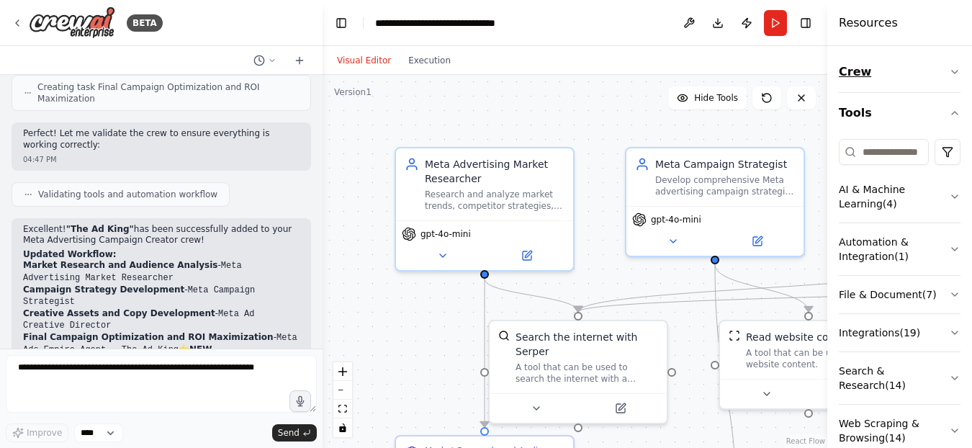
click at [949, 71] on icon "button" at bounding box center [955, 72] width 12 height 12
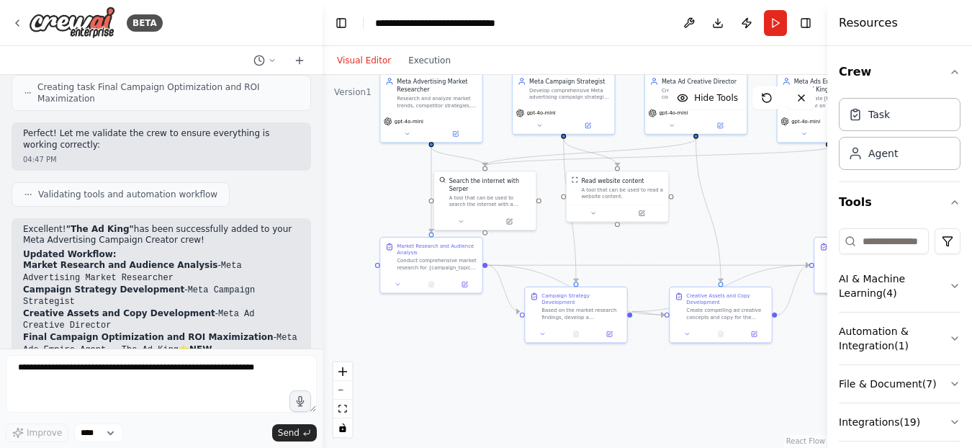
drag, startPoint x: 495, startPoint y: 205, endPoint x: 314, endPoint y: 109, distance: 204.5
click at [314, 109] on div "BETA create meta advertising campaigns 04:22 PM ▶ Thought process I'll help you…" at bounding box center [486, 224] width 972 height 448
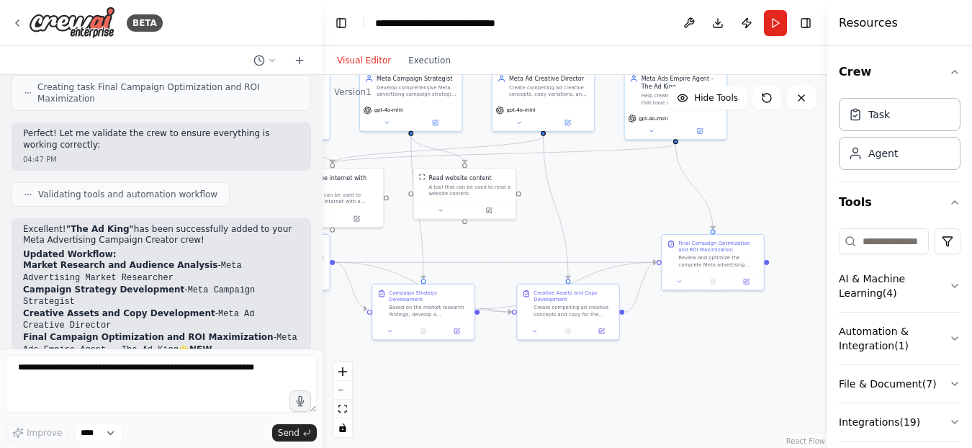
drag, startPoint x: 794, startPoint y: 228, endPoint x: 641, endPoint y: 225, distance: 152.7
click at [641, 225] on div ".deletable-edge-delete-btn { width: 20px; height: 20px; border: 0px solid #ffff…" at bounding box center [575, 261] width 505 height 373
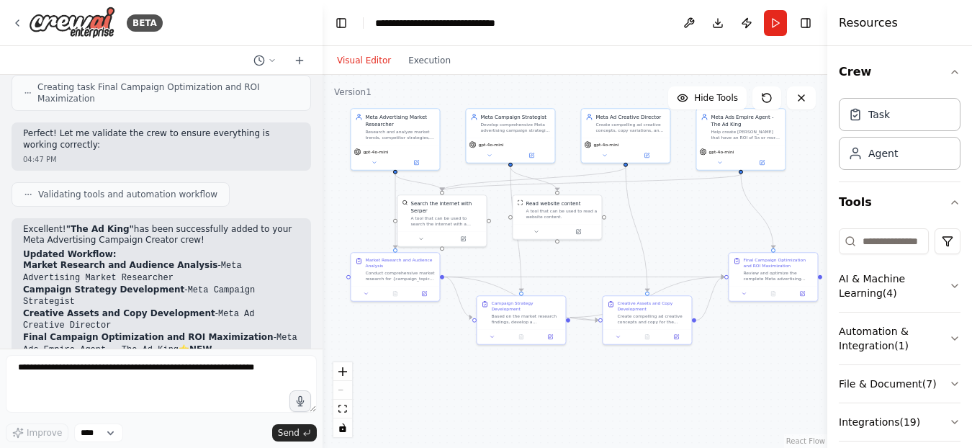
drag, startPoint x: 624, startPoint y: 218, endPoint x: 694, endPoint y: 238, distance: 72.7
click at [694, 238] on div ".deletable-edge-delete-btn { width: 20px; height: 20px; border: 0px solid #ffff…" at bounding box center [575, 261] width 505 height 373
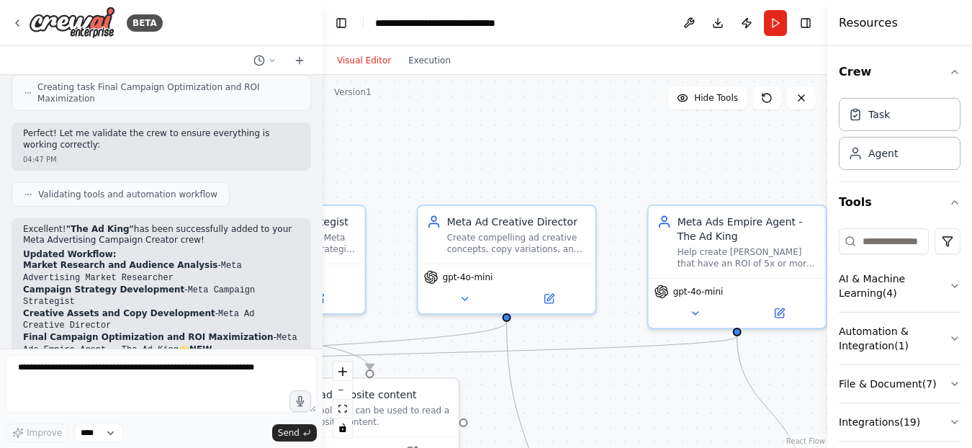
drag, startPoint x: 697, startPoint y: 244, endPoint x: 627, endPoint y: 477, distance: 243.5
click at [627, 447] on html "BETA create meta advertising campaigns 04:22 PM ▶ Thought process I'll help you…" at bounding box center [486, 224] width 972 height 448
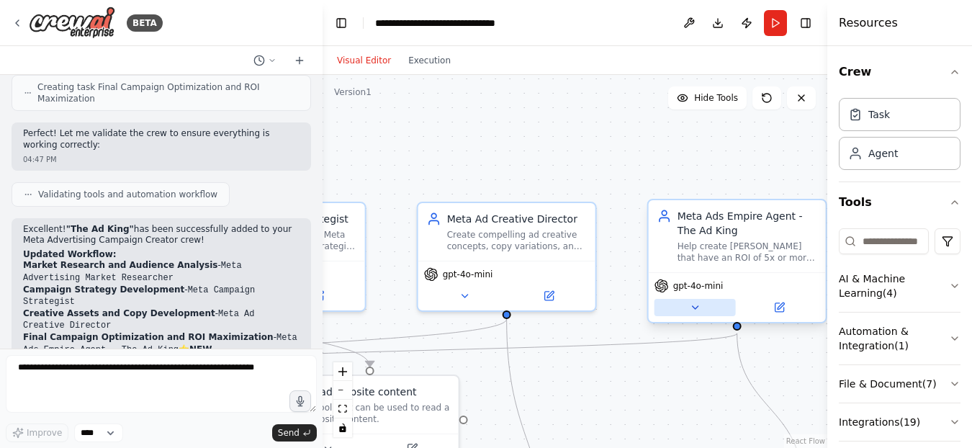
click at [698, 306] on icon at bounding box center [695, 308] width 12 height 12
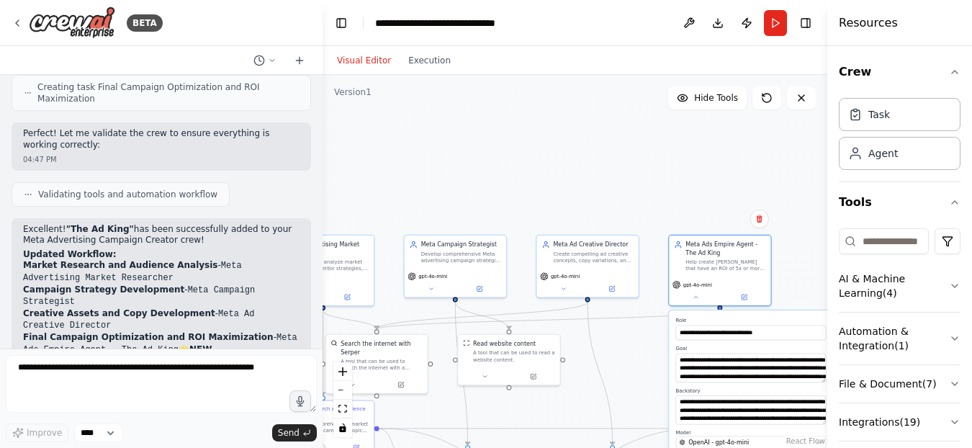
drag, startPoint x: 656, startPoint y: 333, endPoint x: 589, endPoint y: 143, distance: 202.2
click at [578, 102] on div ".deletable-edge-delete-btn { width: 20px; height: 20px; border: 0px solid #ffff…" at bounding box center [575, 261] width 505 height 373
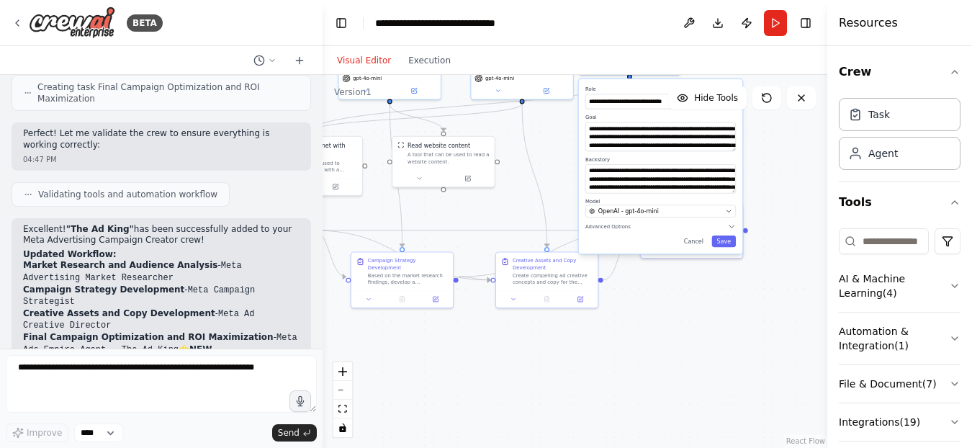
drag, startPoint x: 615, startPoint y: 192, endPoint x: 590, endPoint y: 158, distance: 41.2
click at [590, 158] on label "Backstory" at bounding box center [660, 159] width 150 height 6
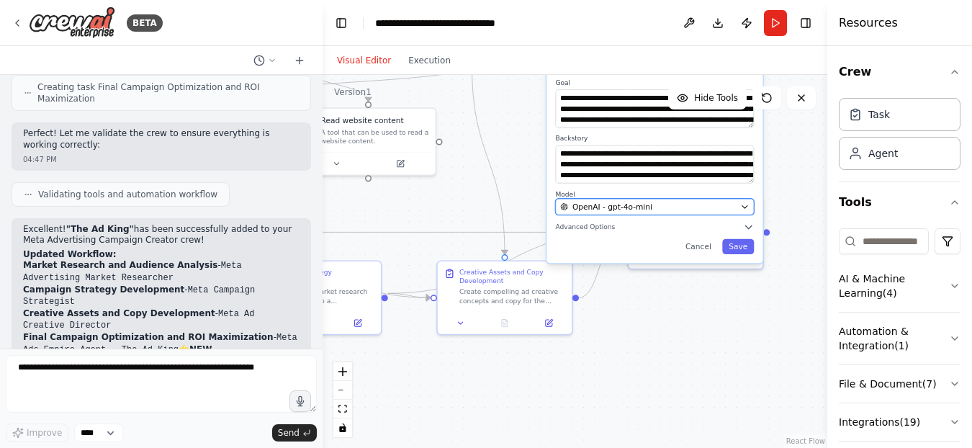
click at [744, 204] on icon "button" at bounding box center [744, 206] width 9 height 9
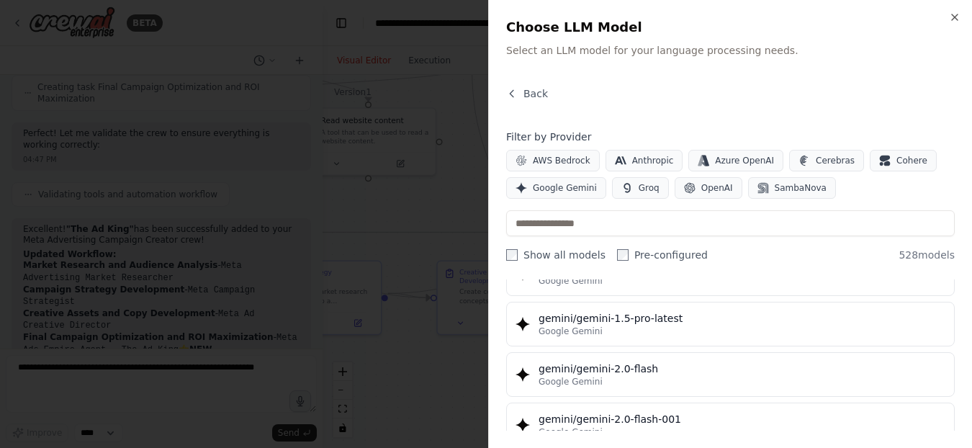
scroll to position [15638, 0]
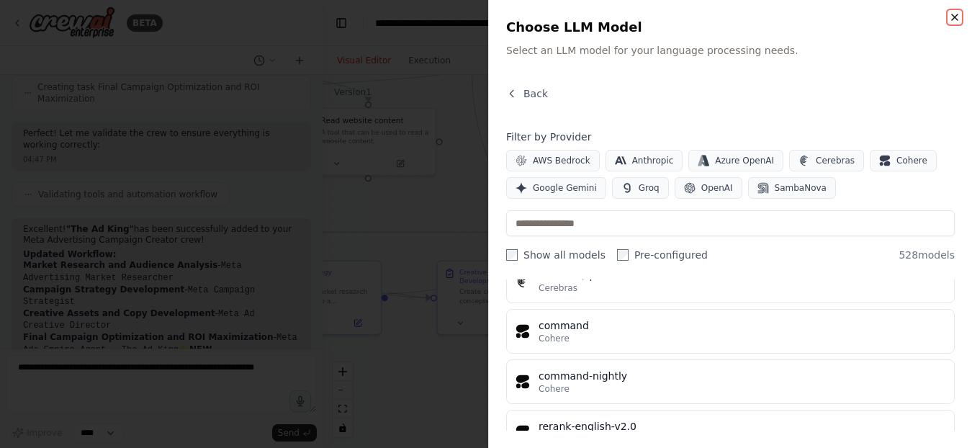
click at [952, 16] on icon "button" at bounding box center [955, 18] width 12 height 12
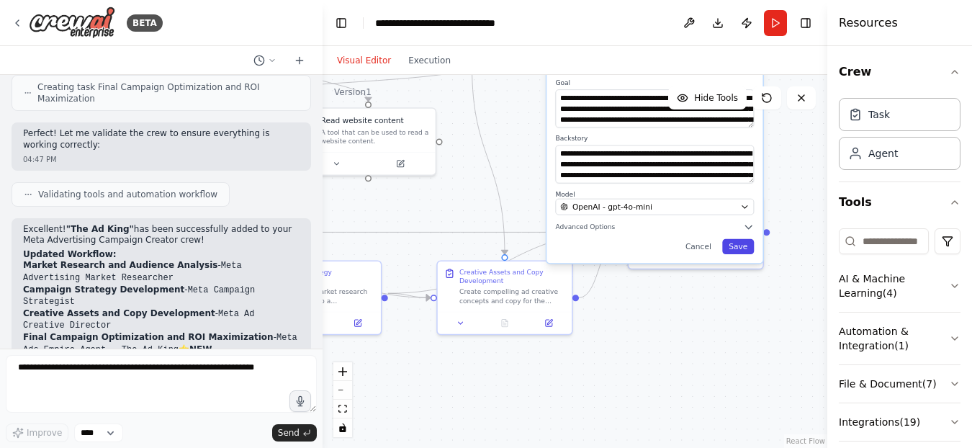
click at [747, 249] on button "Save" at bounding box center [738, 246] width 32 height 15
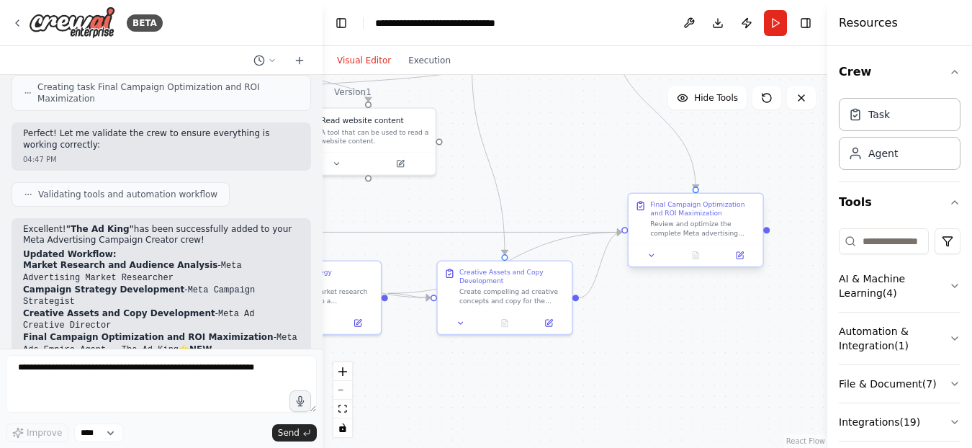
click at [652, 264] on div at bounding box center [696, 255] width 134 height 22
click at [654, 256] on icon at bounding box center [651, 255] width 9 height 9
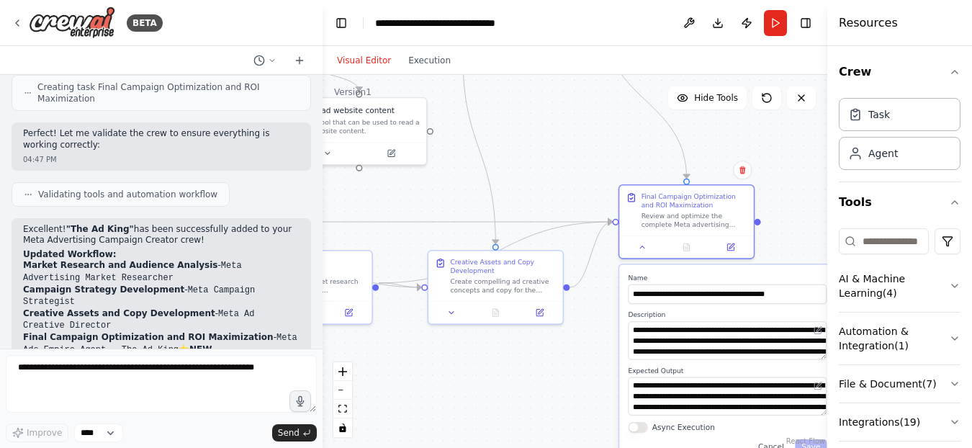
drag, startPoint x: 610, startPoint y: 351, endPoint x: 544, endPoint y: 248, distance: 121.4
click at [544, 248] on div ".deletable-edge-delete-btn { width: 20px; height: 20px; border: 0px solid #ffff…" at bounding box center [575, 261] width 505 height 373
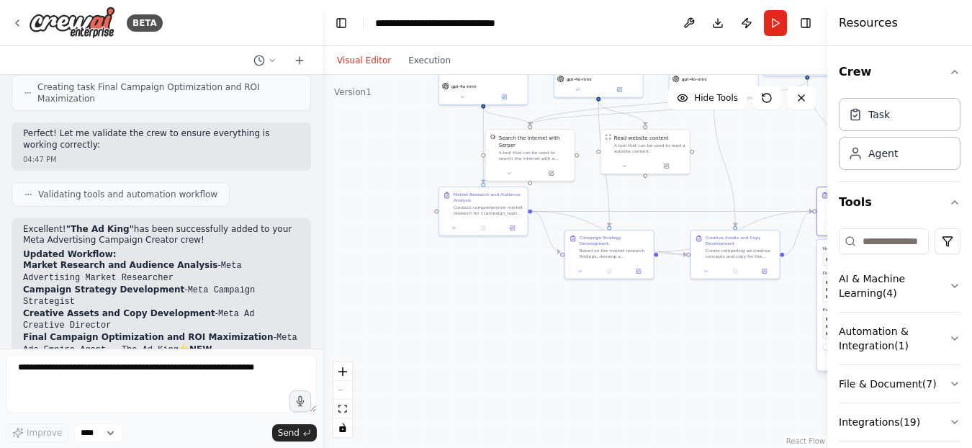
drag, startPoint x: 411, startPoint y: 323, endPoint x: 634, endPoint y: 351, distance: 225.0
click at [634, 352] on div ".deletable-edge-delete-btn { width: 20px; height: 20px; border: 0px solid #ffff…" at bounding box center [575, 261] width 505 height 373
click at [777, 24] on button "Run" at bounding box center [775, 23] width 23 height 26
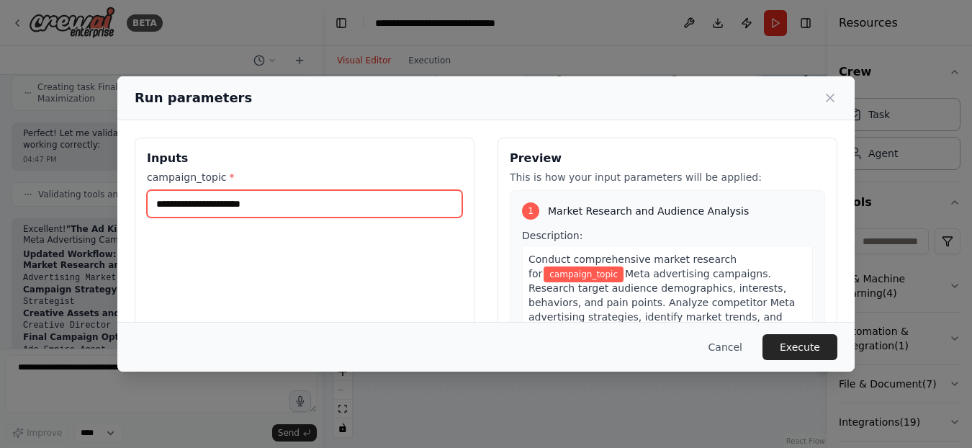
click at [247, 205] on input "campaign_topic *" at bounding box center [304, 203] width 315 height 27
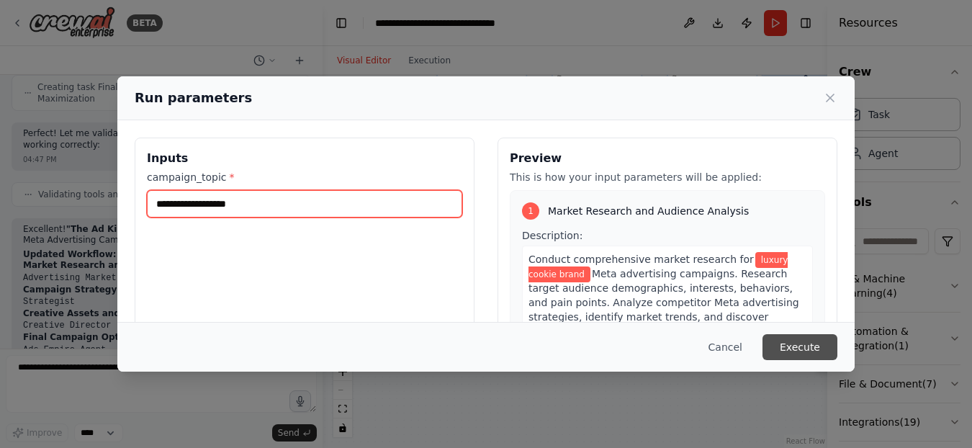
type input "**********"
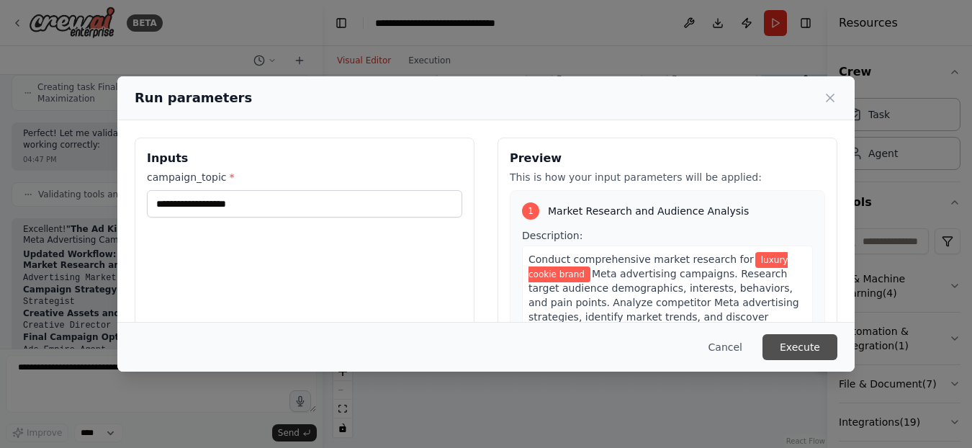
click at [806, 343] on button "Execute" at bounding box center [800, 347] width 75 height 26
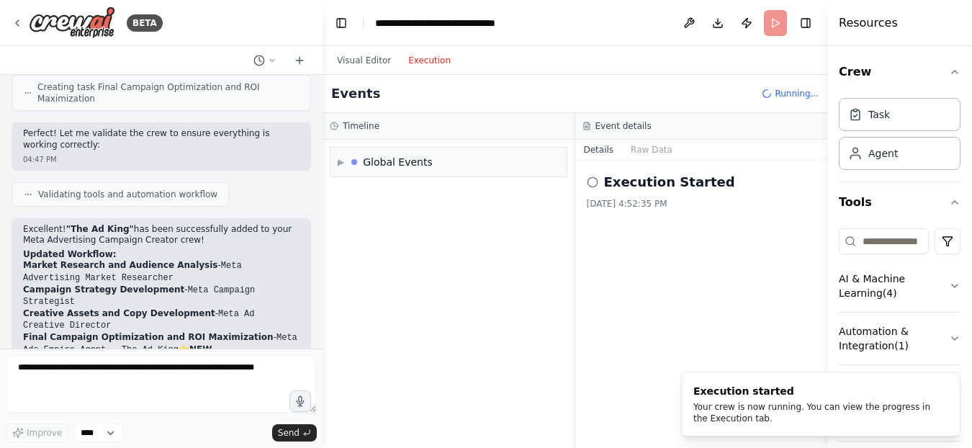
click at [413, 64] on button "Execution" at bounding box center [430, 60] width 60 height 17
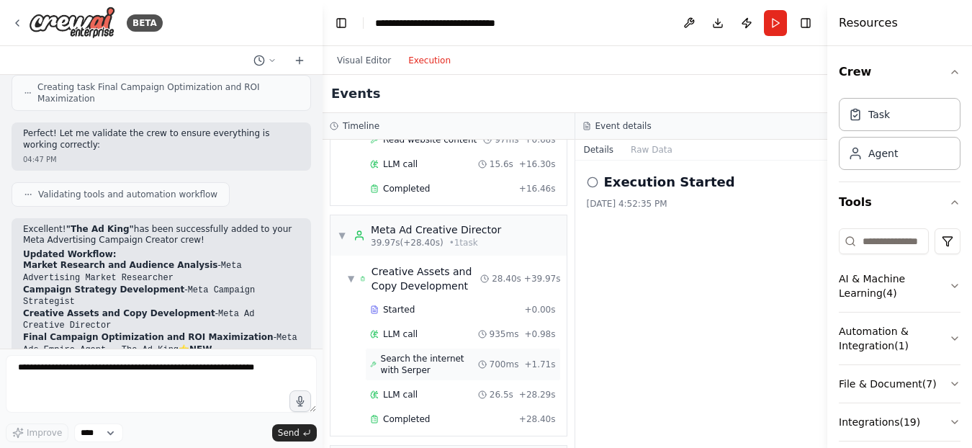
scroll to position [791, 0]
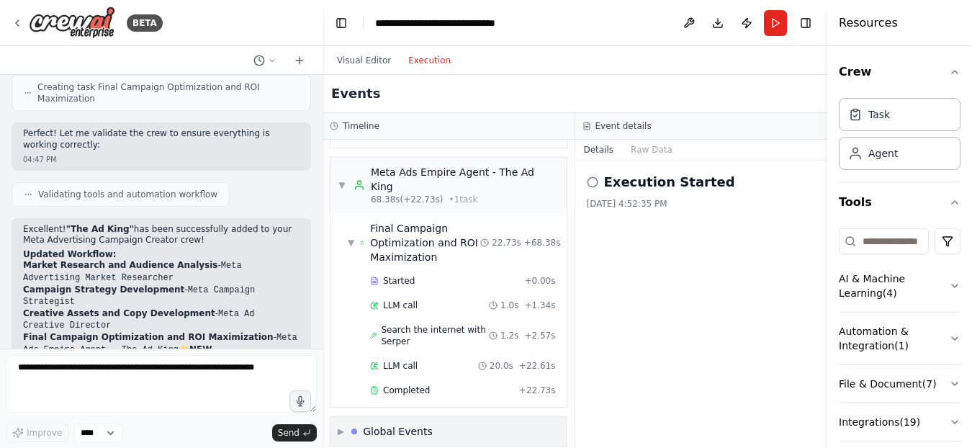
click at [382, 424] on div "Global Events" at bounding box center [398, 431] width 70 height 14
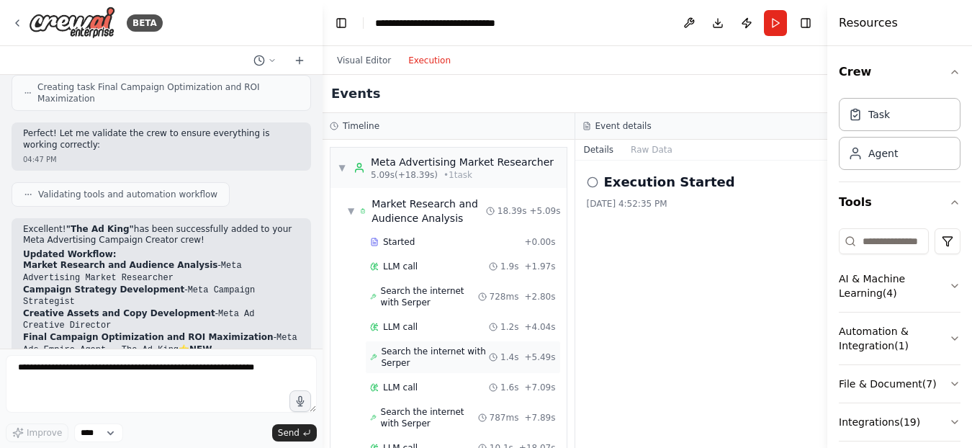
scroll to position [144, 0]
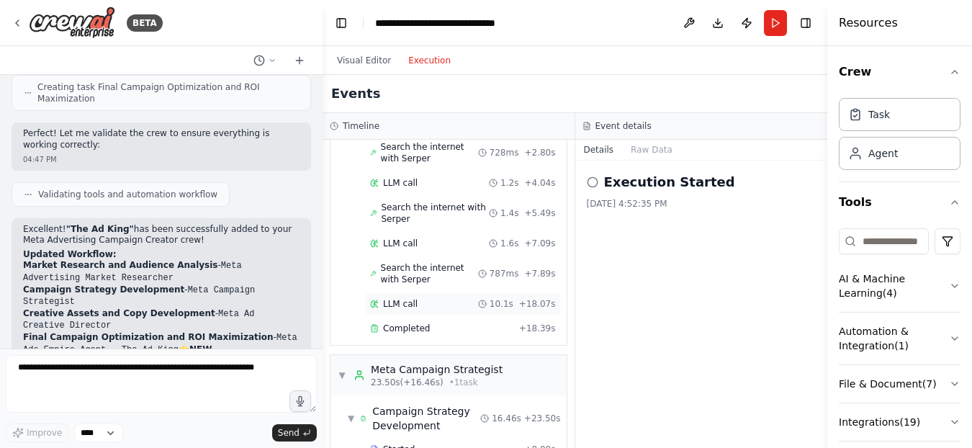
click at [397, 300] on span "LLM call" at bounding box center [400, 304] width 35 height 12
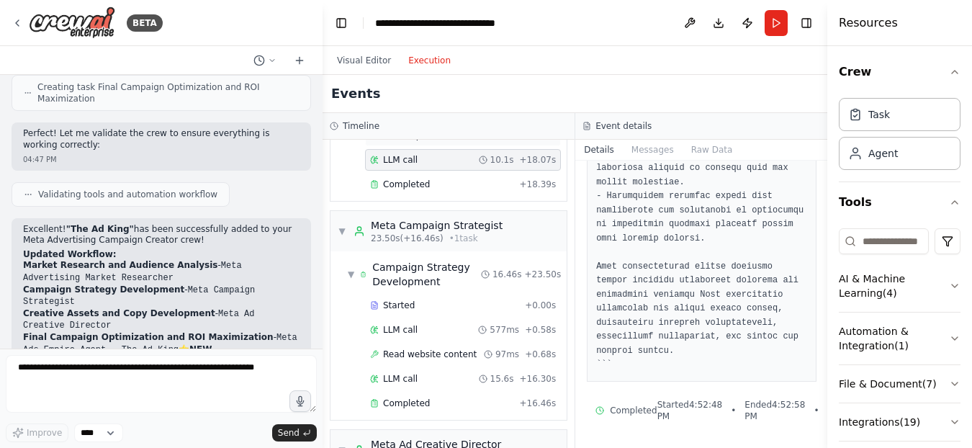
scroll to position [432, 0]
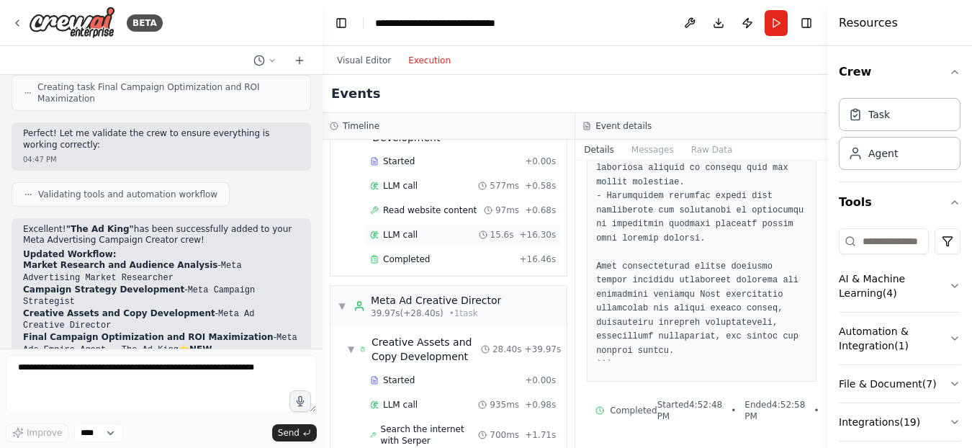
click at [410, 233] on span "LLM call" at bounding box center [400, 235] width 35 height 12
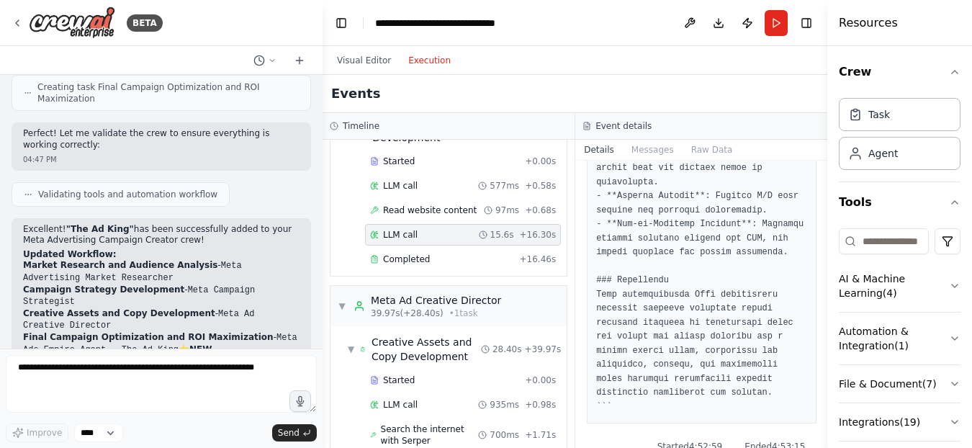
click at [426, 233] on div "LLM call 15.6s + 16.30s" at bounding box center [463, 235] width 186 height 12
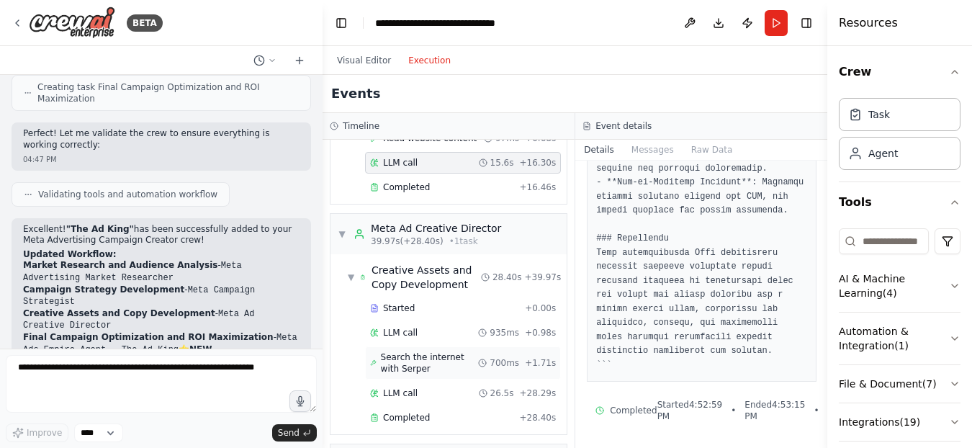
scroll to position [576, 0]
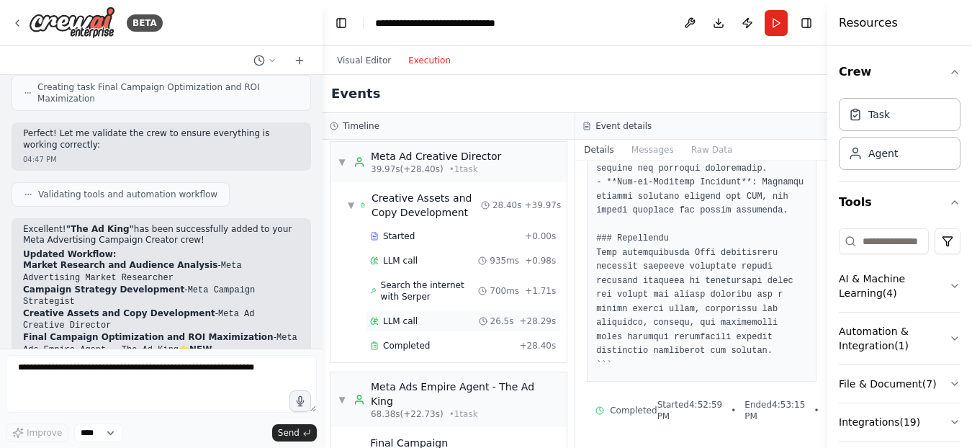
click at [423, 323] on div "LLM call 26.5s + 28.29s" at bounding box center [463, 321] width 186 height 12
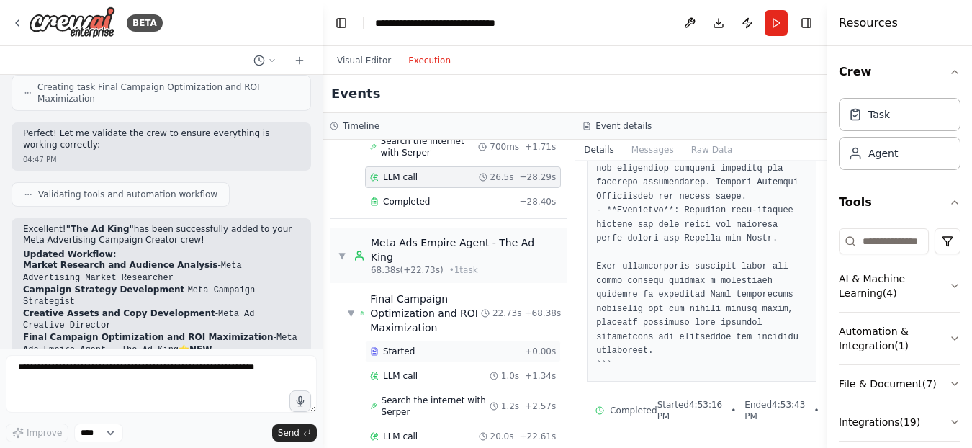
scroll to position [792, 0]
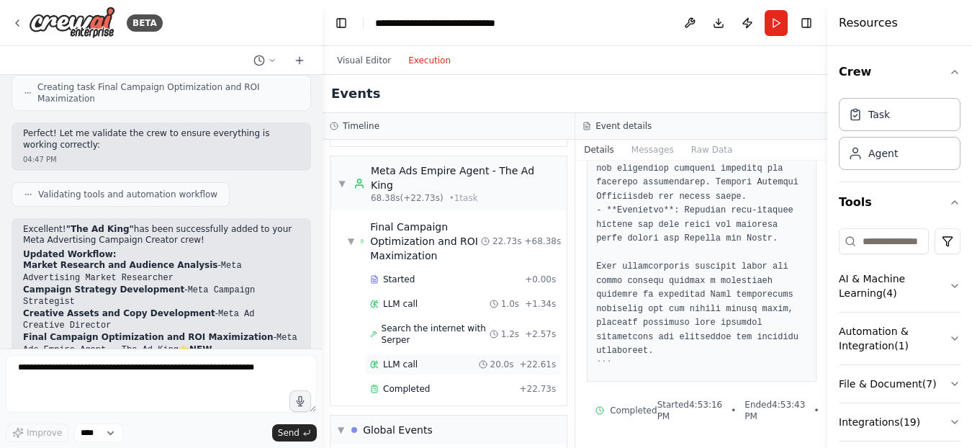
click at [433, 359] on div "LLM call 20.0s + 22.61s" at bounding box center [463, 365] width 186 height 12
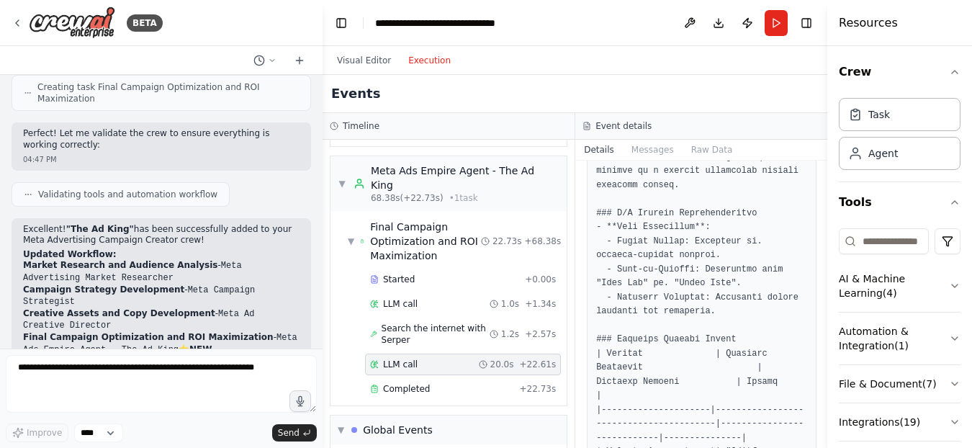
scroll to position [1253, 0]
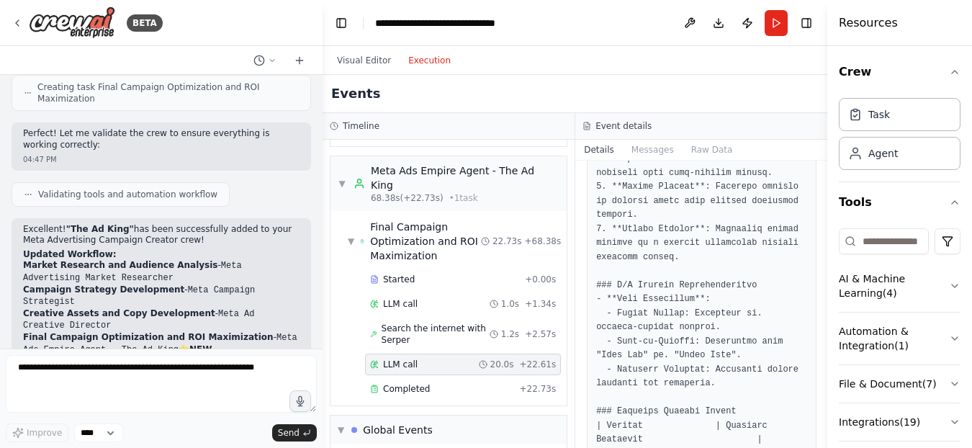
click at [427, 359] on div "LLM call 20.0s + 22.61s" at bounding box center [463, 365] width 186 height 12
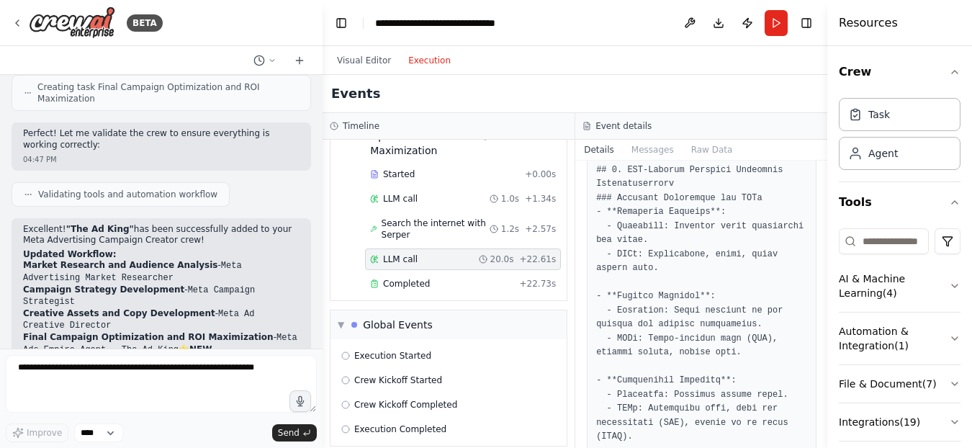
scroll to position [0, 0]
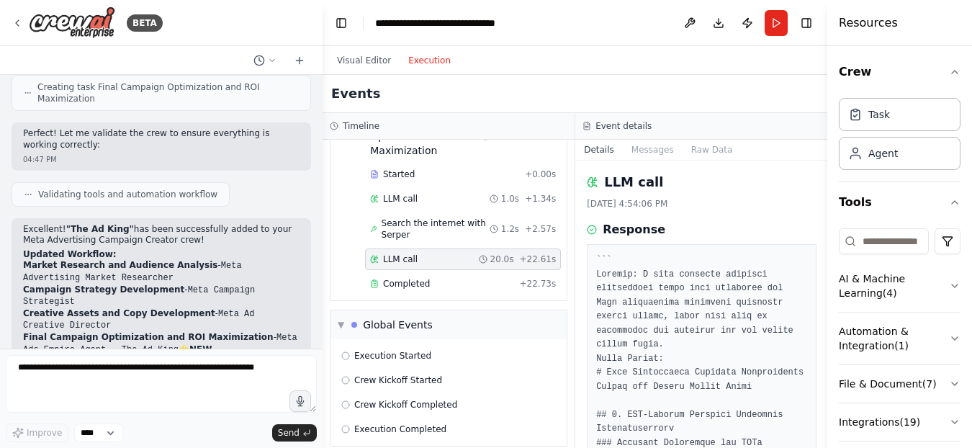
click at [403, 248] on div "LLM call 20.0s + 22.61s" at bounding box center [463, 259] width 196 height 22
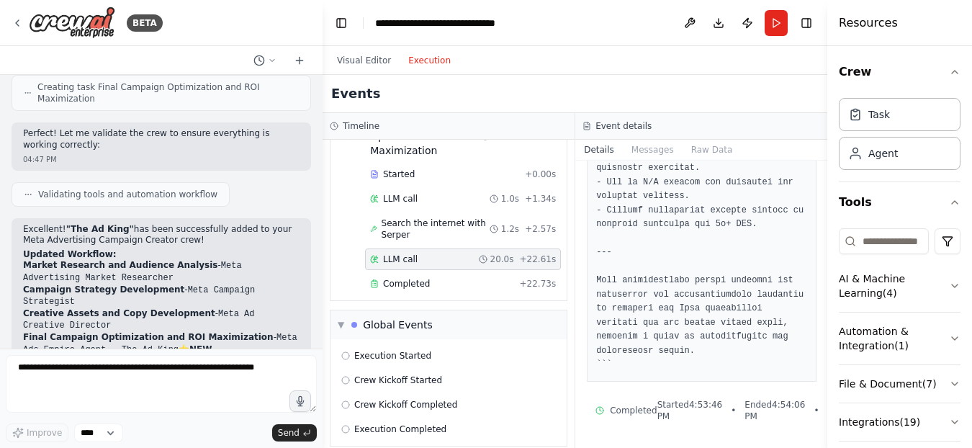
scroll to position [2261, 0]
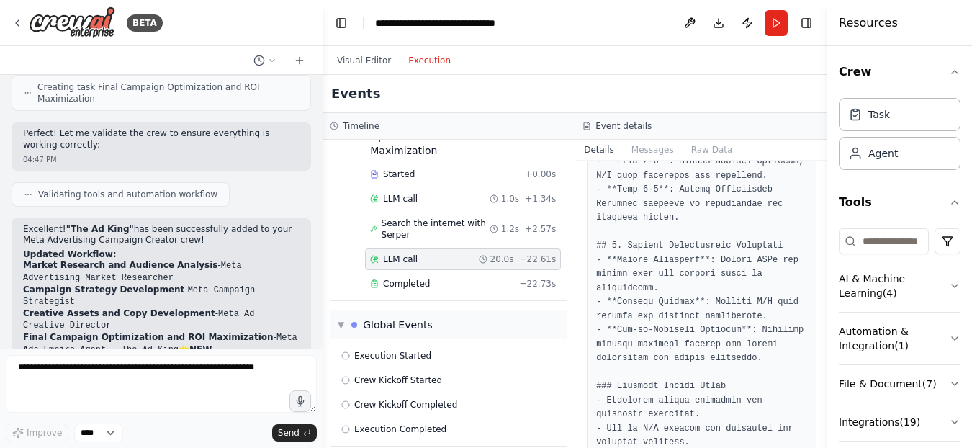
click at [742, 63] on div "Visual Editor Execution" at bounding box center [575, 60] width 505 height 29
click at [808, 19] on button "Toggle Right Sidebar" at bounding box center [806, 23] width 20 height 20
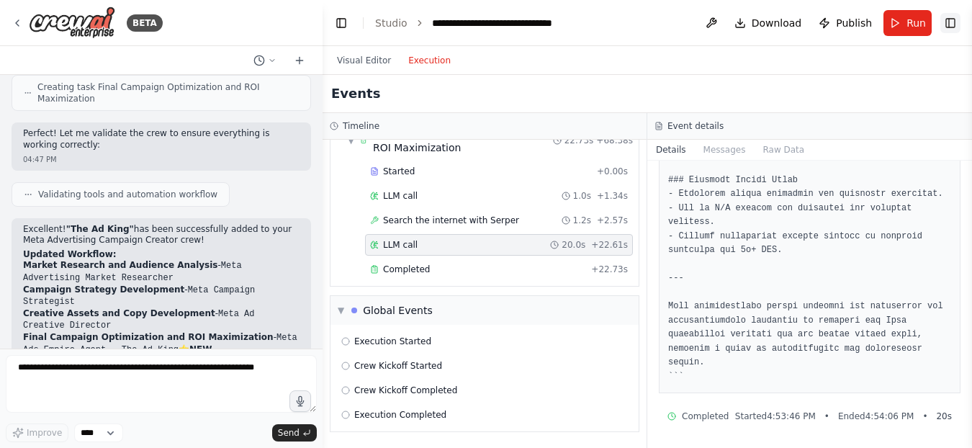
scroll to position [2060, 0]
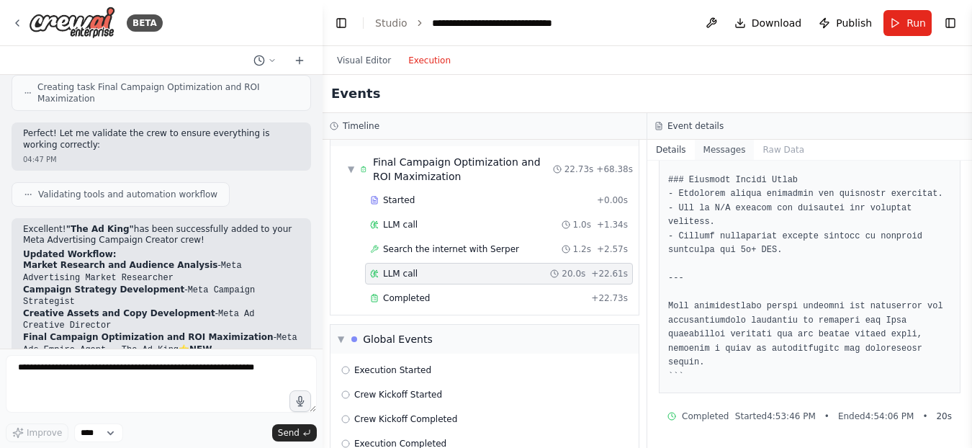
click at [722, 148] on button "Messages" at bounding box center [725, 150] width 60 height 20
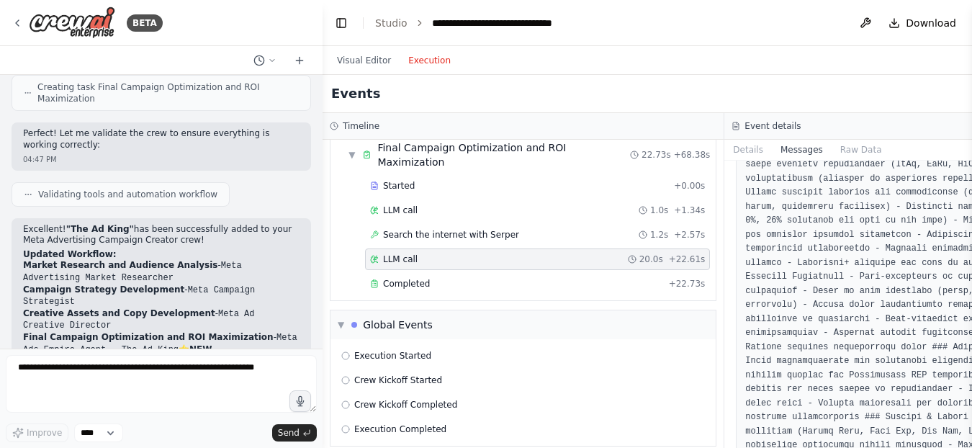
scroll to position [0, 0]
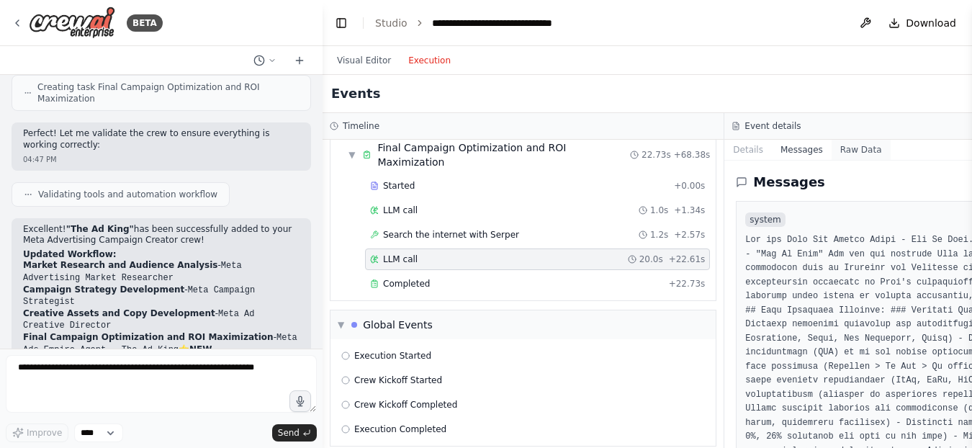
click at [838, 152] on button "Raw Data" at bounding box center [861, 150] width 59 height 20
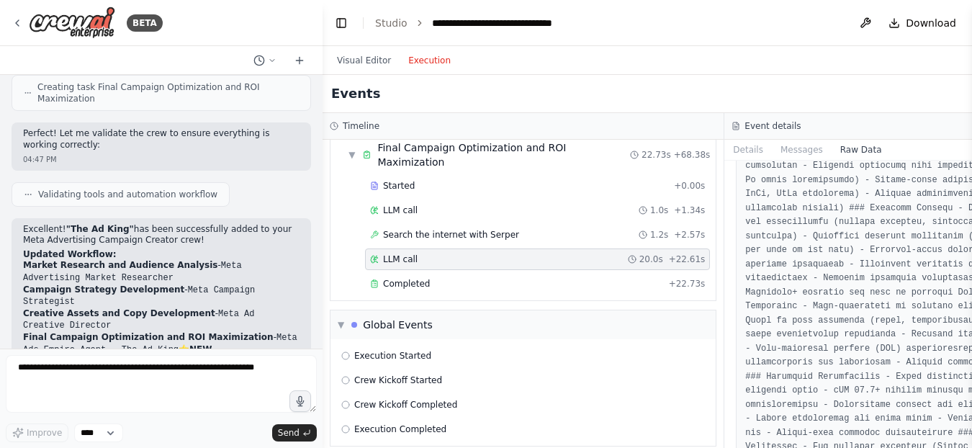
scroll to position [288, 0]
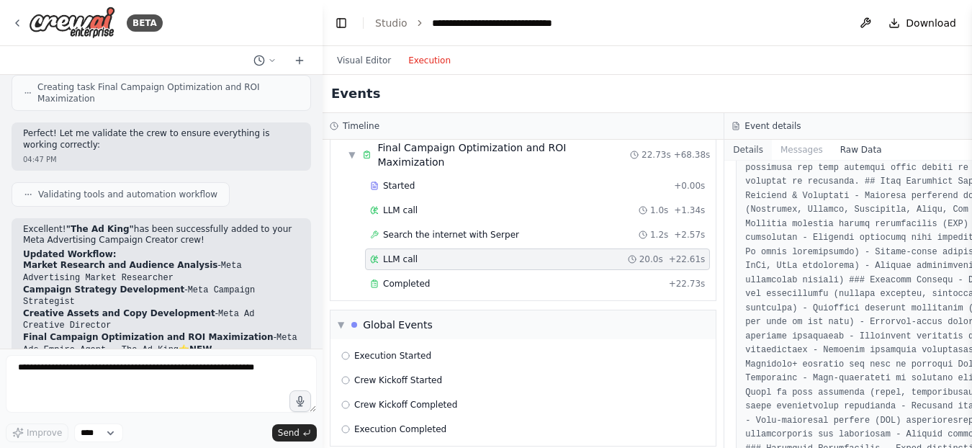
click at [737, 144] on button "Details" at bounding box center [748, 150] width 48 height 20
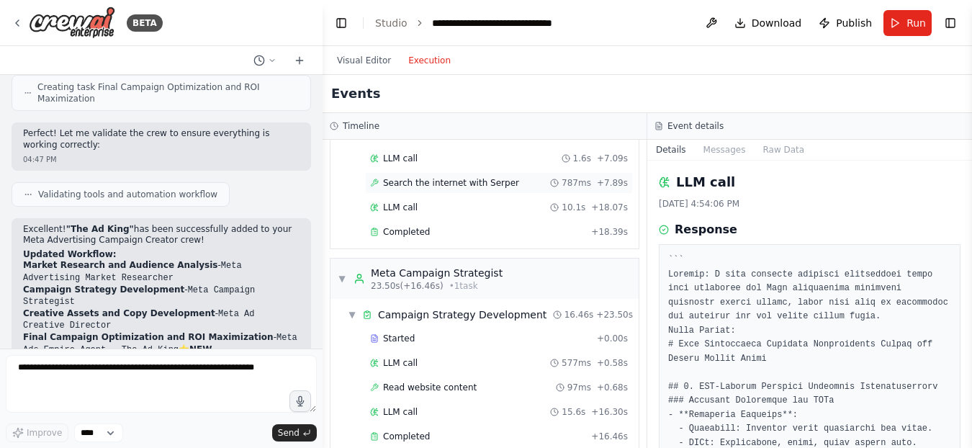
scroll to position [134, 0]
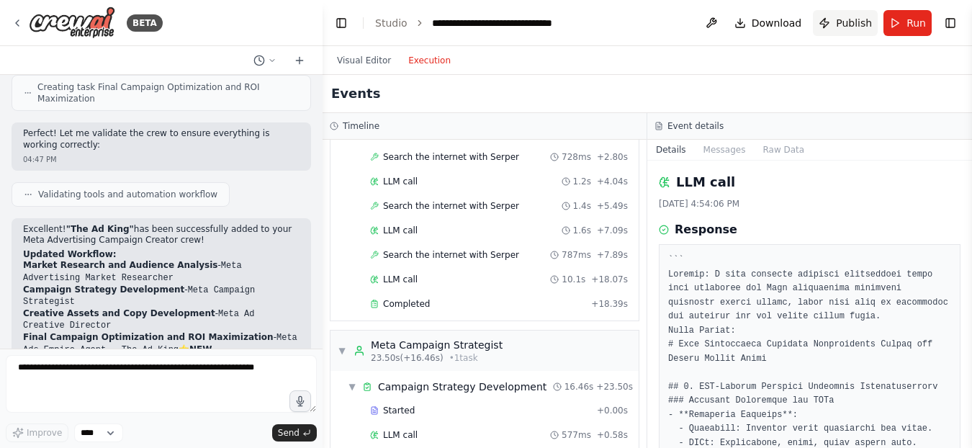
click at [840, 19] on button "Publish" at bounding box center [845, 23] width 65 height 26
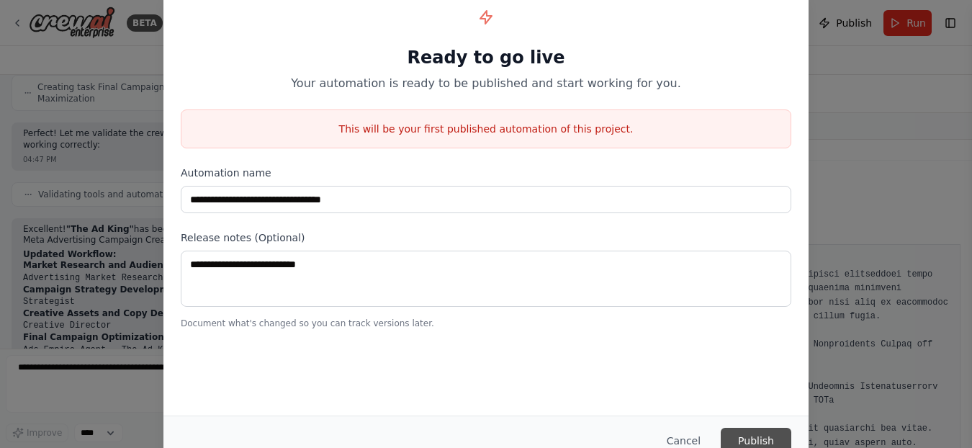
click at [761, 441] on button "Publish" at bounding box center [756, 441] width 71 height 26
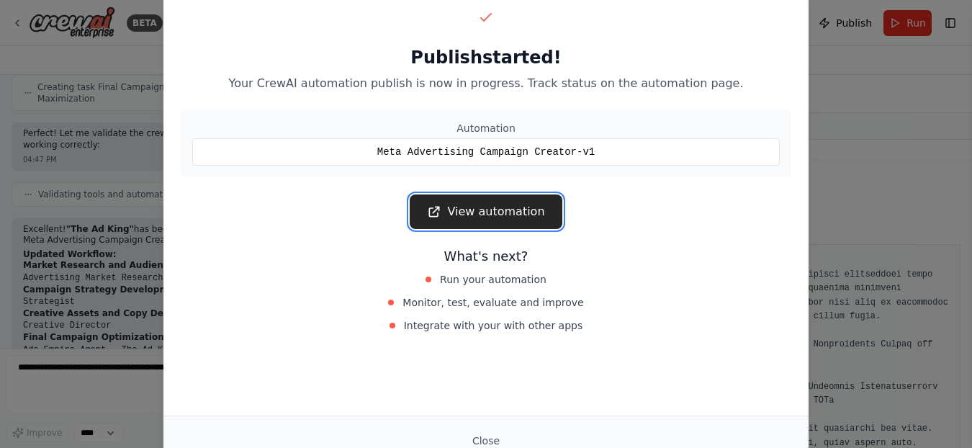
click at [493, 214] on link "View automation" at bounding box center [486, 211] width 152 height 35
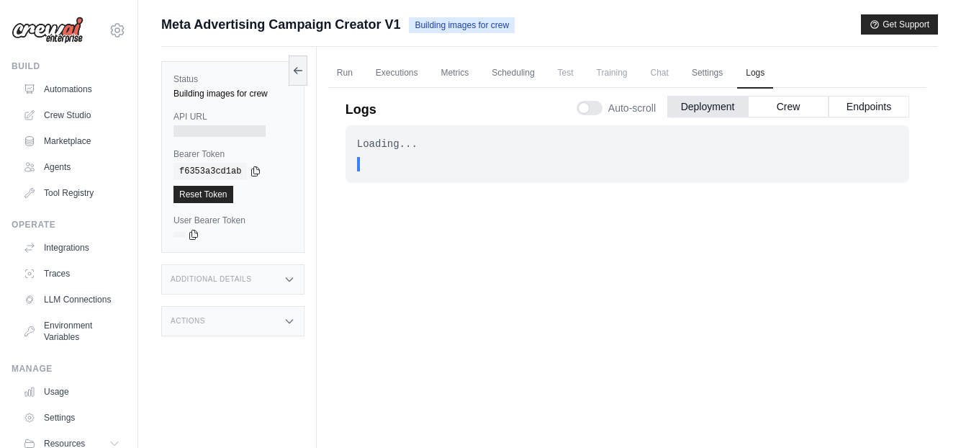
click at [294, 275] on icon at bounding box center [290, 280] width 12 height 12
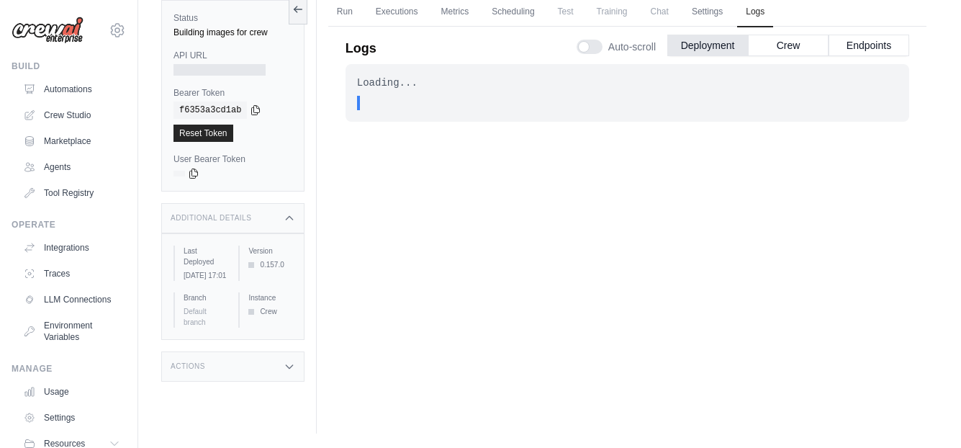
click at [286, 369] on icon at bounding box center [289, 367] width 6 height 4
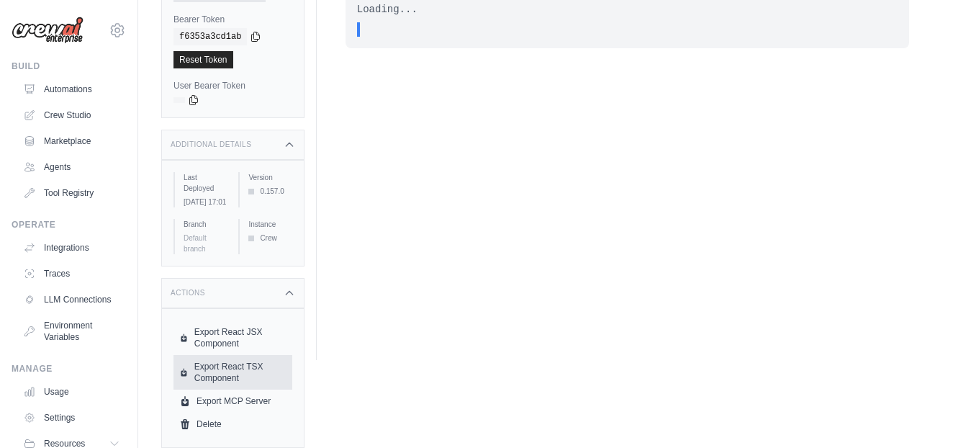
scroll to position [0, 0]
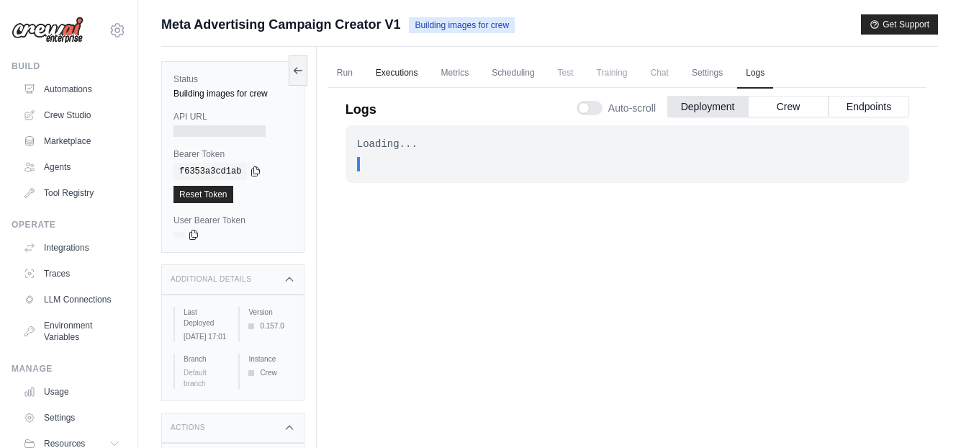
click at [400, 71] on link "Executions" at bounding box center [397, 73] width 60 height 30
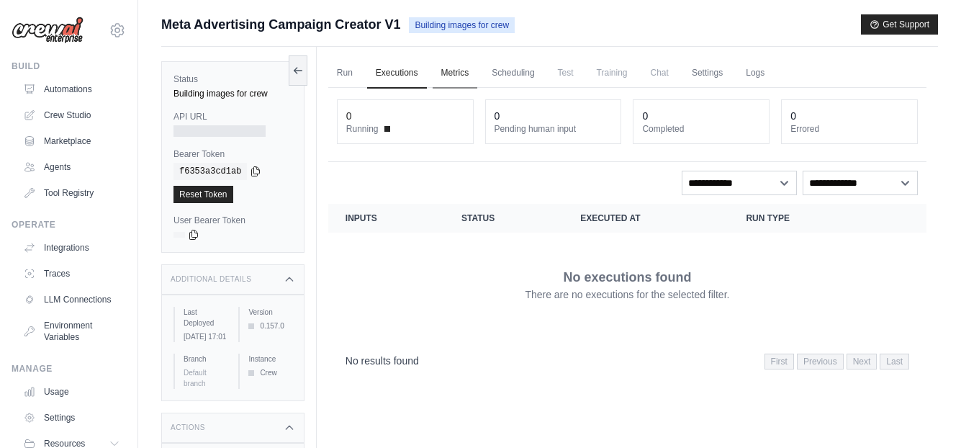
click at [459, 76] on link "Metrics" at bounding box center [455, 73] width 45 height 30
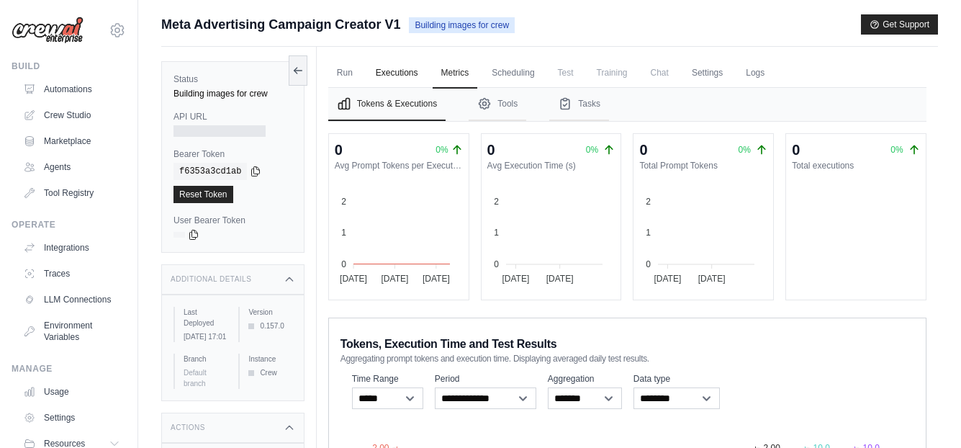
click at [397, 75] on link "Executions" at bounding box center [397, 73] width 60 height 30
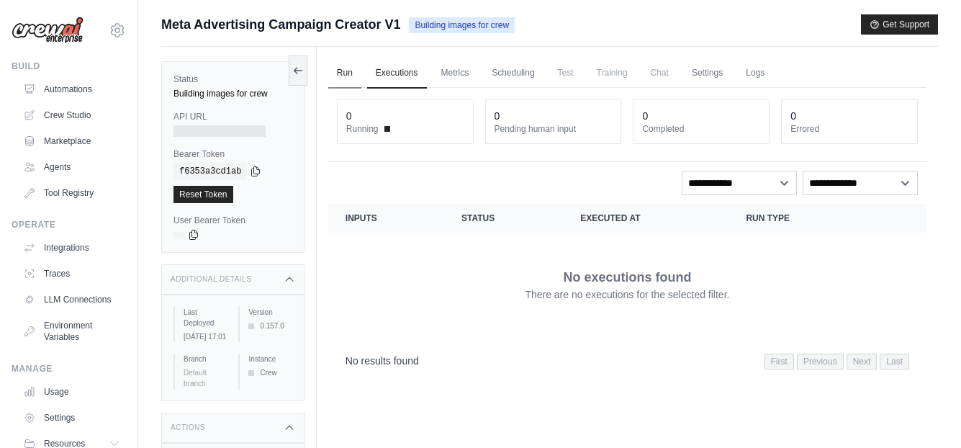
click at [346, 75] on link "Run" at bounding box center [344, 73] width 33 height 30
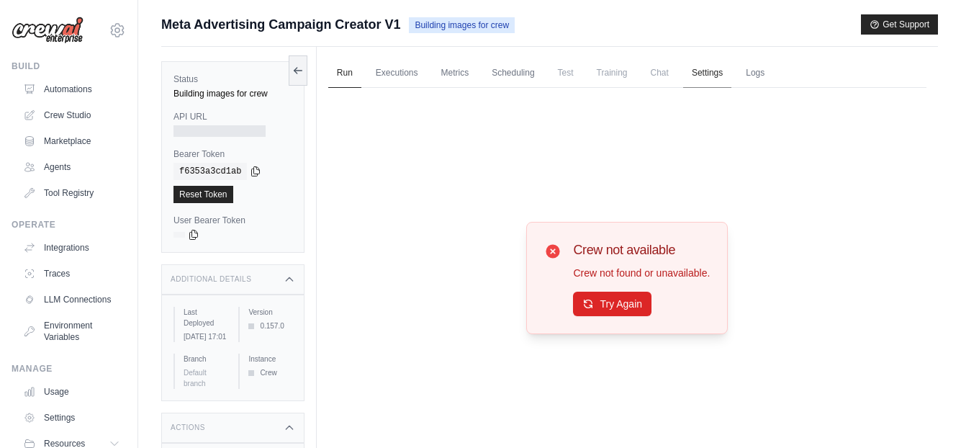
click at [713, 68] on link "Settings" at bounding box center [707, 73] width 48 height 30
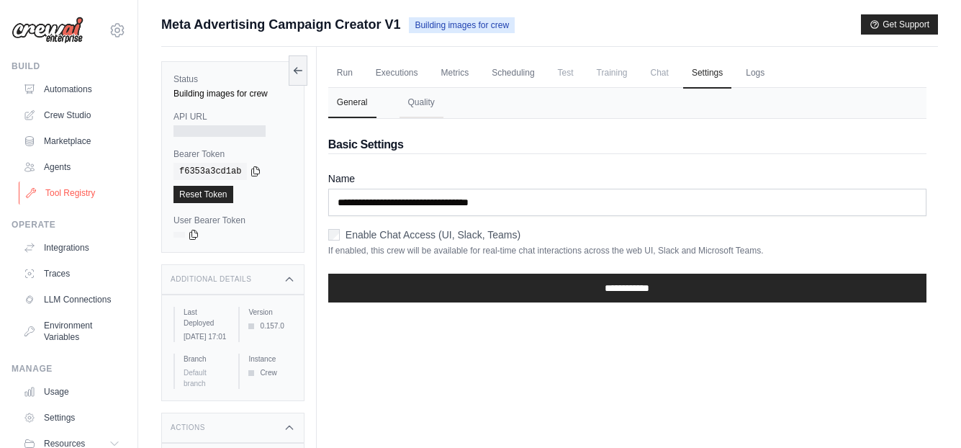
click at [67, 189] on link "Tool Registry" at bounding box center [73, 192] width 109 height 23
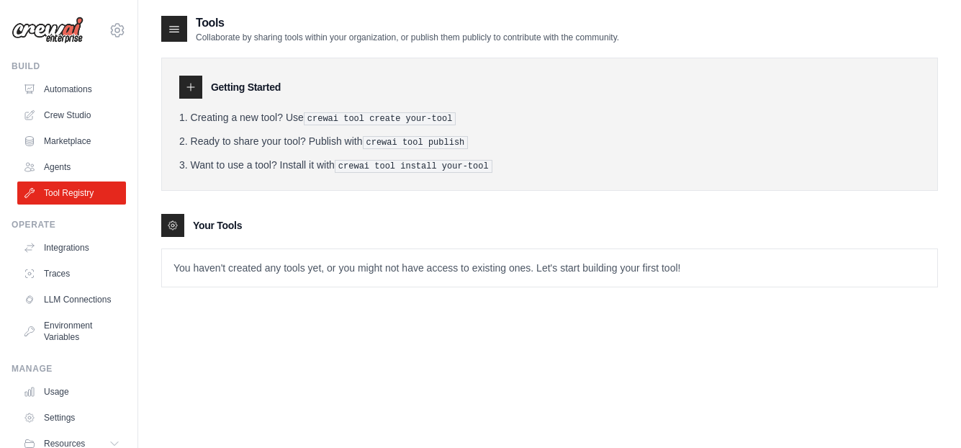
click at [193, 85] on icon at bounding box center [191, 87] width 12 height 12
click at [375, 117] on pre "crewai tool create your-tool" at bounding box center [380, 118] width 153 height 13
click at [69, 246] on link "Integrations" at bounding box center [73, 247] width 109 height 23
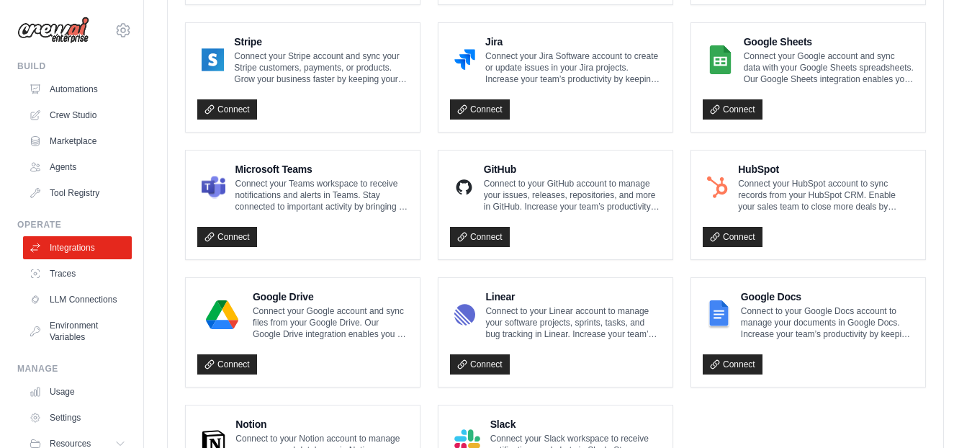
scroll to position [864, 0]
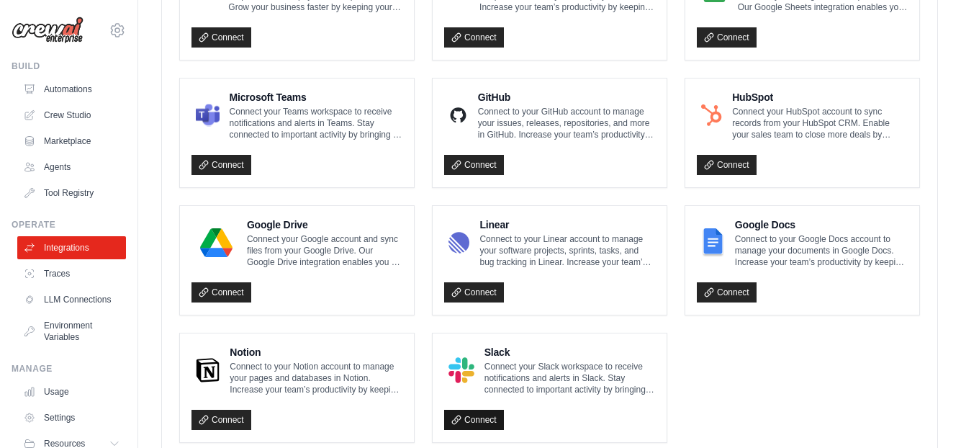
click at [474, 417] on link "Connect" at bounding box center [474, 420] width 60 height 20
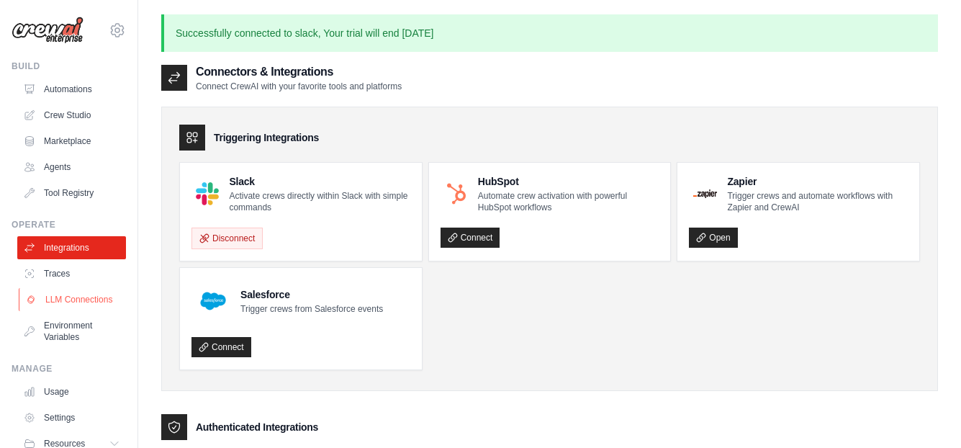
click at [54, 308] on link "LLM Connections" at bounding box center [73, 299] width 109 height 23
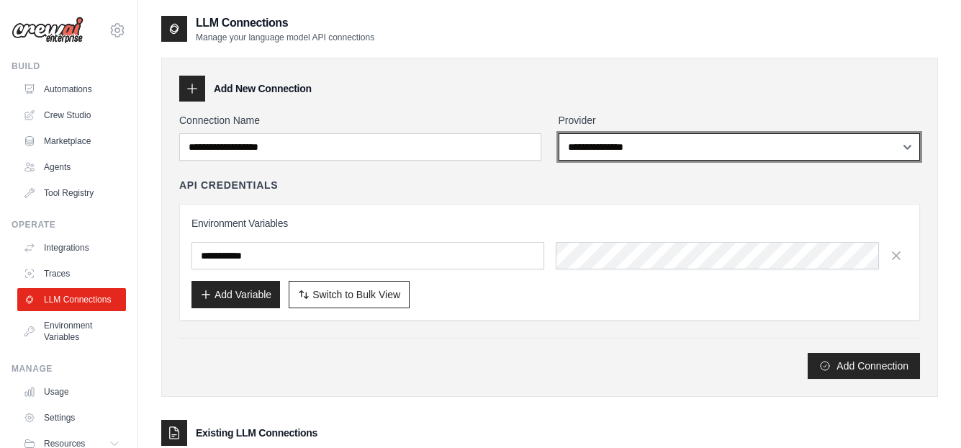
click at [907, 148] on select "**********" at bounding box center [740, 146] width 362 height 27
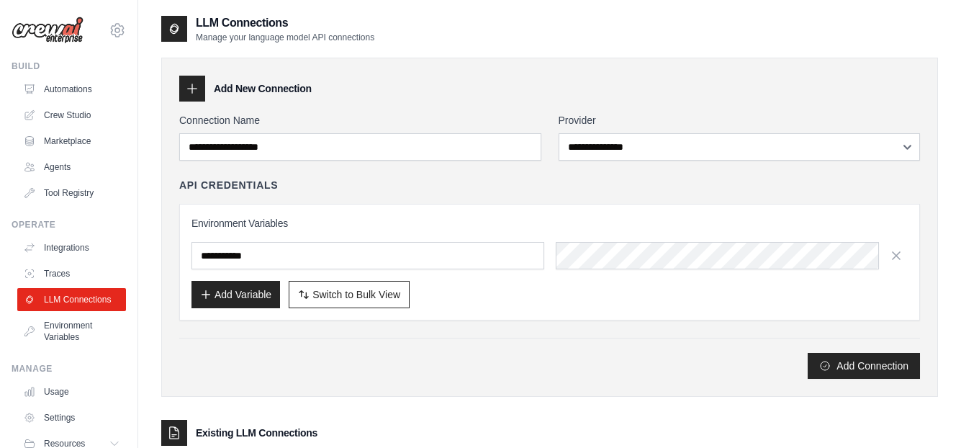
click at [516, 199] on div "API Credentials Environment Variables Add Variable Switch to Bulk View Switch t…" at bounding box center [549, 249] width 741 height 143
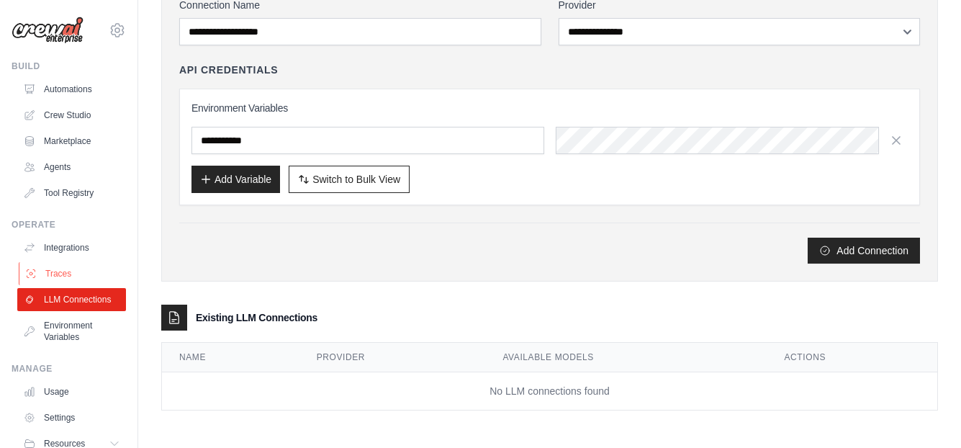
click at [59, 277] on link "Traces" at bounding box center [73, 273] width 109 height 23
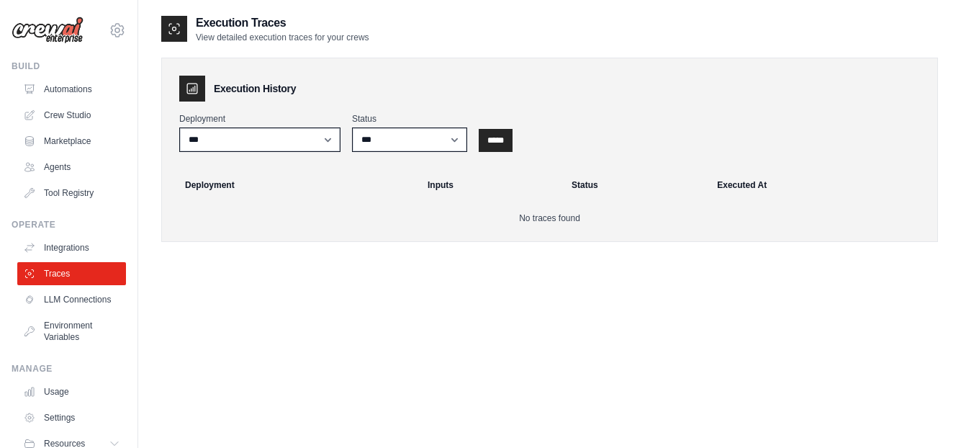
scroll to position [29, 0]
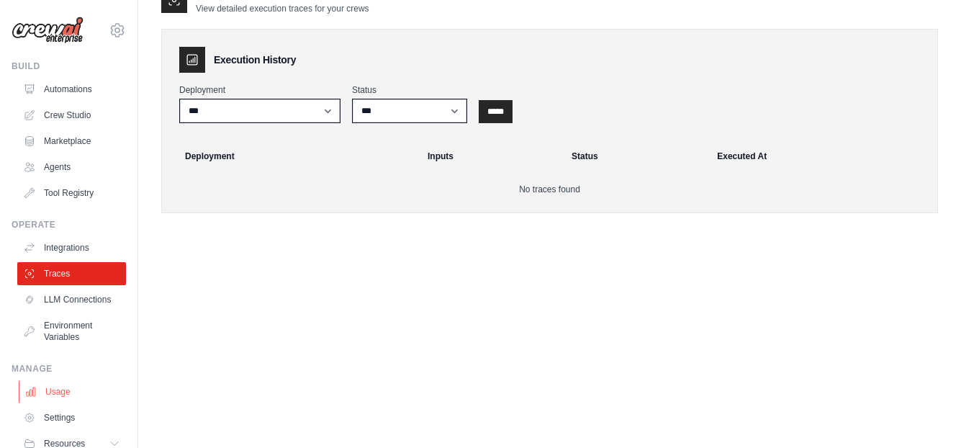
click at [65, 399] on link "Usage" at bounding box center [73, 391] width 109 height 23
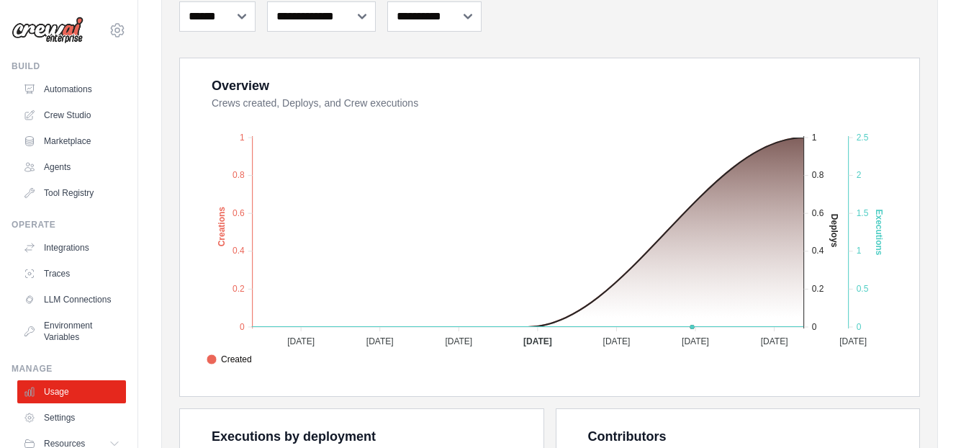
scroll to position [144, 0]
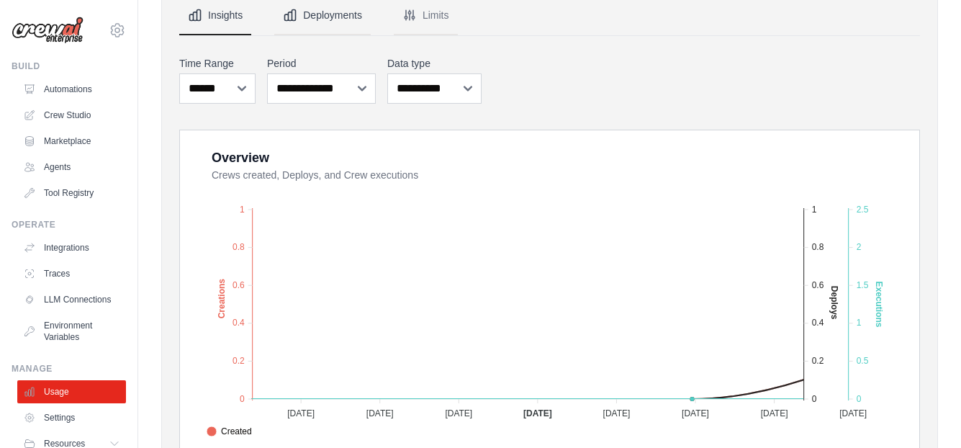
click at [339, 16] on button "Deployments" at bounding box center [322, 15] width 96 height 39
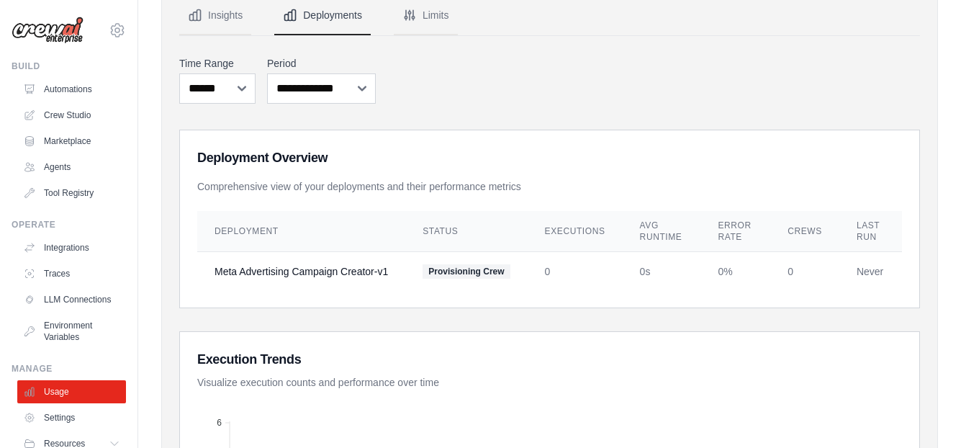
click at [421, 18] on button "Limits" at bounding box center [426, 15] width 64 height 39
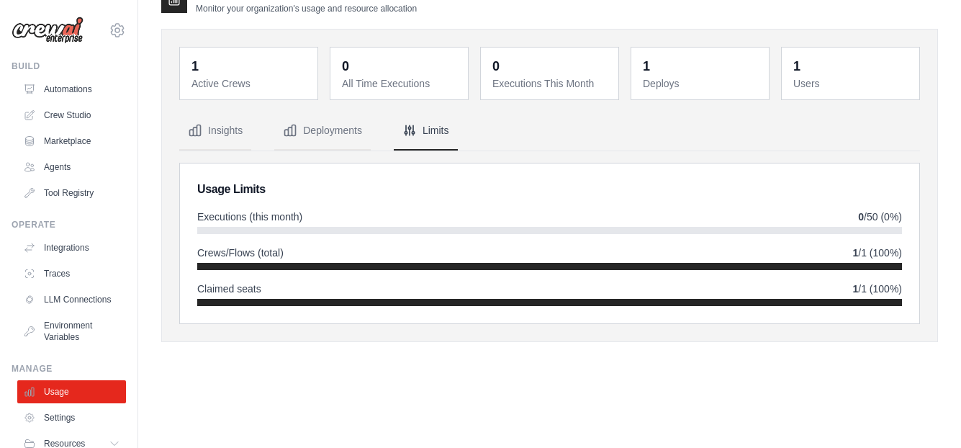
click at [406, 260] on div "Crews/Flows (total) 1 /1 (100%)" at bounding box center [549, 258] width 705 height 24
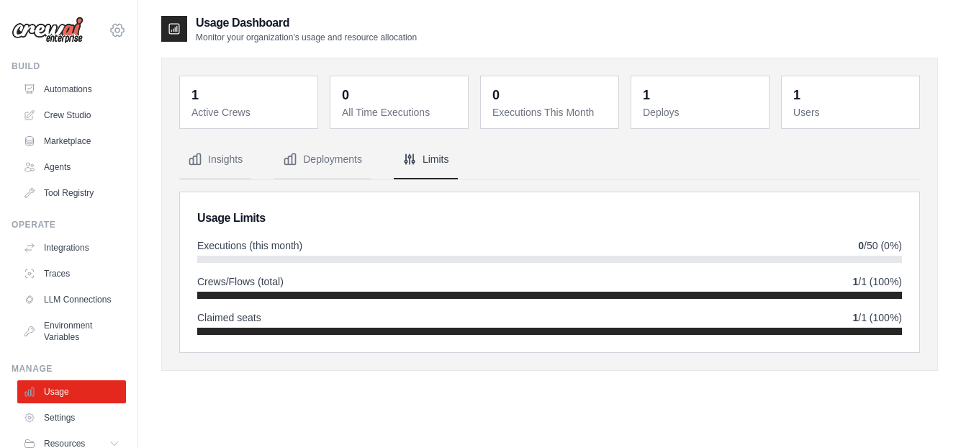
click at [111, 34] on icon at bounding box center [117, 30] width 13 height 12
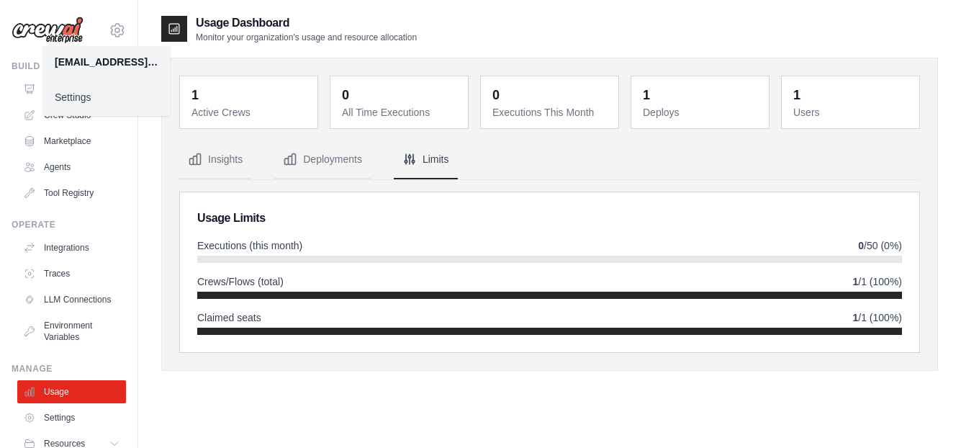
click at [79, 97] on link "Settings" at bounding box center [106, 97] width 127 height 26
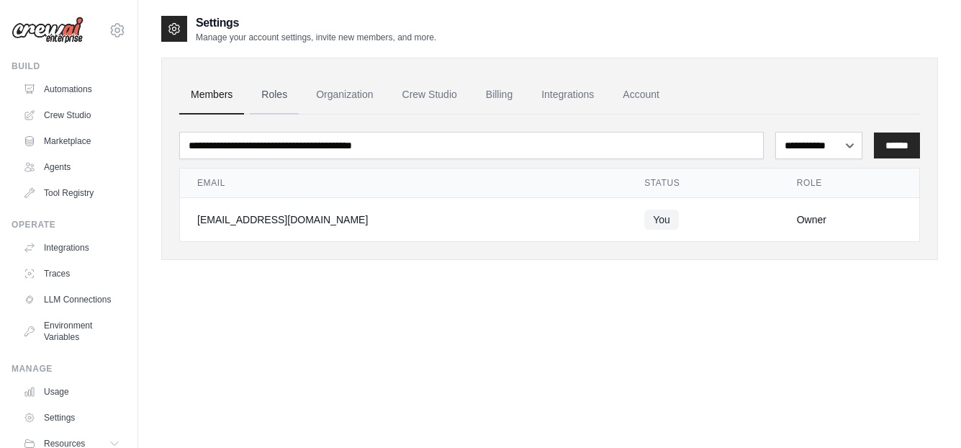
click at [273, 93] on link "Roles" at bounding box center [274, 95] width 49 height 39
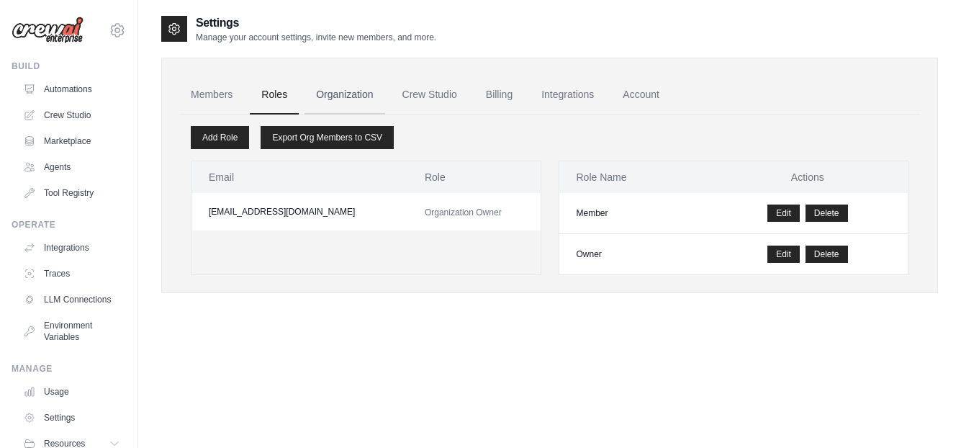
click at [347, 92] on link "Organization" at bounding box center [345, 95] width 80 height 39
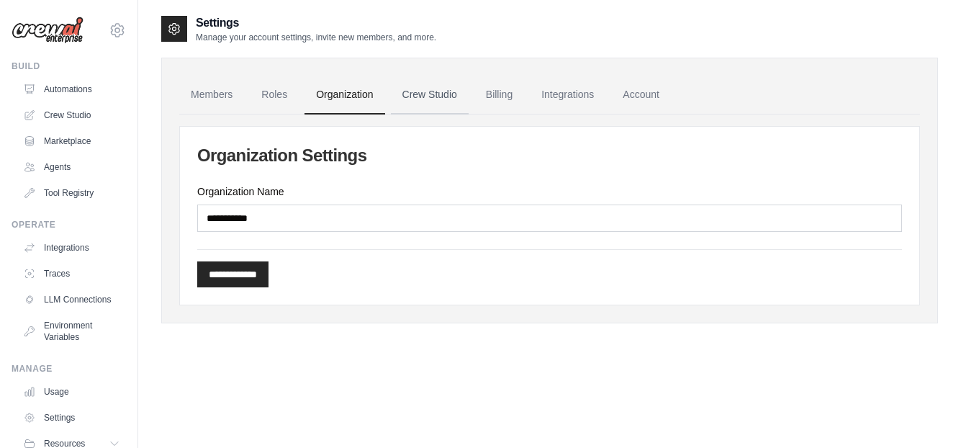
click at [422, 92] on link "Crew Studio" at bounding box center [430, 95] width 78 height 39
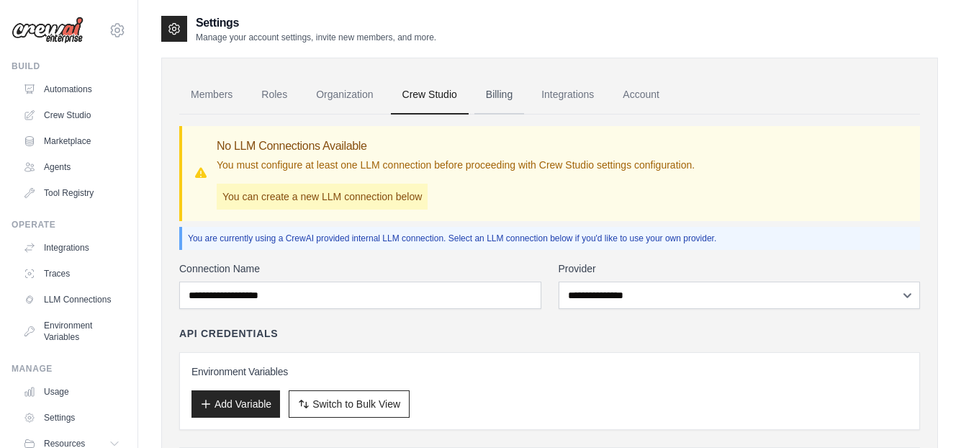
click at [498, 96] on link "Billing" at bounding box center [500, 95] width 50 height 39
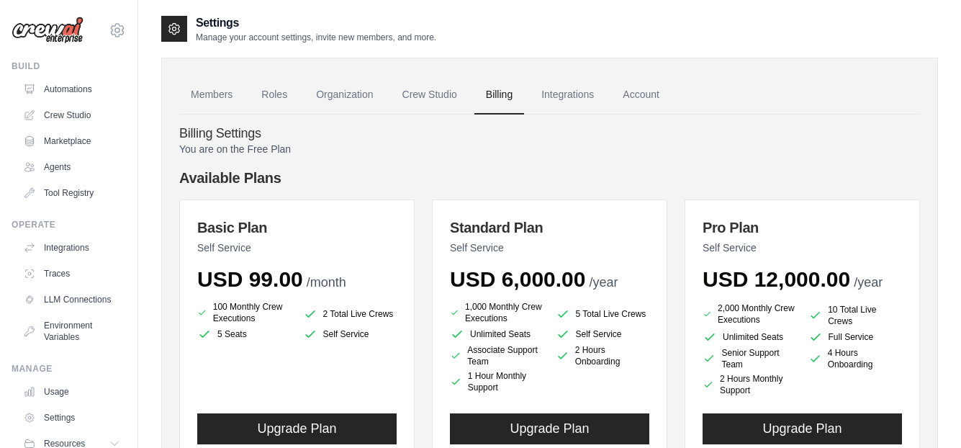
scroll to position [72, 0]
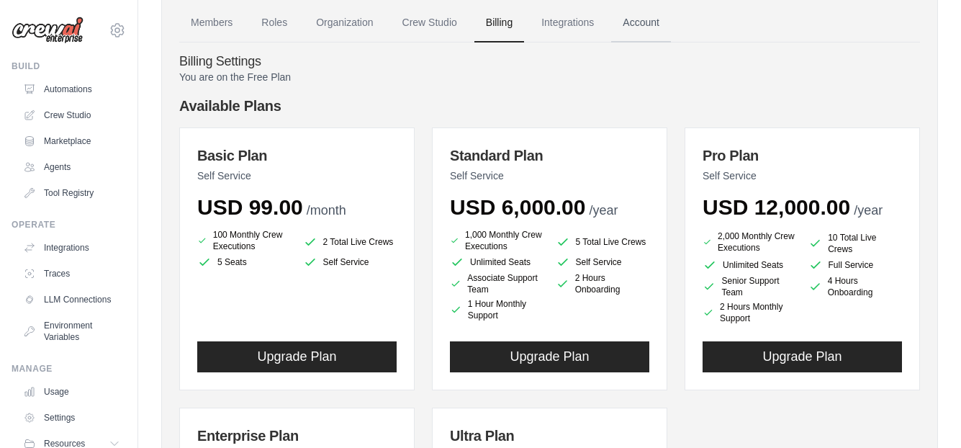
click at [652, 27] on link "Account" at bounding box center [641, 23] width 60 height 39
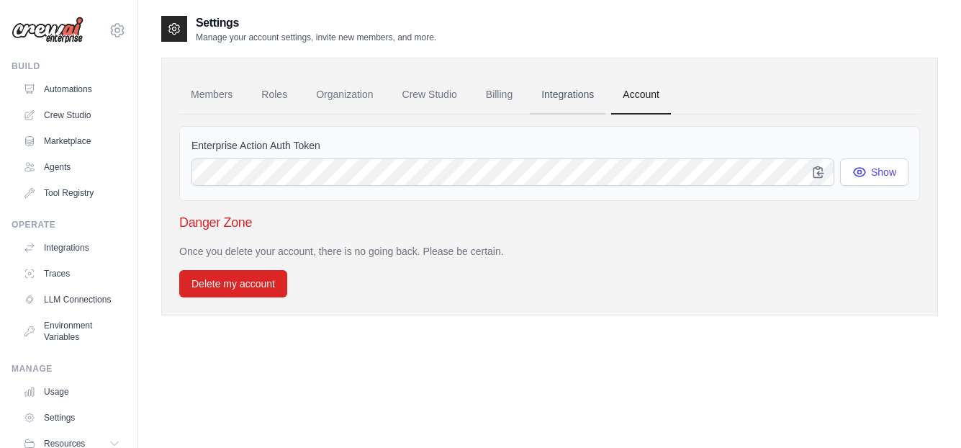
click at [559, 94] on link "Integrations" at bounding box center [568, 95] width 76 height 39
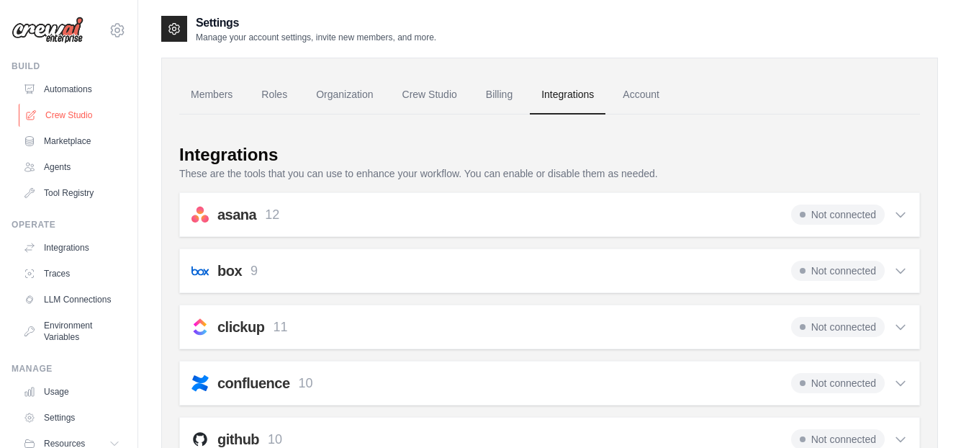
click at [71, 113] on link "Crew Studio" at bounding box center [73, 115] width 109 height 23
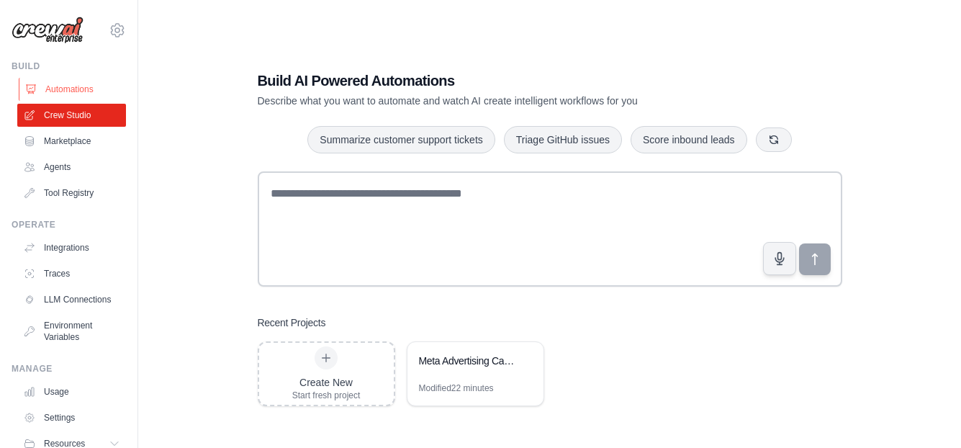
click at [85, 88] on link "Automations" at bounding box center [73, 89] width 109 height 23
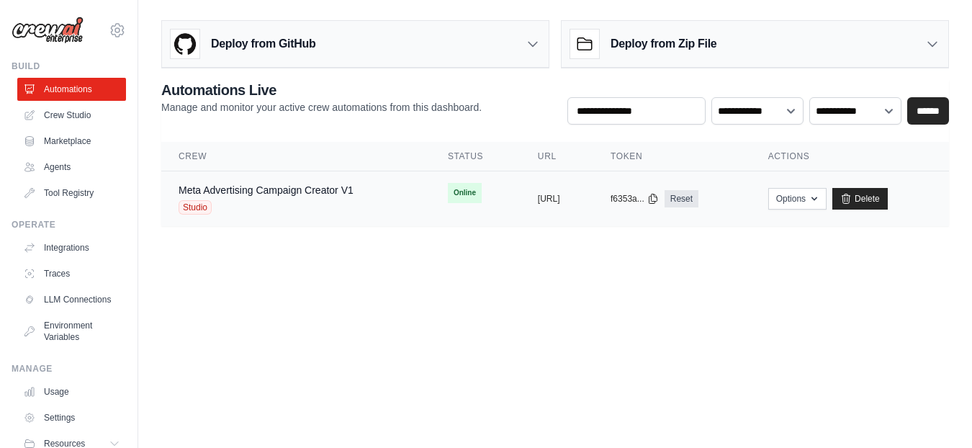
click at [538, 192] on div "copied" at bounding box center [553, 192] width 31 height 17
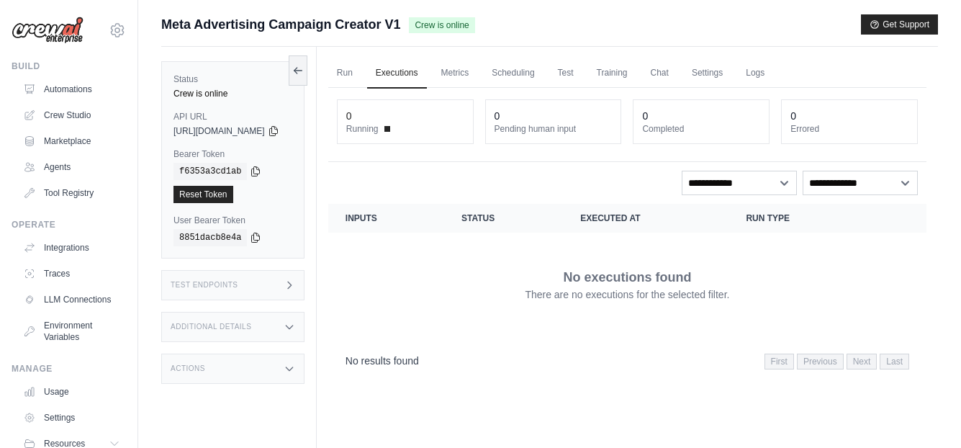
scroll to position [61, 0]
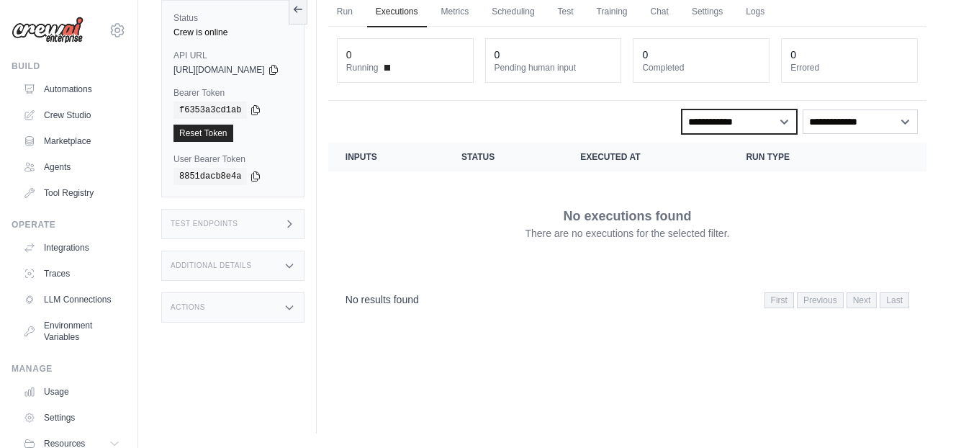
click at [783, 117] on select "**********" at bounding box center [739, 121] width 115 height 24
click at [856, 192] on div "No executions found There are no executions for the selected filter." at bounding box center [628, 223] width 564 height 81
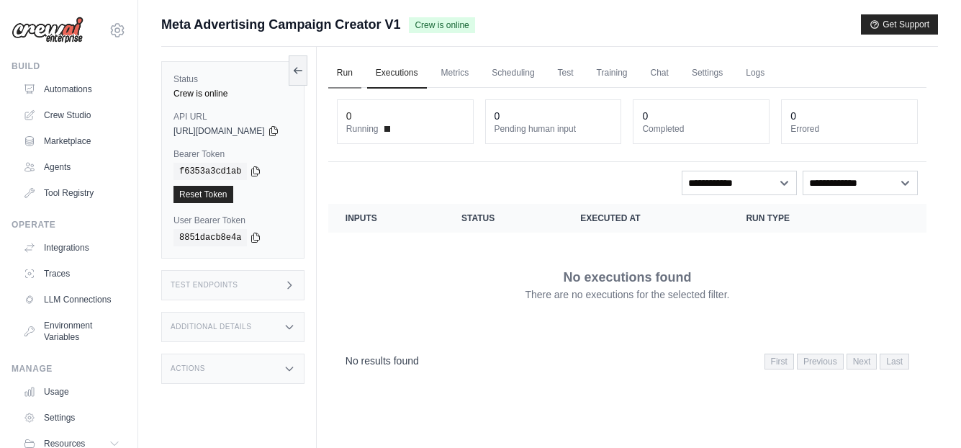
click at [361, 73] on link "Run" at bounding box center [344, 73] width 33 height 30
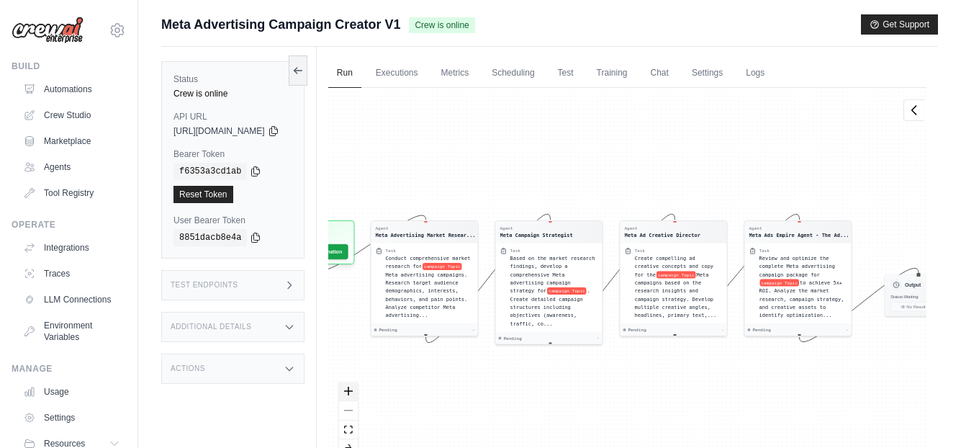
click at [358, 397] on button "zoom in" at bounding box center [348, 391] width 19 height 19
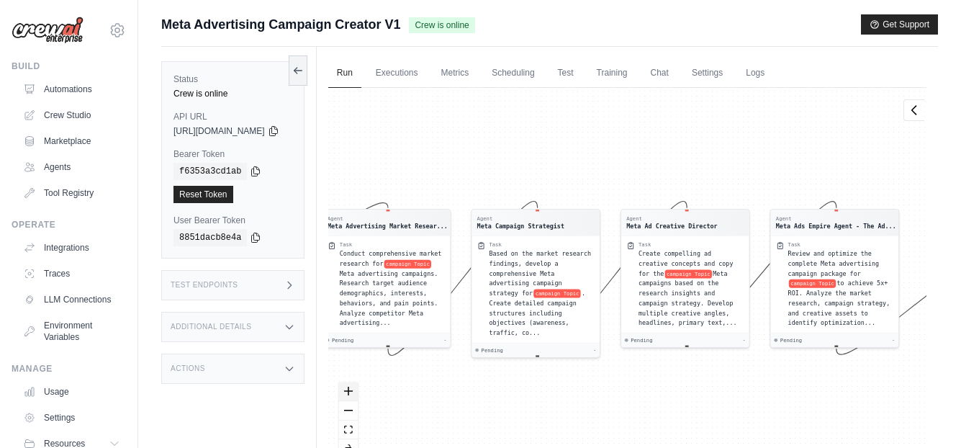
click at [353, 395] on icon "zoom in" at bounding box center [348, 391] width 9 height 9
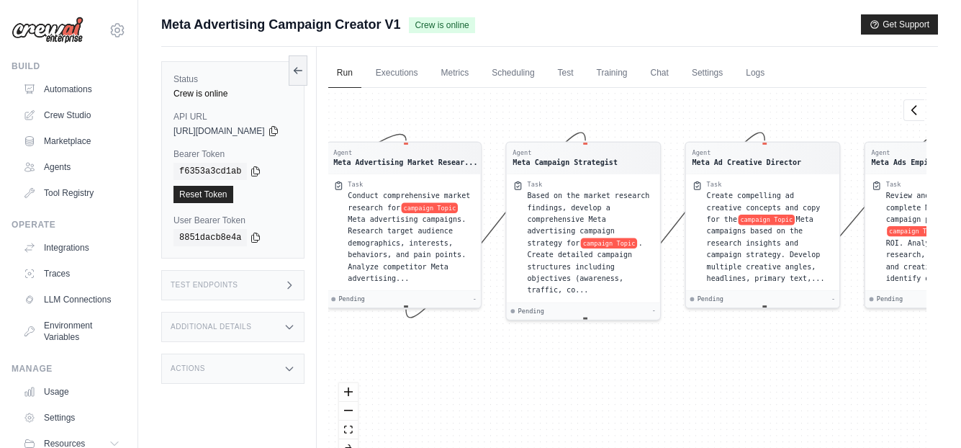
drag, startPoint x: 429, startPoint y: 403, endPoint x: 493, endPoint y: 349, distance: 82.8
click at [493, 349] on div "Agent Meta Advertising Market Resear... Task Conduct comprehensive market resea…" at bounding box center [627, 278] width 598 height 381
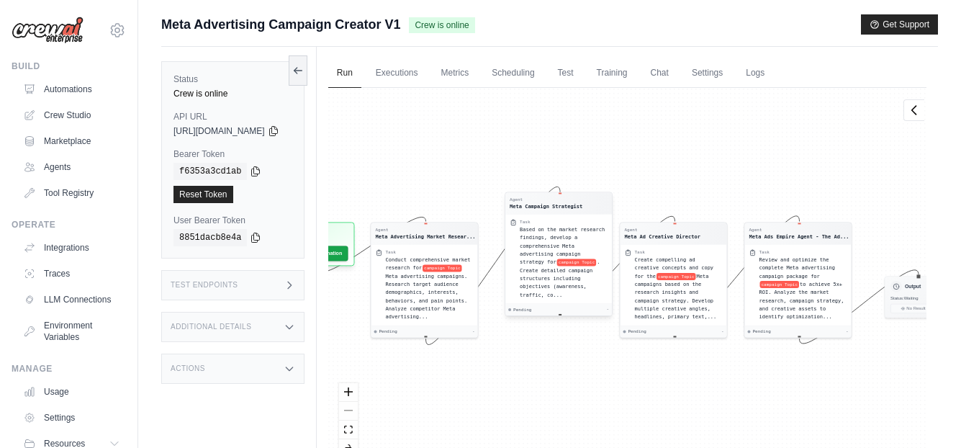
drag, startPoint x: 673, startPoint y: 273, endPoint x: 547, endPoint y: 274, distance: 126.0
click at [547, 274] on div "Based on the market research findings, develop a comprehensive Meta advertising…" at bounding box center [564, 261] width 88 height 73
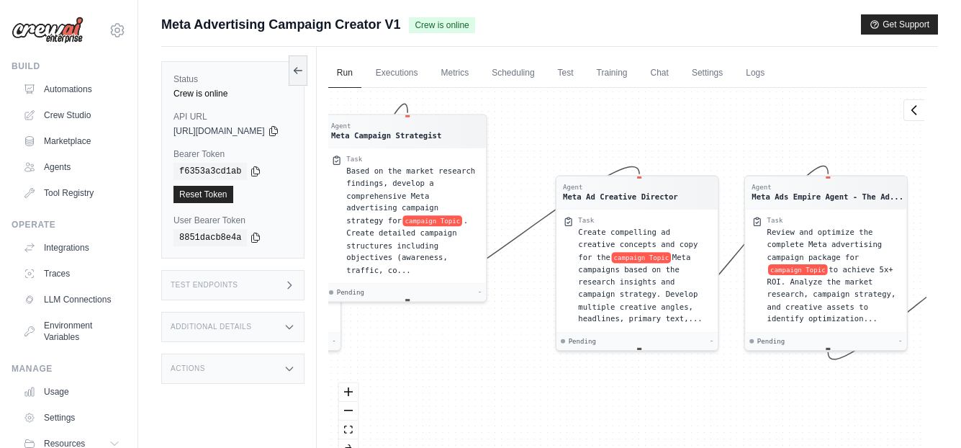
drag, startPoint x: 878, startPoint y: 401, endPoint x: 670, endPoint y: 383, distance: 208.9
click at [670, 383] on div "Agent Meta Advertising Market Resear... Task Conduct comprehensive market resea…" at bounding box center [627, 278] width 598 height 381
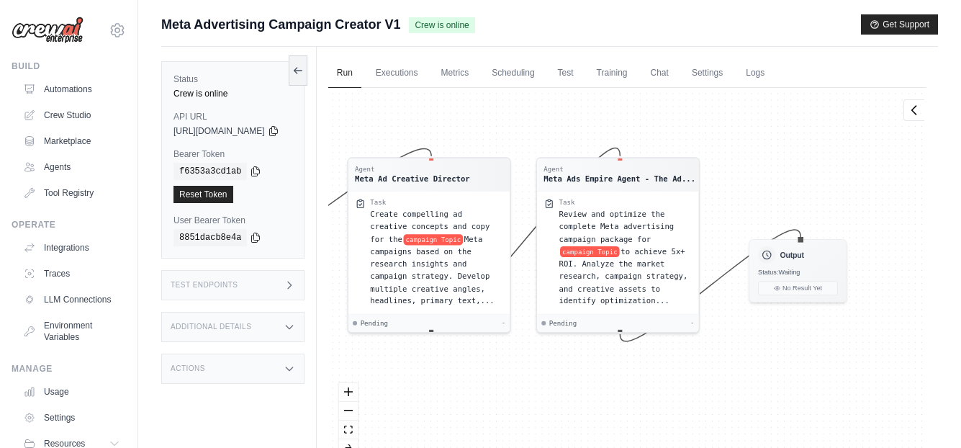
click at [921, 122] on div "Agent Meta Advertising Market Resear... Task Conduct comprehensive market resea…" at bounding box center [627, 278] width 598 height 381
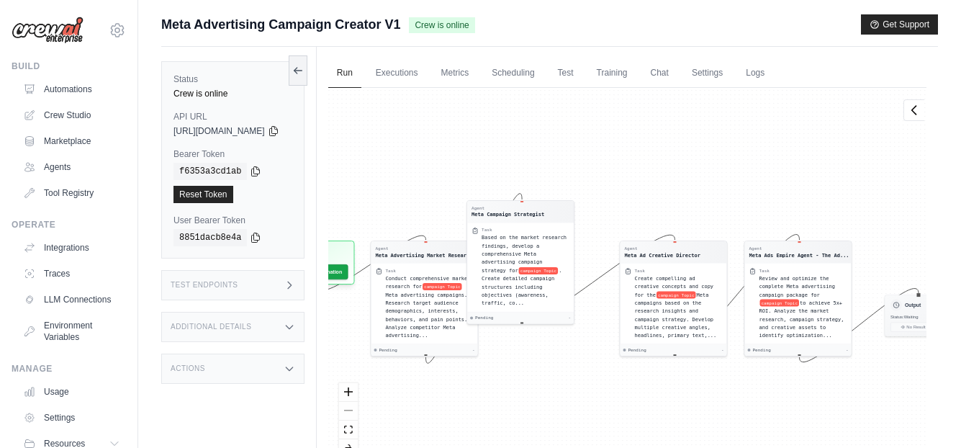
click at [921, 122] on div "Agent Meta Advertising Market Resear... Task Conduct comprehensive market resea…" at bounding box center [627, 278] width 598 height 381
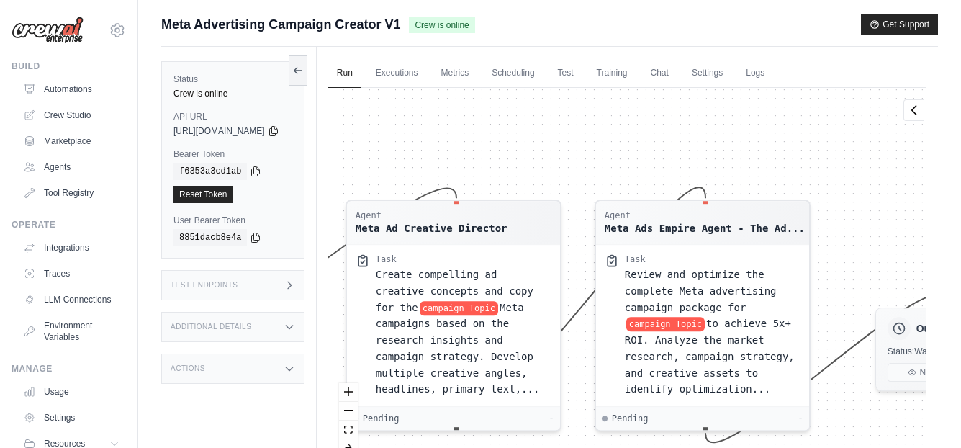
drag, startPoint x: 866, startPoint y: 145, endPoint x: 778, endPoint y: 144, distance: 88.6
click at [778, 144] on div "Agent Meta Advertising Market Resear... Task Conduct comprehensive market resea…" at bounding box center [627, 278] width 598 height 381
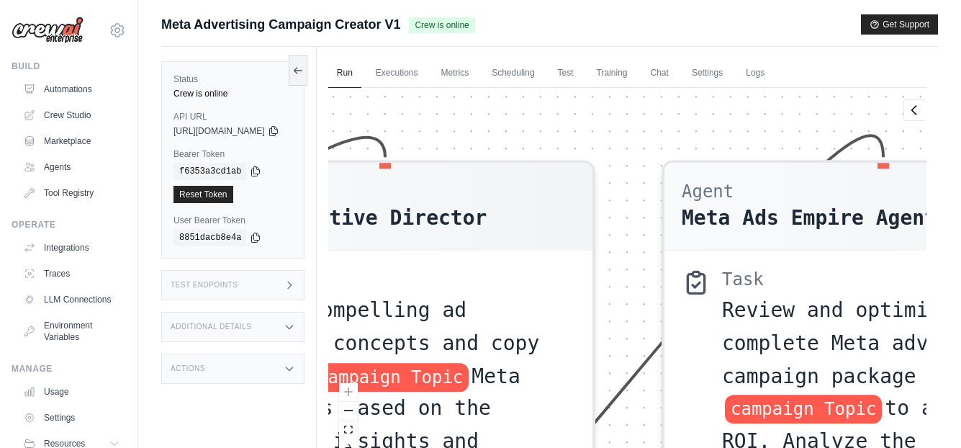
drag, startPoint x: 601, startPoint y: 158, endPoint x: 824, endPoint y: 66, distance: 242.4
click at [824, 66] on div "Run Executions Metrics Scheduling Test Training Chat Settings Logs 0 Running 0 …" at bounding box center [627, 271] width 621 height 448
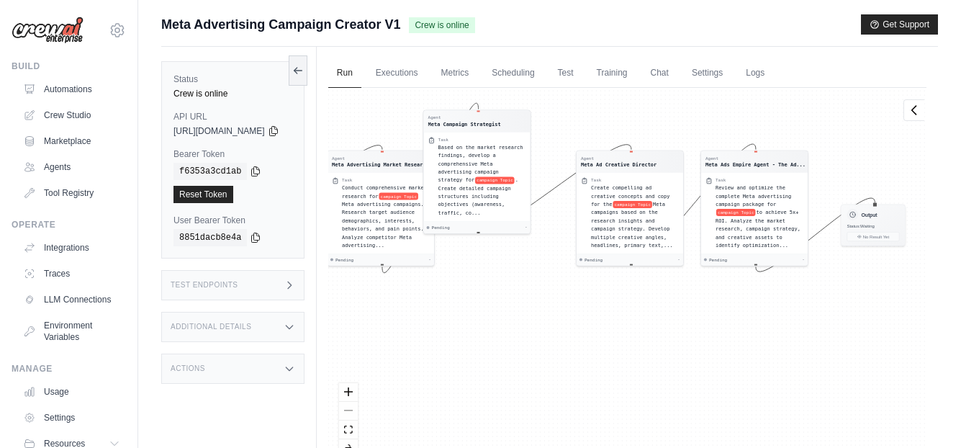
click at [292, 325] on icon at bounding box center [289, 327] width 6 height 4
click at [678, 76] on link "Chat" at bounding box center [659, 73] width 35 height 30
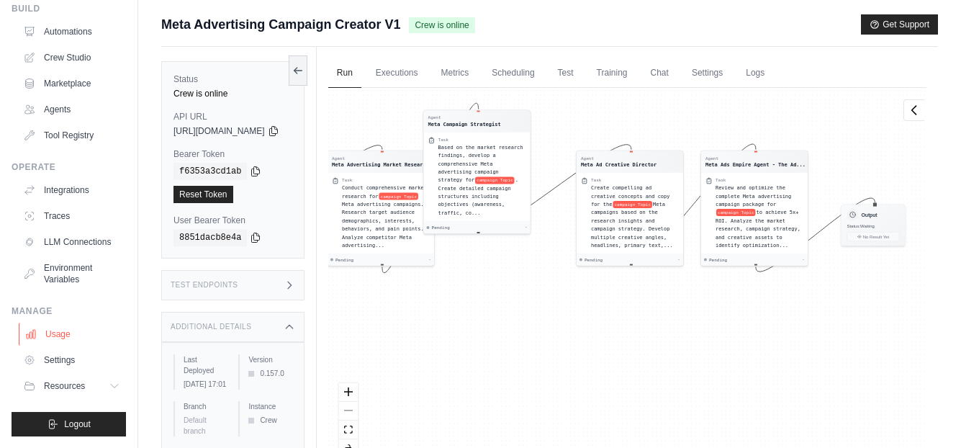
click at [63, 337] on link "Usage" at bounding box center [73, 334] width 109 height 23
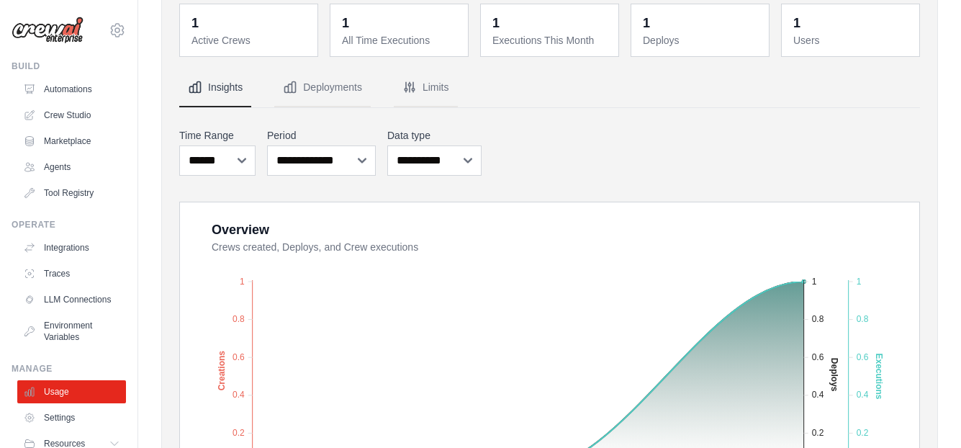
scroll to position [144, 0]
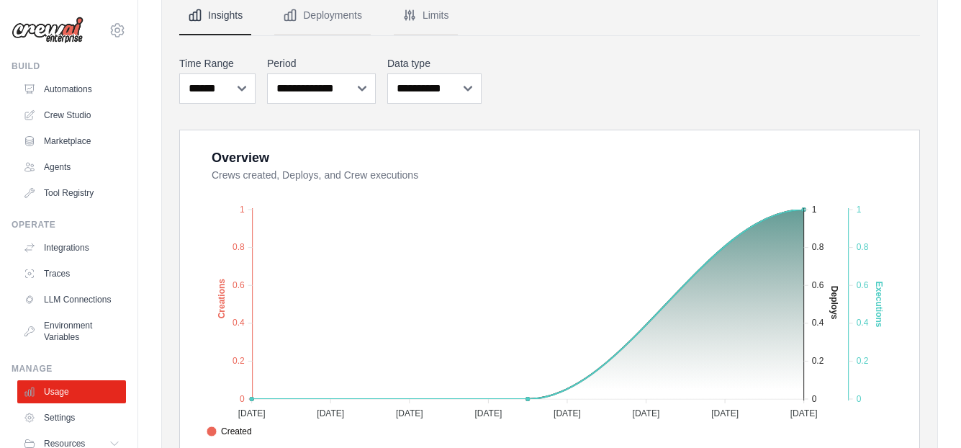
click at [426, 18] on button "Limits" at bounding box center [426, 15] width 64 height 39
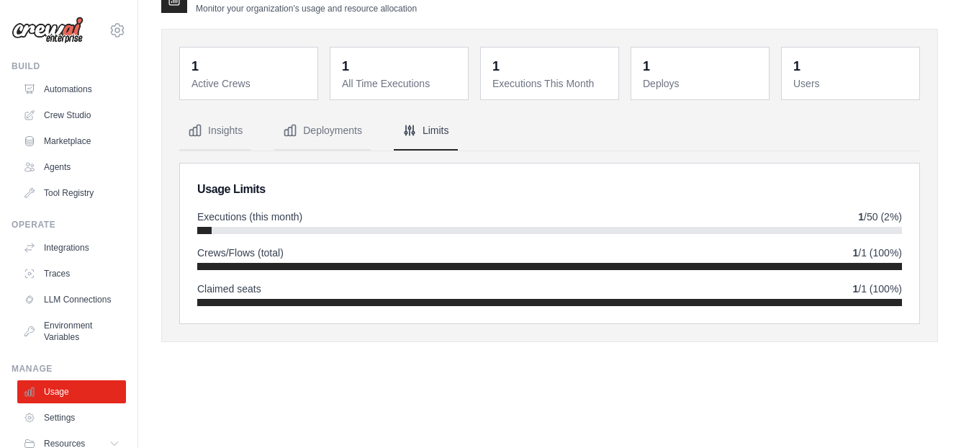
scroll to position [0, 0]
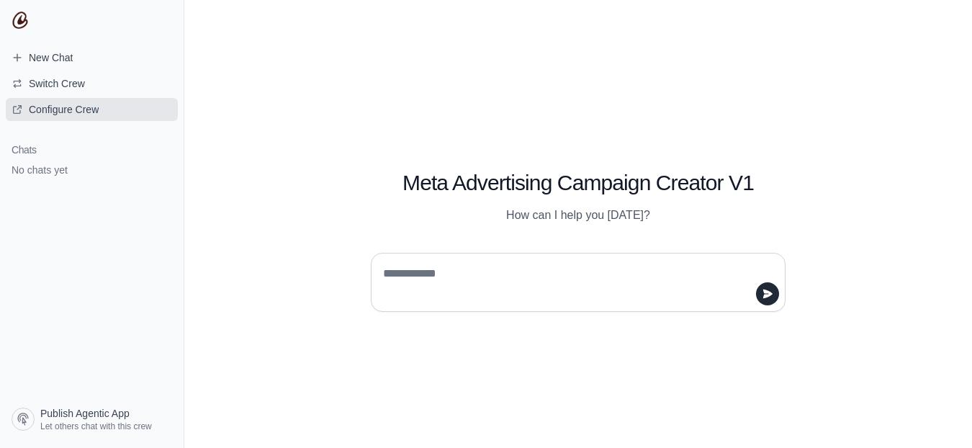
click at [54, 109] on span "Configure Crew" at bounding box center [64, 109] width 70 height 14
click at [496, 279] on textarea at bounding box center [573, 282] width 387 height 40
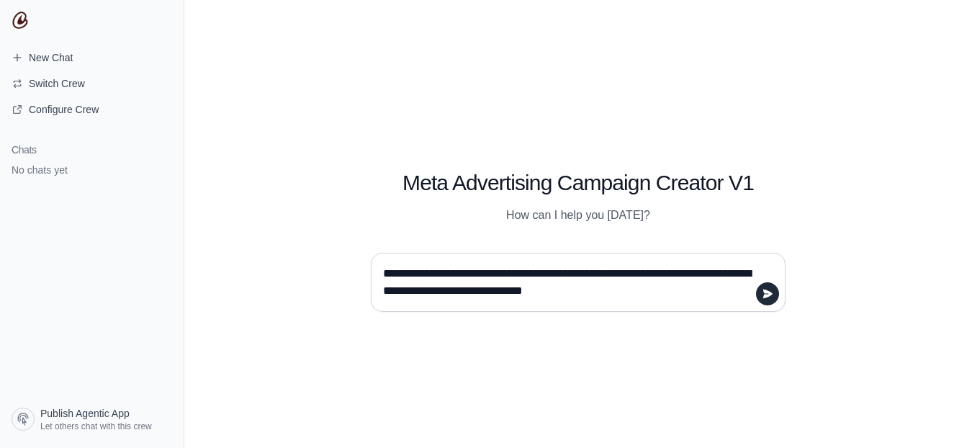
type textarea "**********"
drag, startPoint x: 778, startPoint y: 282, endPoint x: 771, endPoint y: 289, distance: 10.2
click at [778, 283] on div "**********" at bounding box center [578, 282] width 415 height 59
click at [770, 291] on icon "submit" at bounding box center [768, 294] width 12 height 12
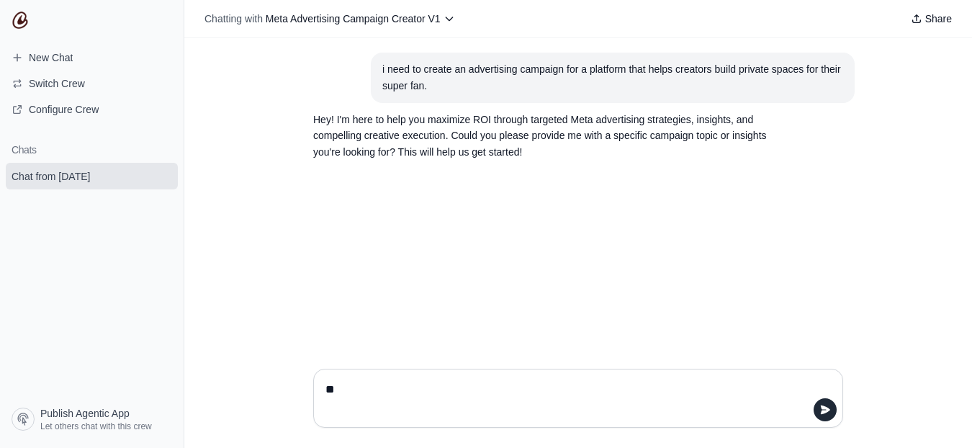
type textarea "*"
type textarea "**********"
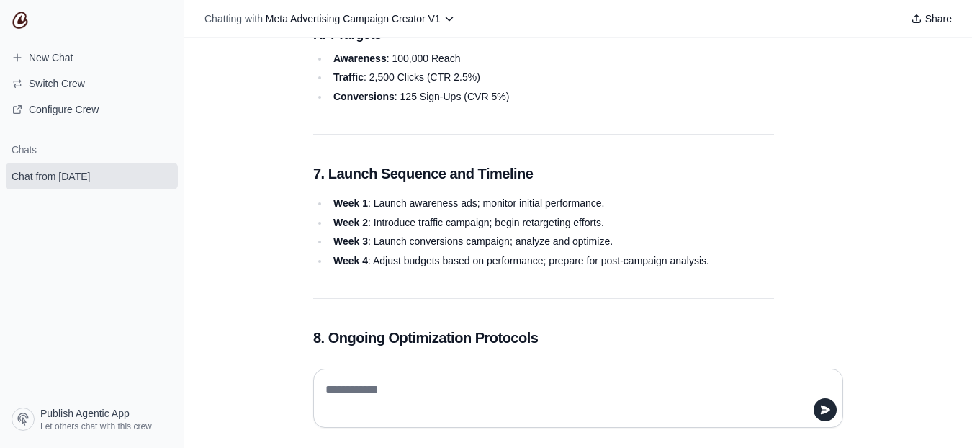
scroll to position [2231, 0]
